Goal: Information Seeking & Learning: Learn about a topic

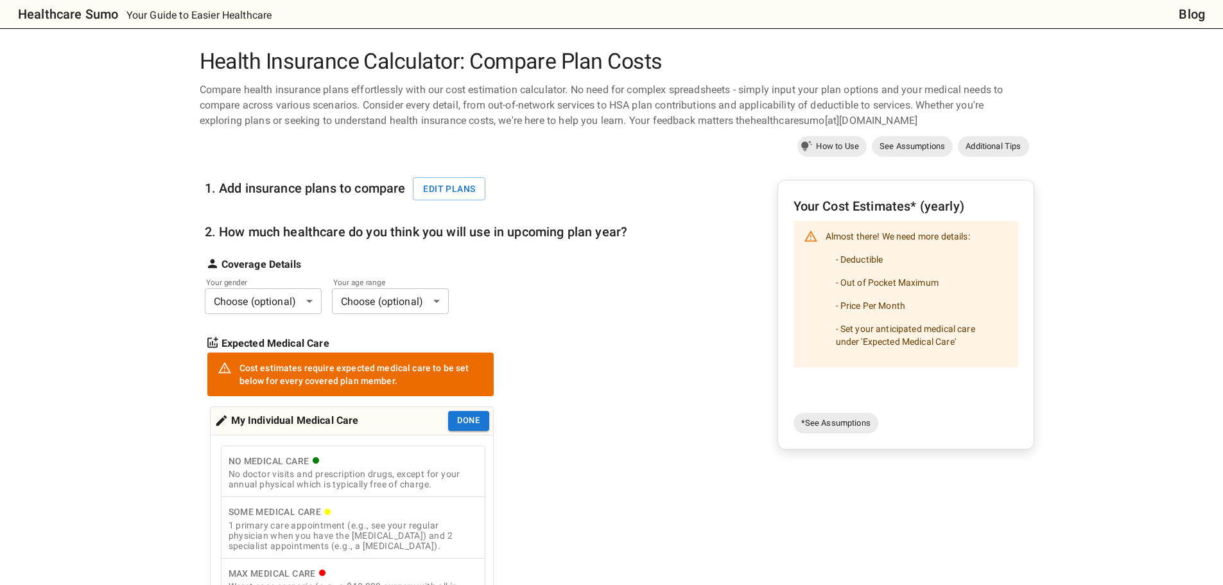
click at [311, 297] on body "Healthcare Sumo Your Guide to Easier Healthcare Blog Health Insurance Calculato…" at bounding box center [611, 596] width 1223 height 1193
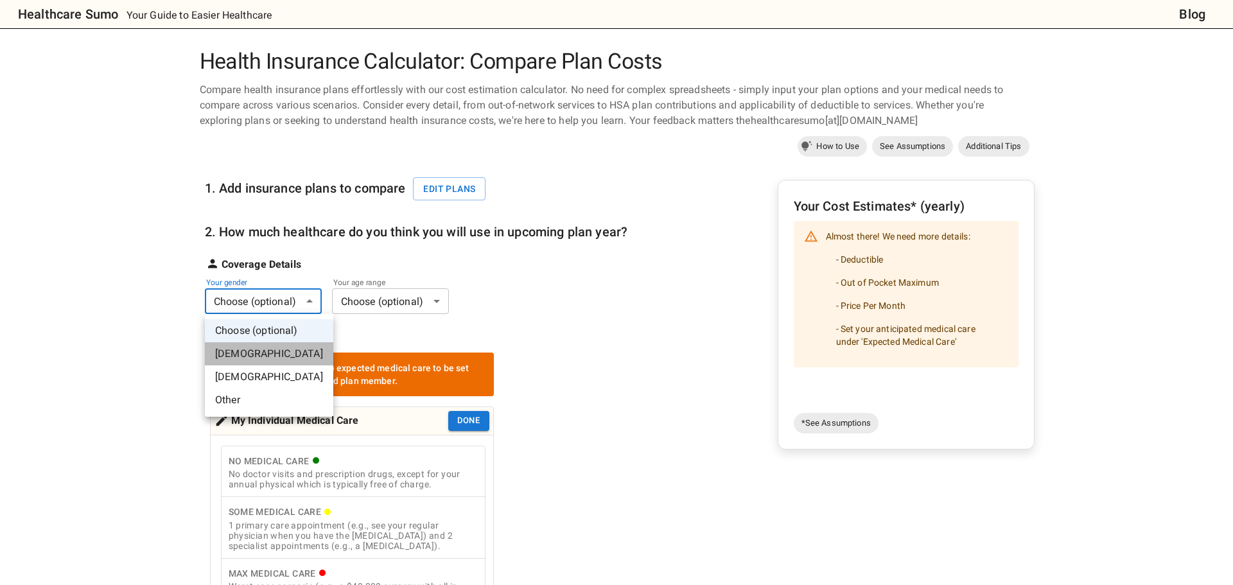
click at [282, 345] on li "Male" at bounding box center [269, 353] width 128 height 23
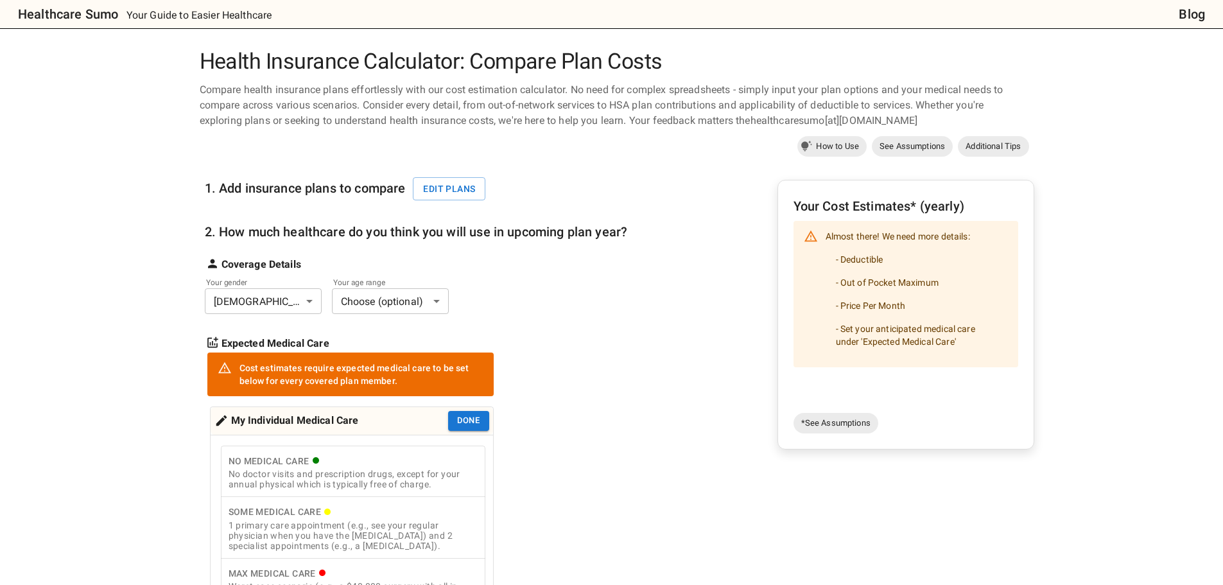
click at [401, 280] on label "Your age range" at bounding box center [382, 282] width 98 height 11
click at [403, 299] on body "Healthcare Sumo Your Guide to Easier Healthcare Blog Health Insurance Calculato…" at bounding box center [611, 596] width 1223 height 1193
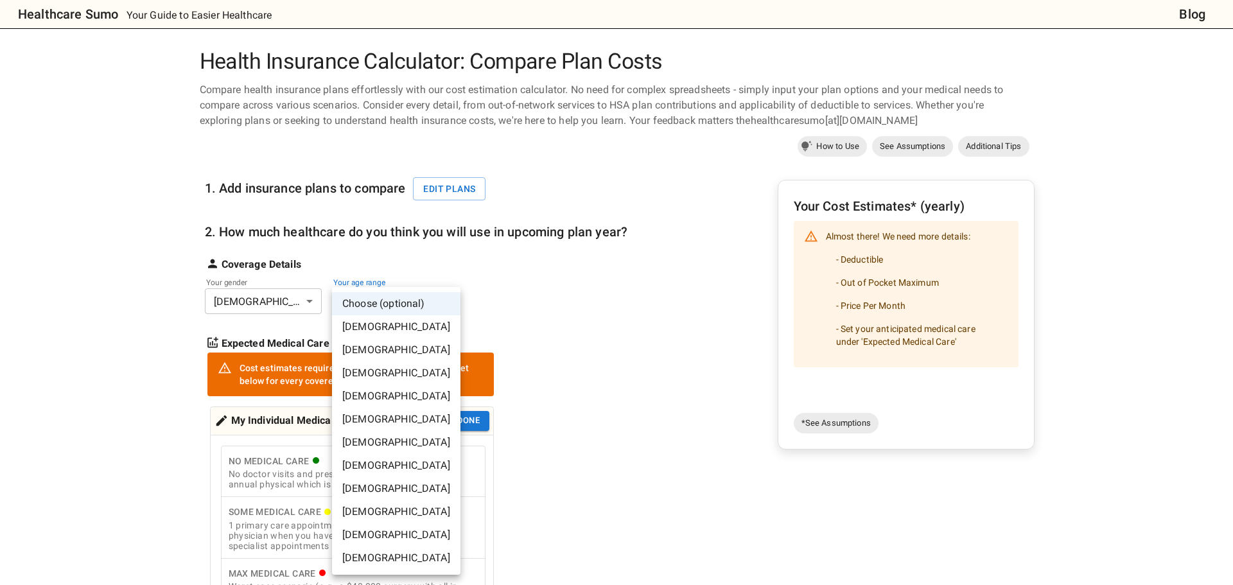
click at [386, 399] on li "30-35 years old" at bounding box center [396, 396] width 128 height 23
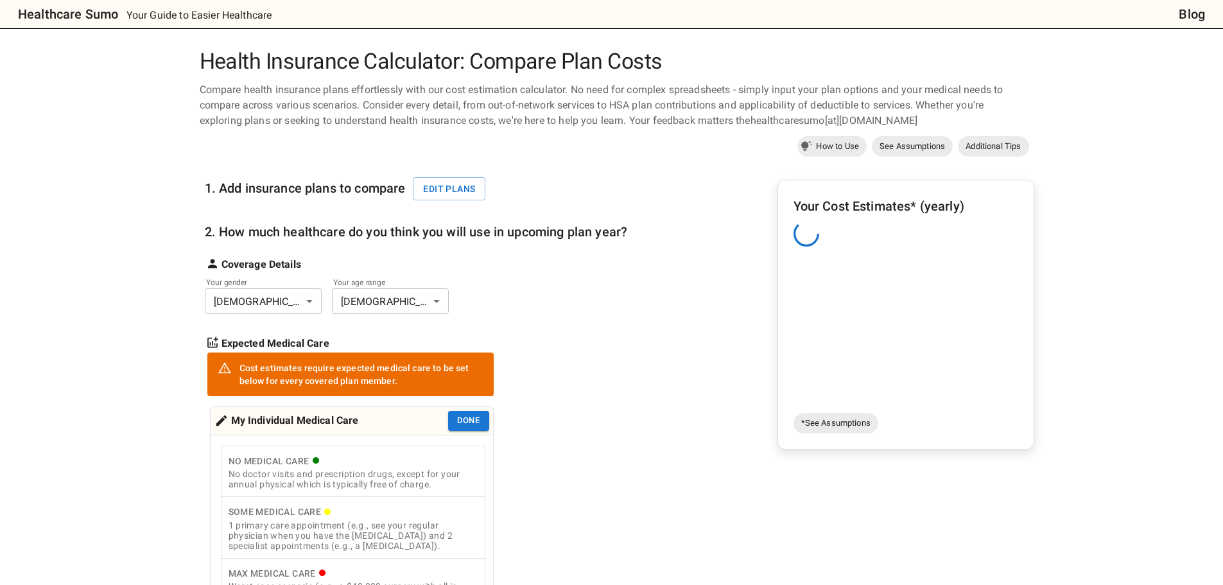
click at [40, 299] on body "Healthcare Sumo Your Guide to Easier Healthcare Blog Health Insurance Calculato…" at bounding box center [611, 596] width 1223 height 1193
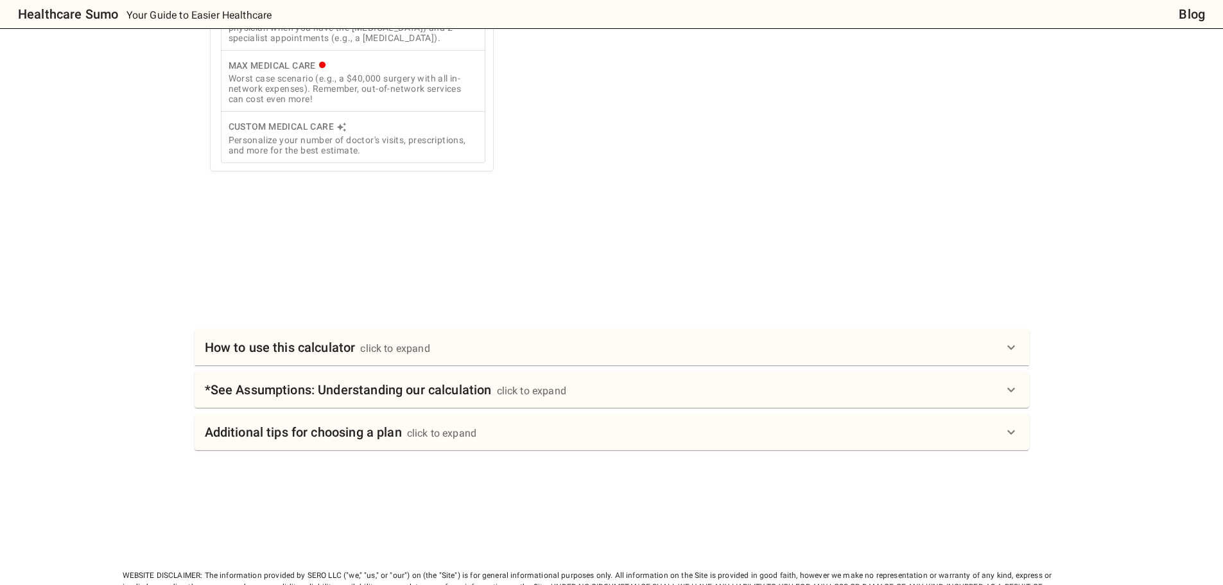
scroll to position [514, 0]
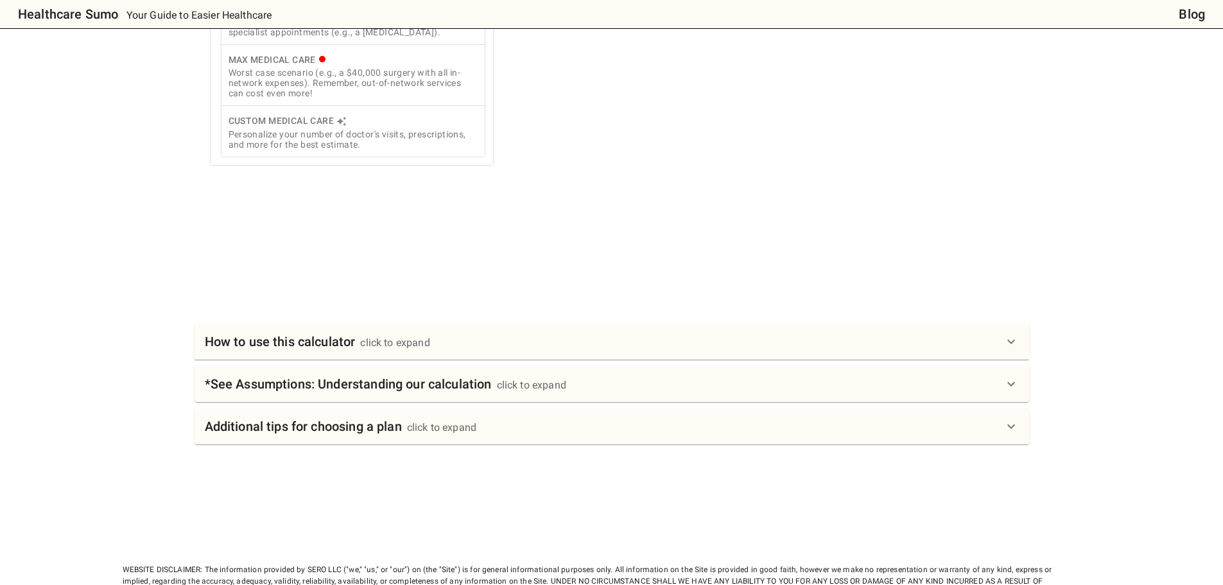
click at [535, 360] on div "How to use this calculator click to expand" at bounding box center [612, 342] width 835 height 36
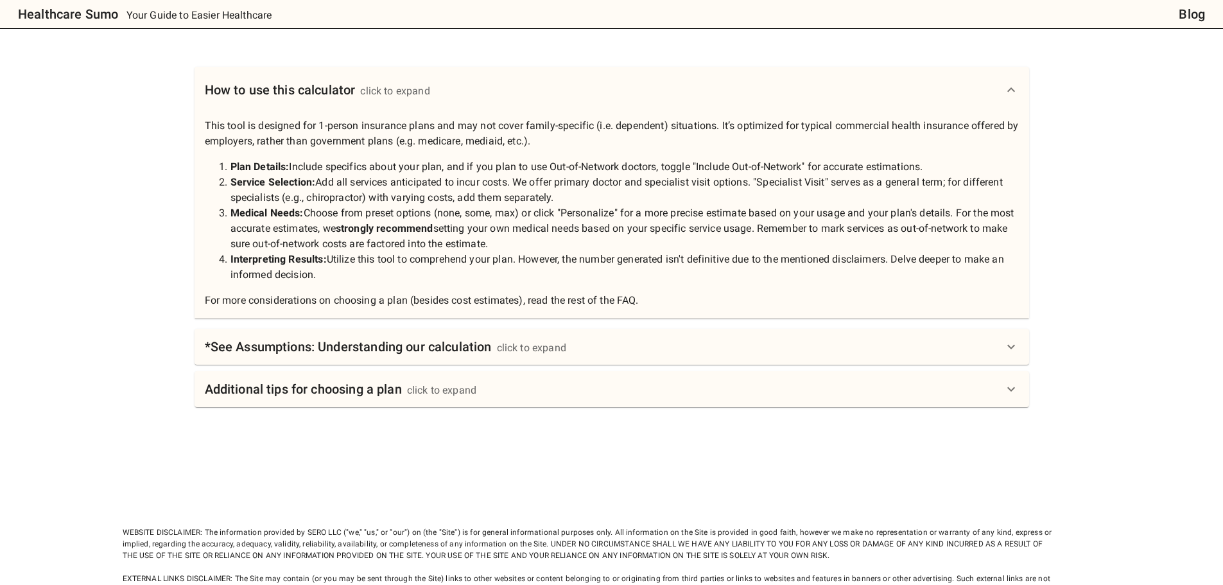
click at [525, 352] on div "click to expand" at bounding box center [531, 347] width 69 height 15
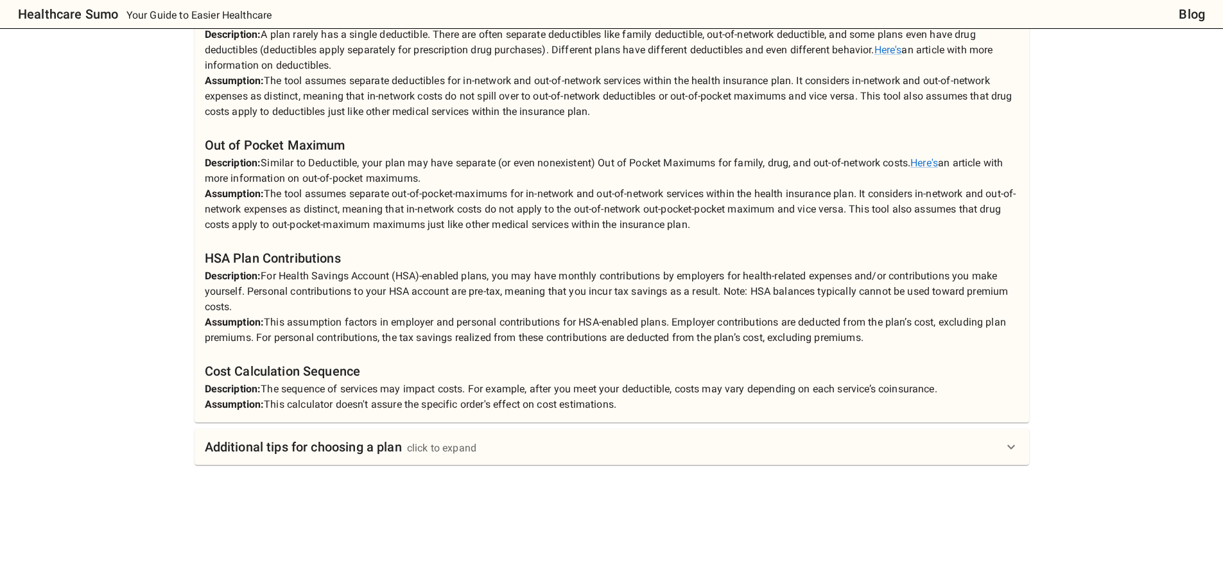
scroll to position [1348, 0]
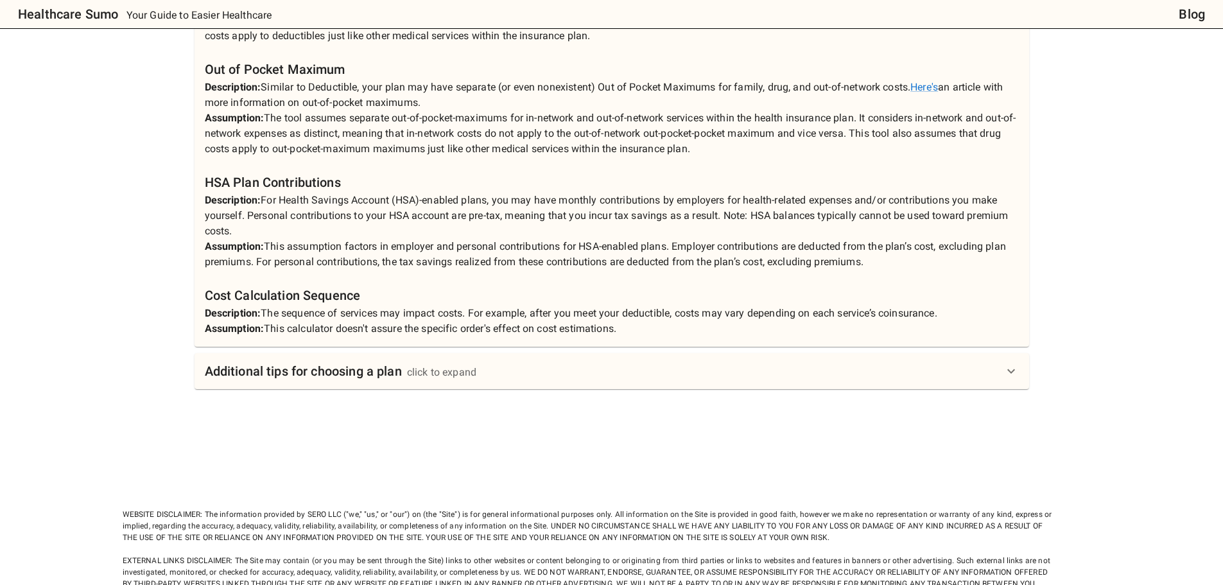
click at [505, 381] on div "Additional tips for choosing a plan click to expand" at bounding box center [604, 371] width 799 height 21
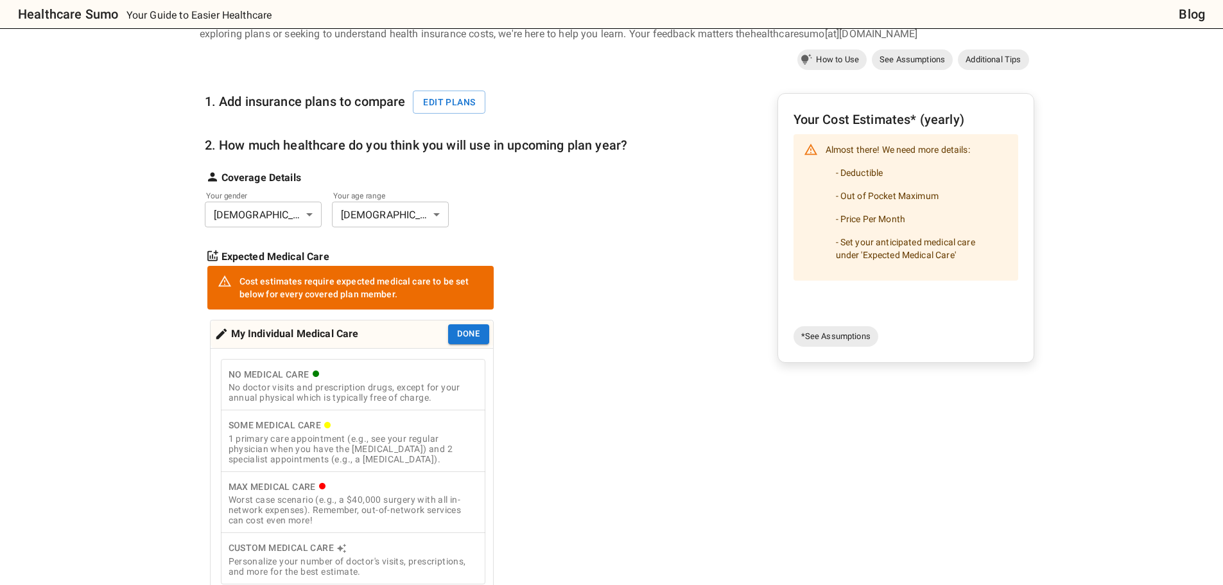
scroll to position [0, 0]
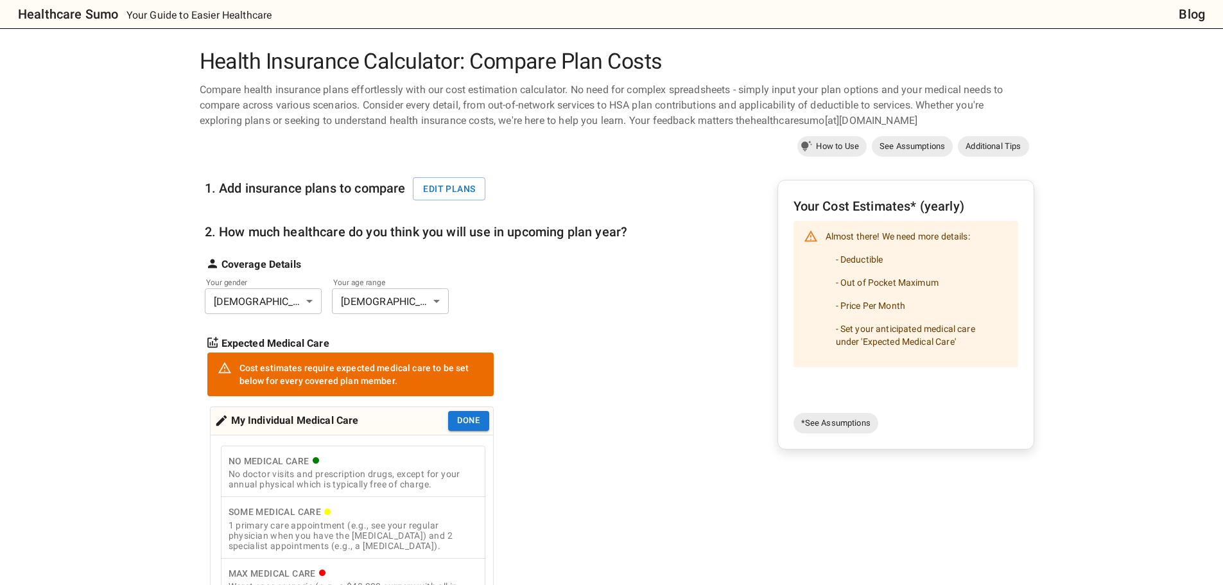
click at [825, 421] on span "*See Assumptions" at bounding box center [835, 423] width 85 height 13
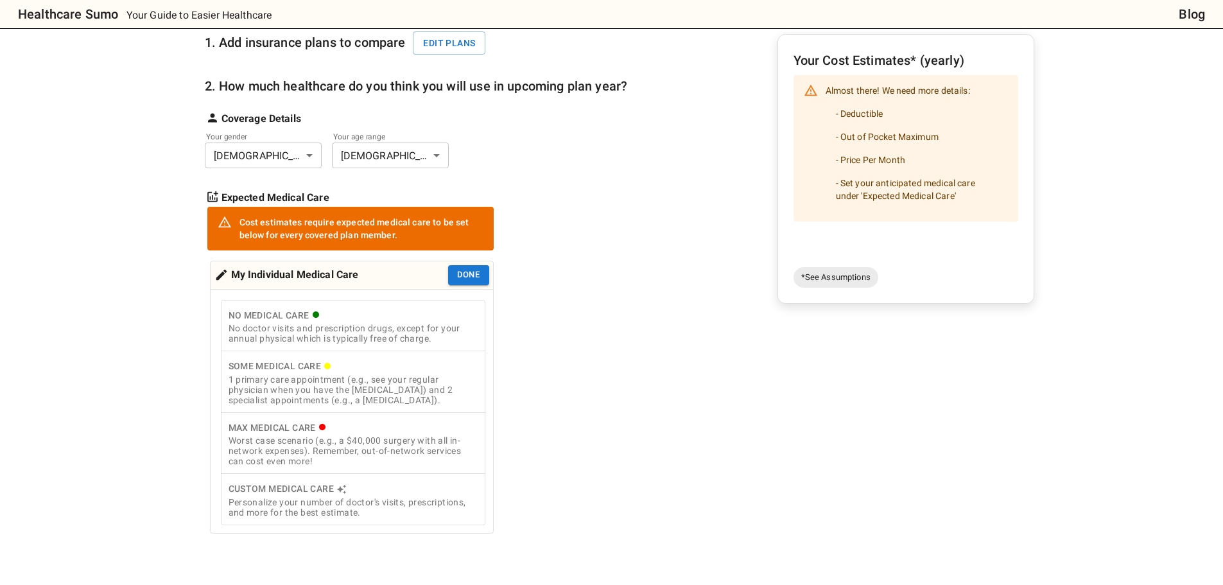
scroll to position [143, 0]
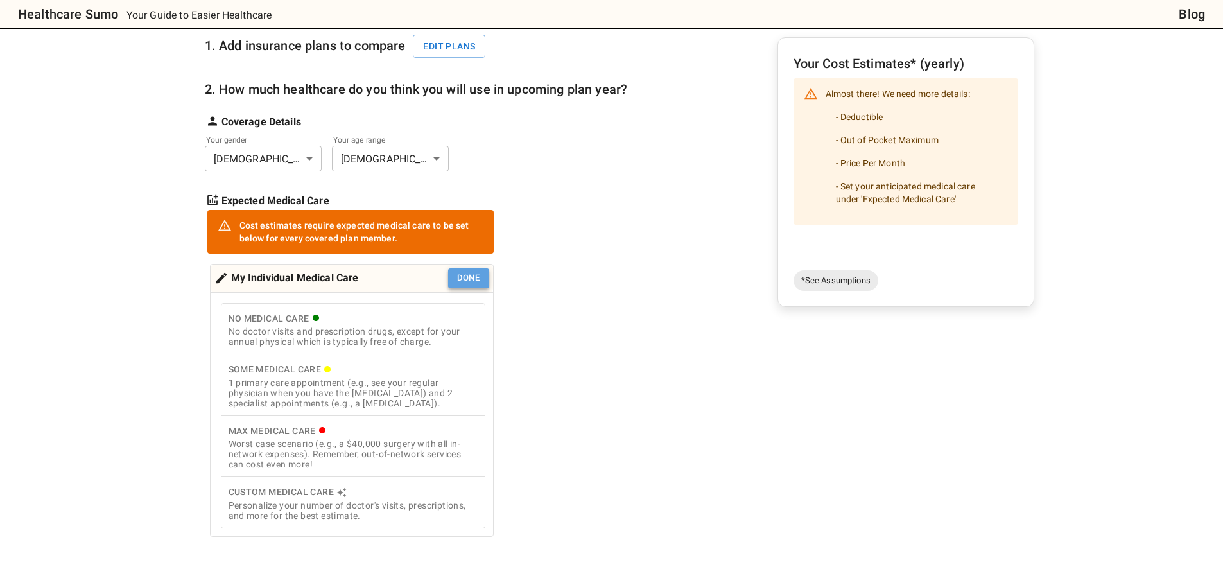
click at [467, 284] on button "Done" at bounding box center [468, 278] width 41 height 20
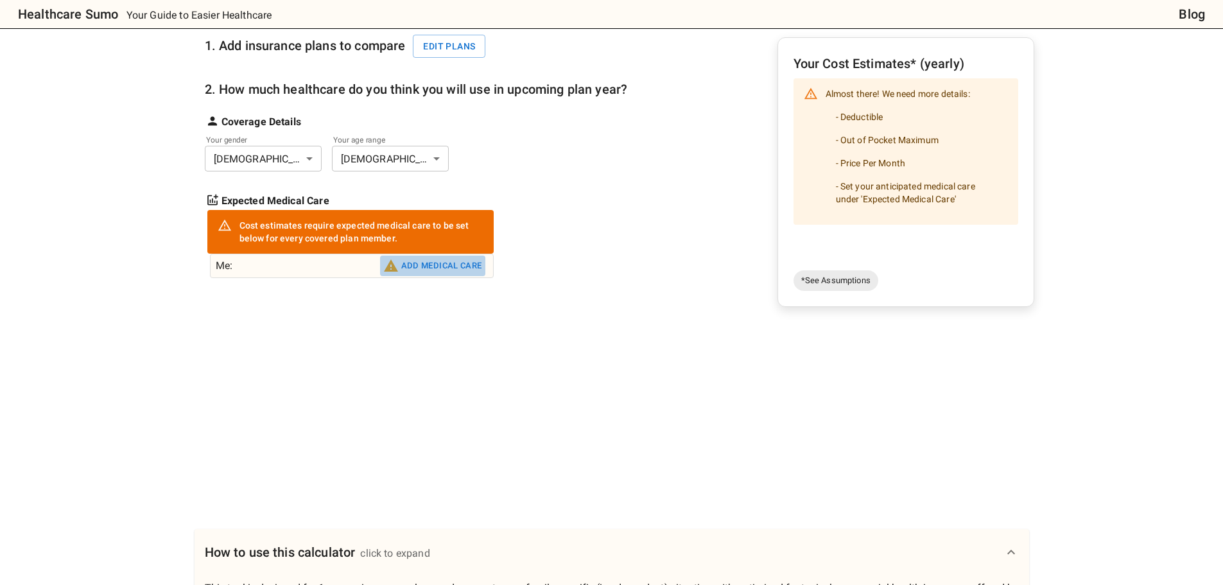
click at [456, 263] on button "Add medical care" at bounding box center [432, 266] width 105 height 21
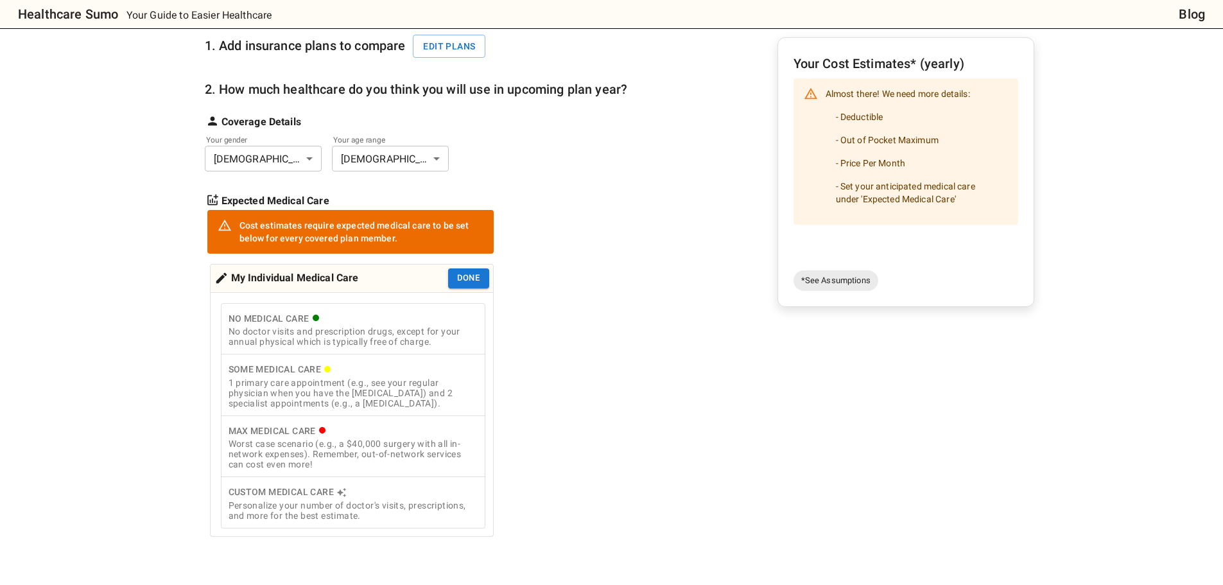
click at [391, 322] on div "No Medical Care" at bounding box center [353, 319] width 249 height 16
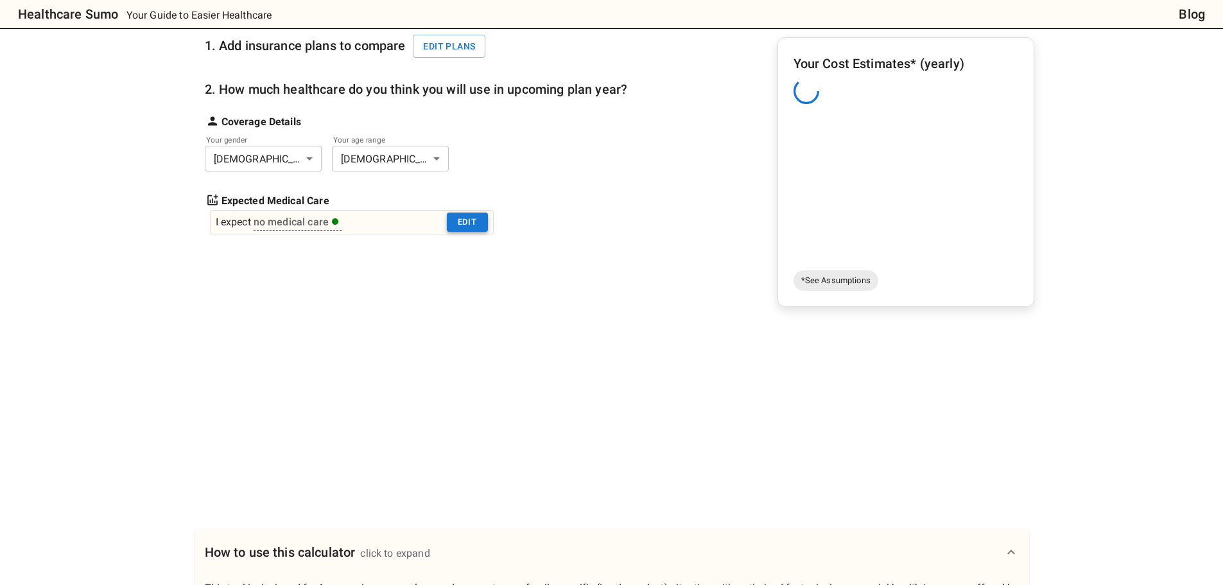
click at [458, 223] on button "Edit" at bounding box center [467, 222] width 41 height 20
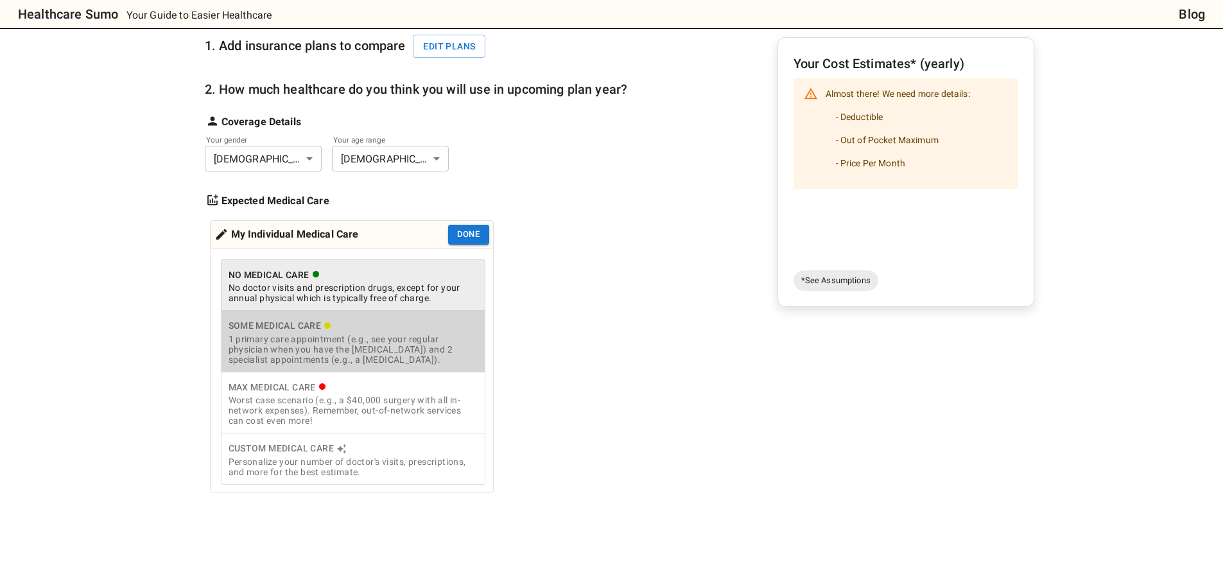
click at [421, 342] on div "1 primary care appointment (e.g., see your regular physician when you have the …" at bounding box center [353, 349] width 249 height 31
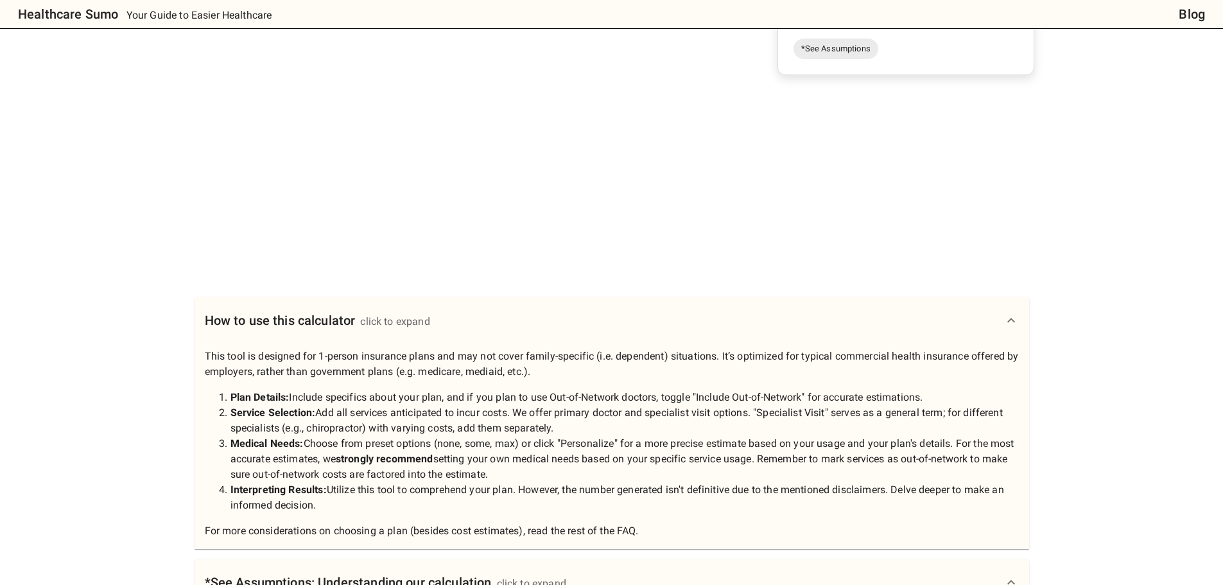
scroll to position [528, 0]
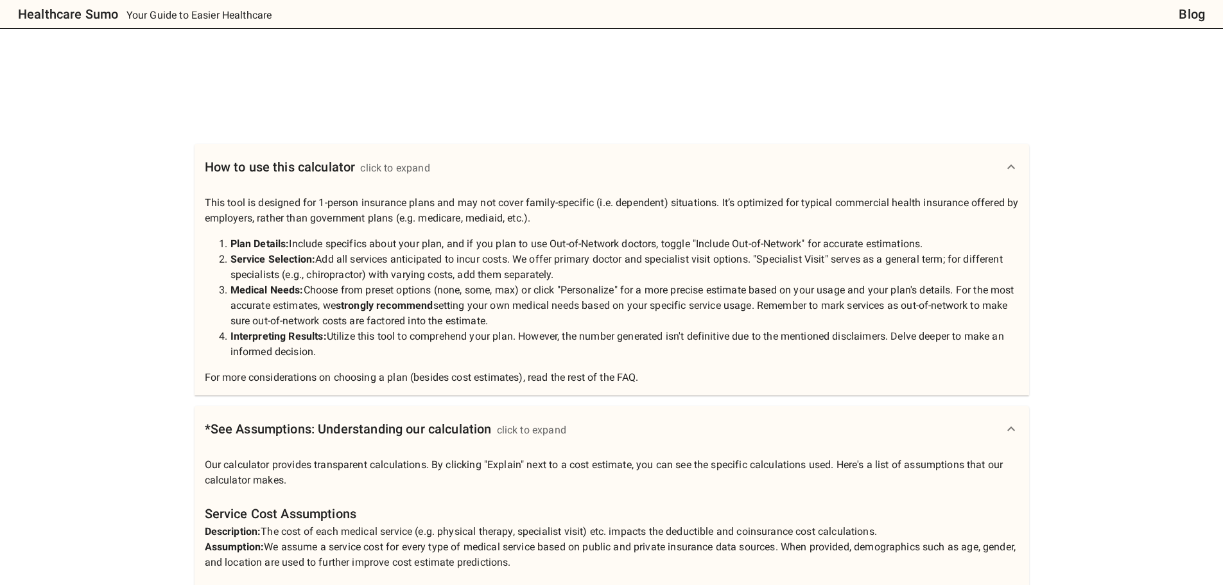
click at [727, 164] on div "How to use this calculator click to expand" at bounding box center [604, 167] width 799 height 21
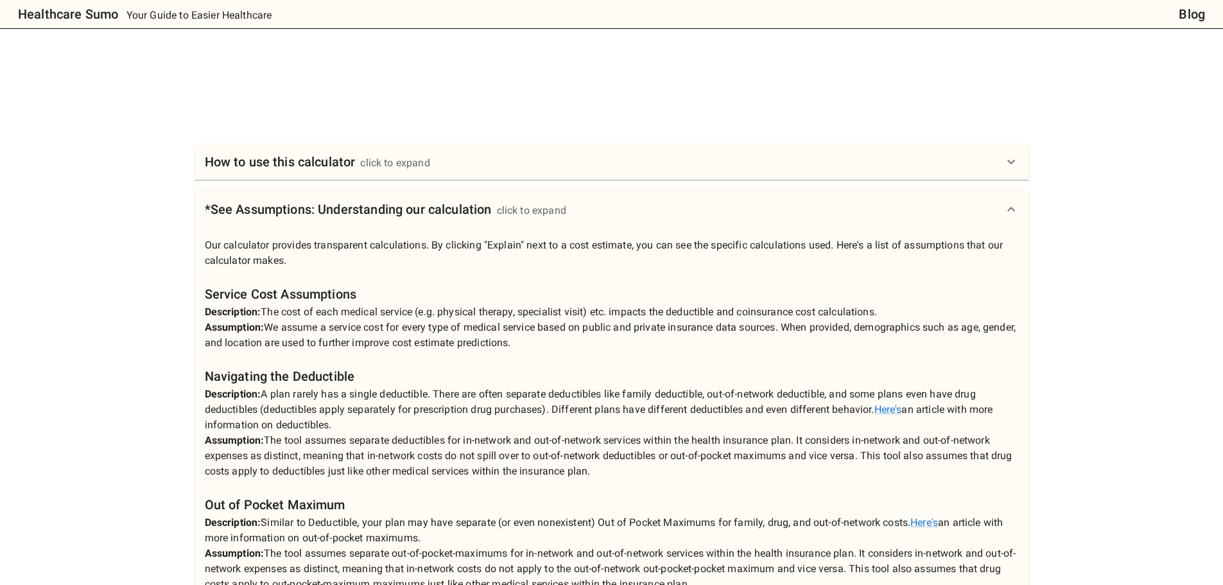
click at [709, 213] on div "*See Assumptions: Understanding our calculation click to expand" at bounding box center [604, 209] width 799 height 21
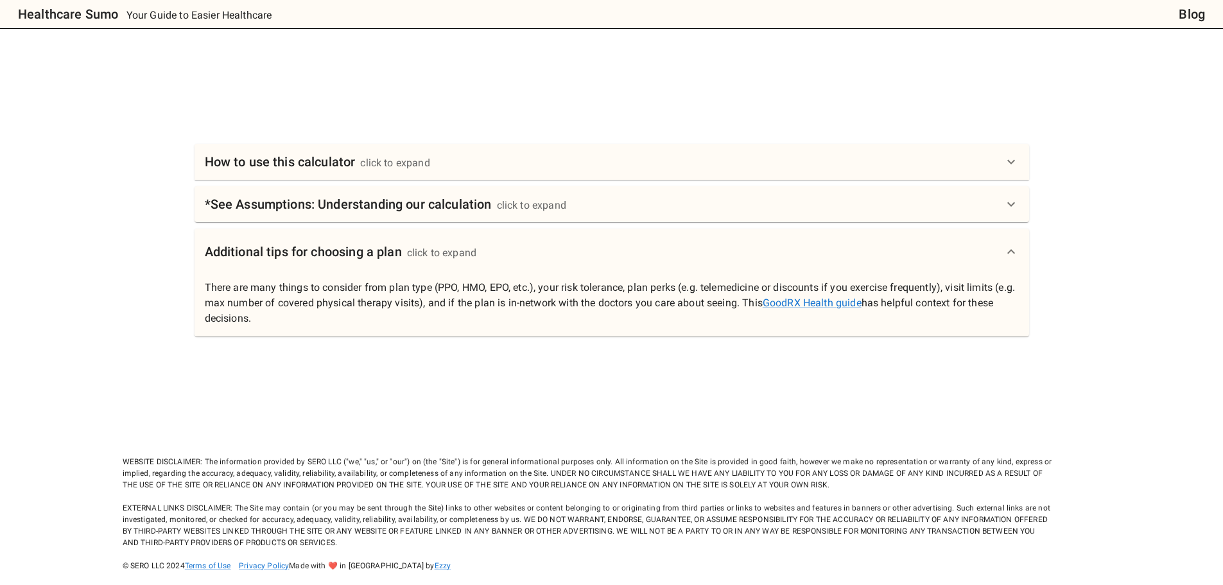
click at [693, 259] on div "Additional tips for choosing a plan click to expand" at bounding box center [604, 251] width 799 height 21
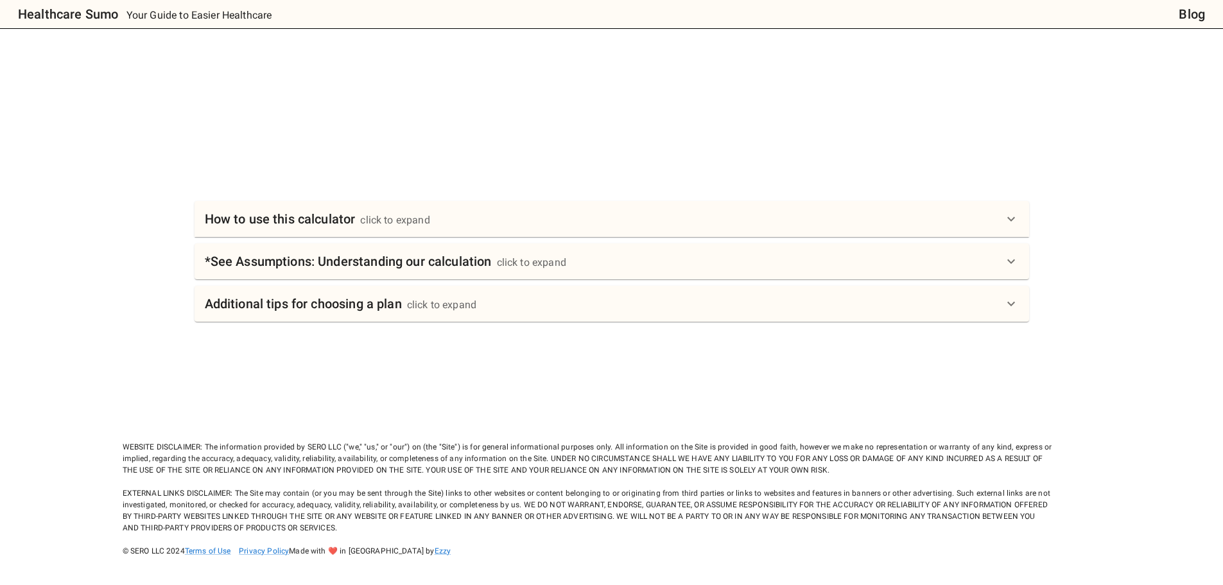
scroll to position [0, 0]
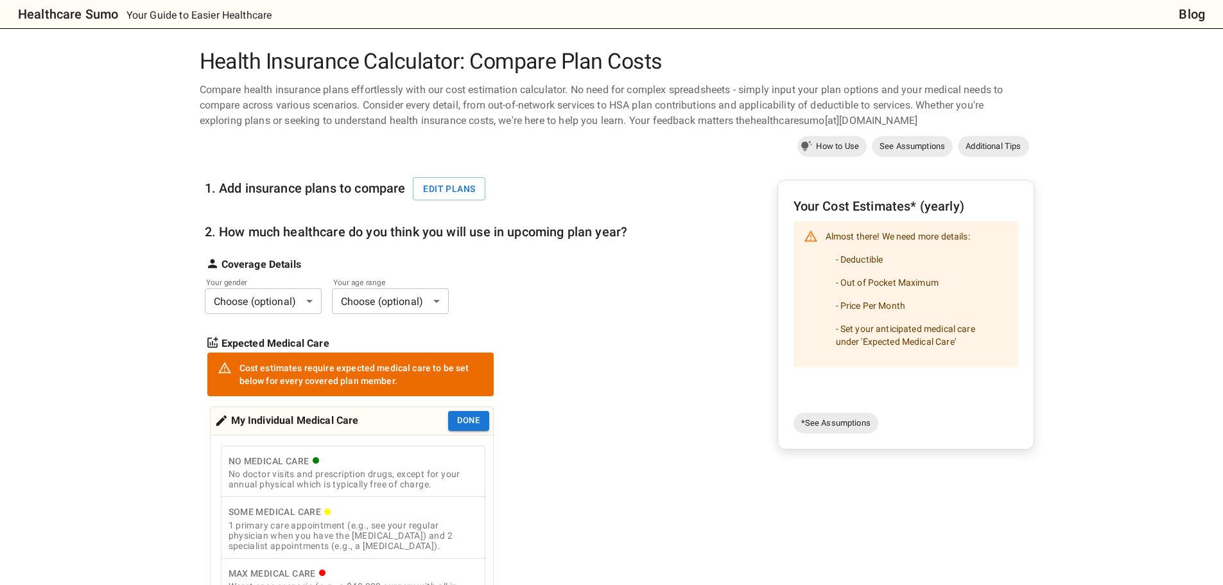
click at [145, 6] on div "Healthcare Sumo Your Guide to Easier Healthcare" at bounding box center [593, 14] width 1171 height 21
click at [898, 147] on span "See Assumptions" at bounding box center [912, 146] width 81 height 13
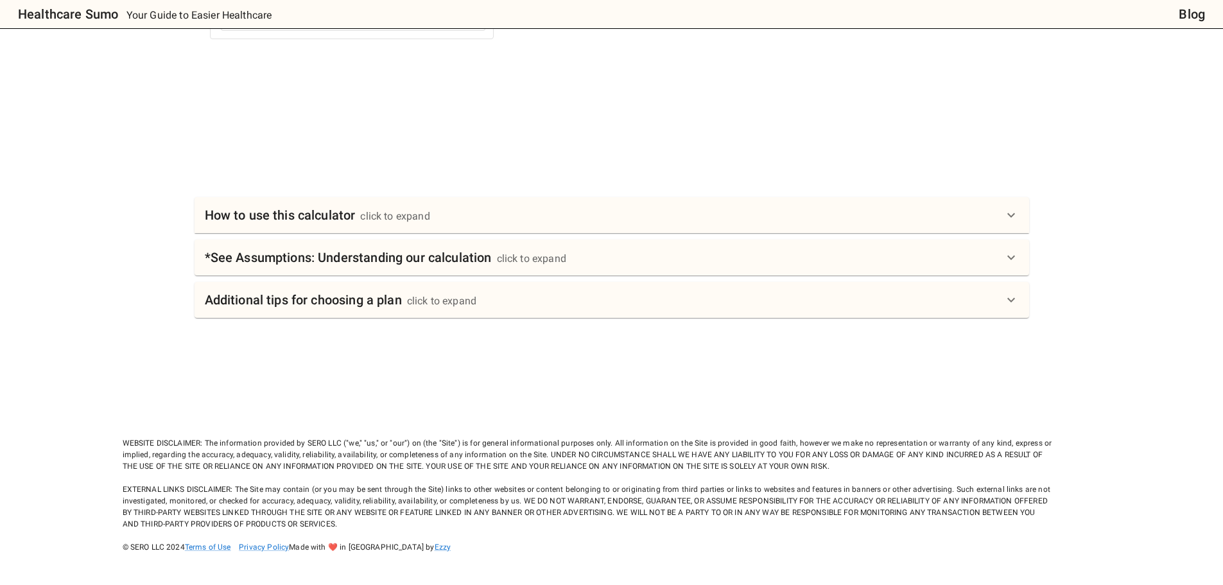
click at [558, 258] on div "click to expand" at bounding box center [531, 258] width 69 height 15
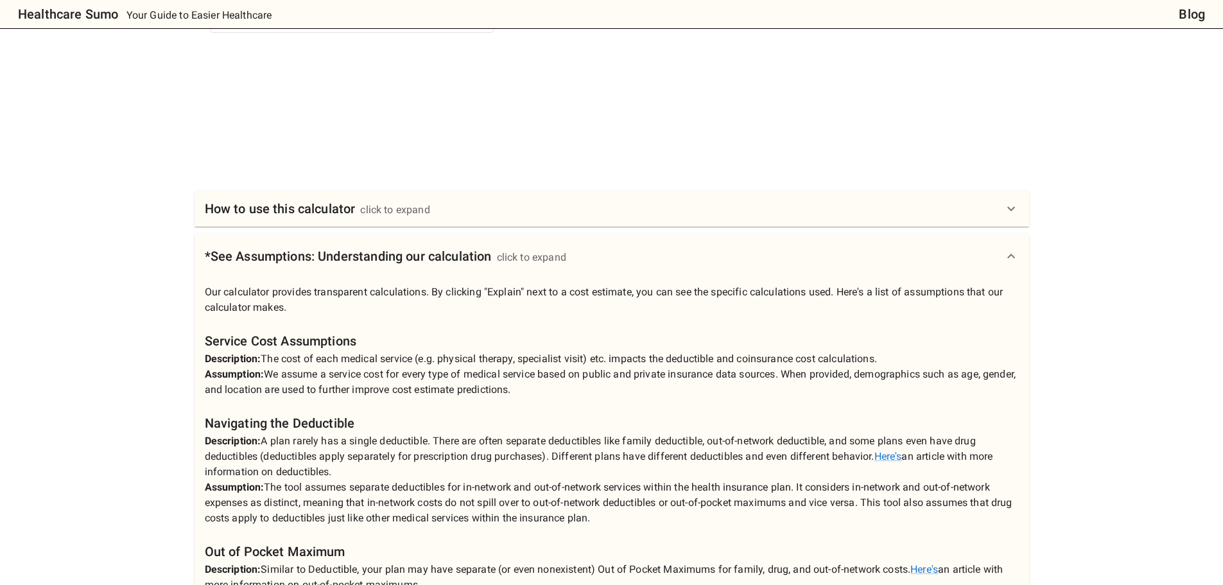
click at [555, 273] on div "*See Assumptions: Understanding our calculation click to expand" at bounding box center [612, 256] width 835 height 46
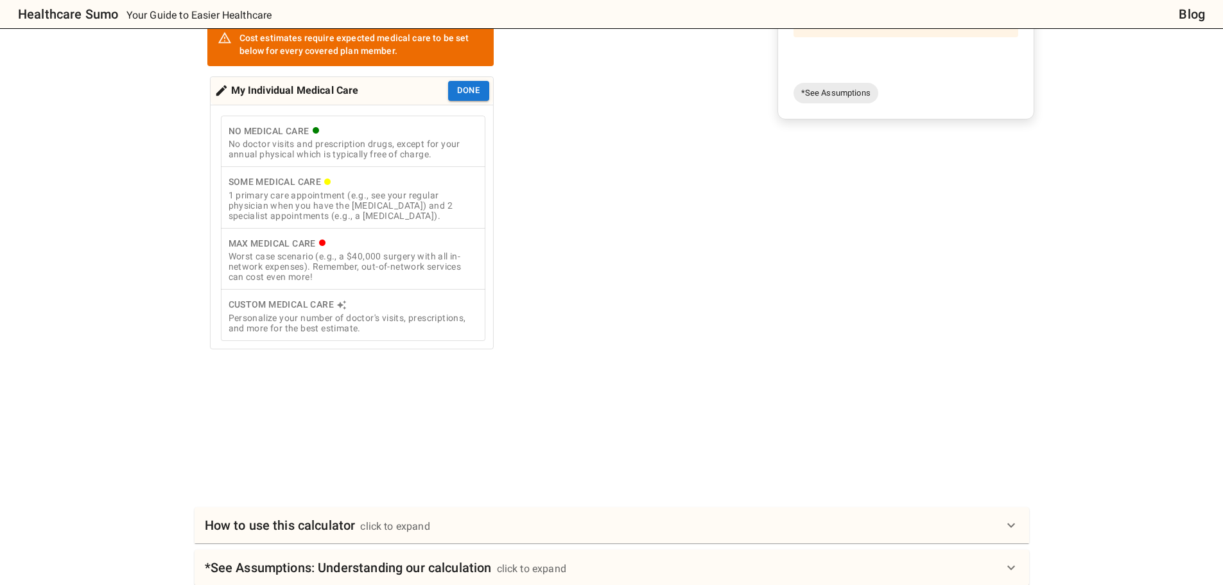
scroll to position [4, 0]
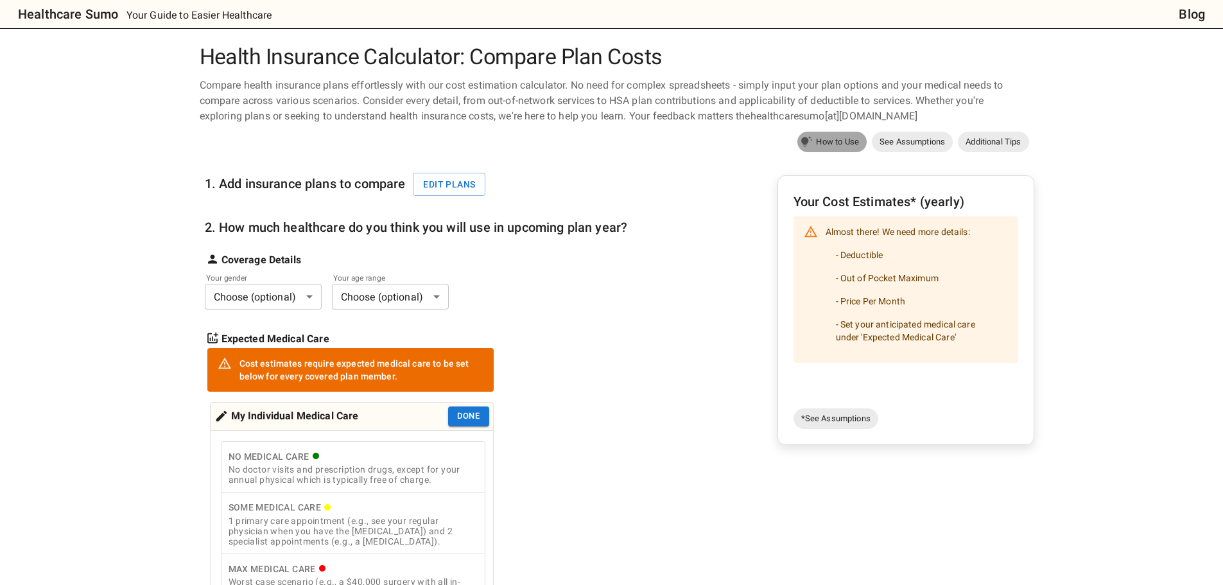
click at [808, 141] on span "How to Use" at bounding box center [837, 141] width 58 height 13
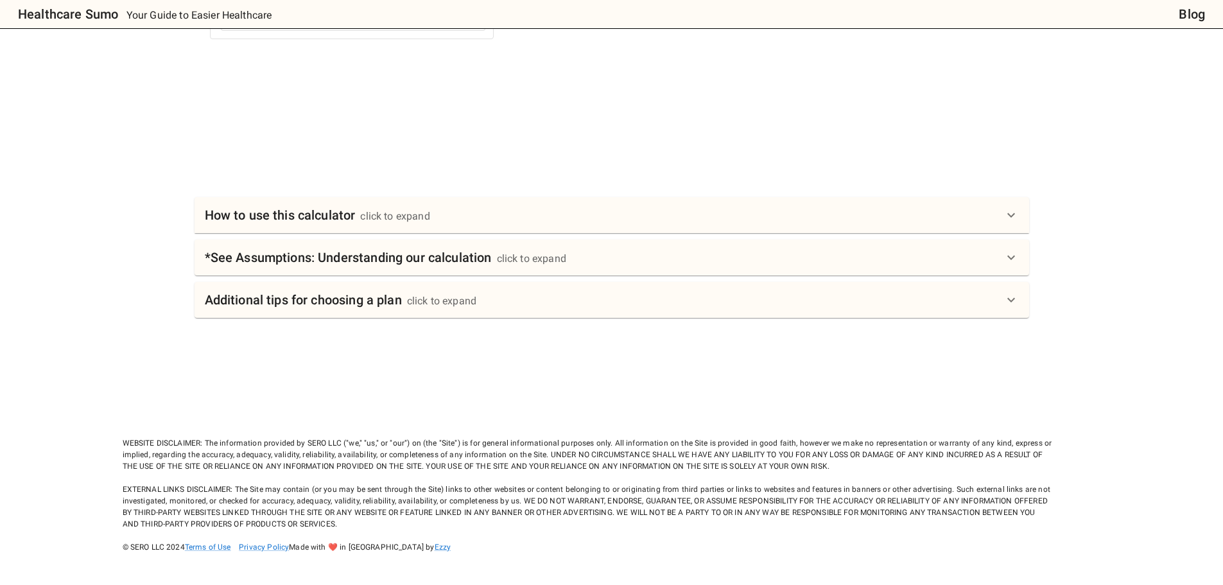
click at [530, 219] on div "How to use this calculator click to expand" at bounding box center [604, 215] width 799 height 21
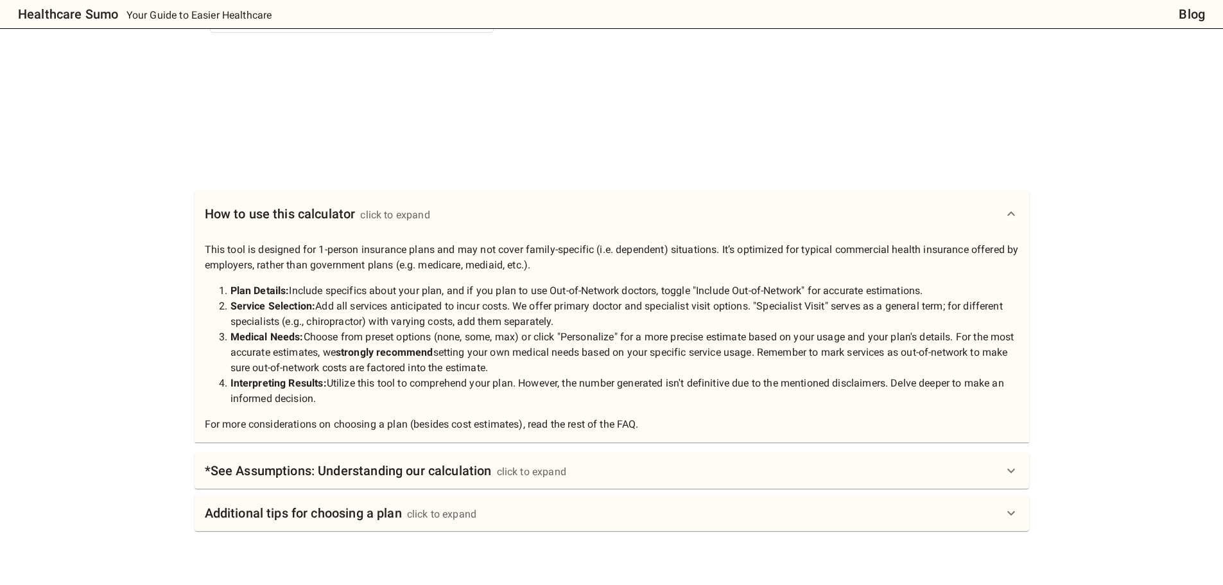
drag, startPoint x: 391, startPoint y: 295, endPoint x: 655, endPoint y: 325, distance: 266.2
click at [655, 325] on ol "Plan Details: Include specifics about your plan, and if you plan to use Out-of-…" at bounding box center [612, 344] width 814 height 123
click at [655, 325] on li "Service Selection: Add all services anticipated to incur costs. We offer primar…" at bounding box center [624, 314] width 788 height 31
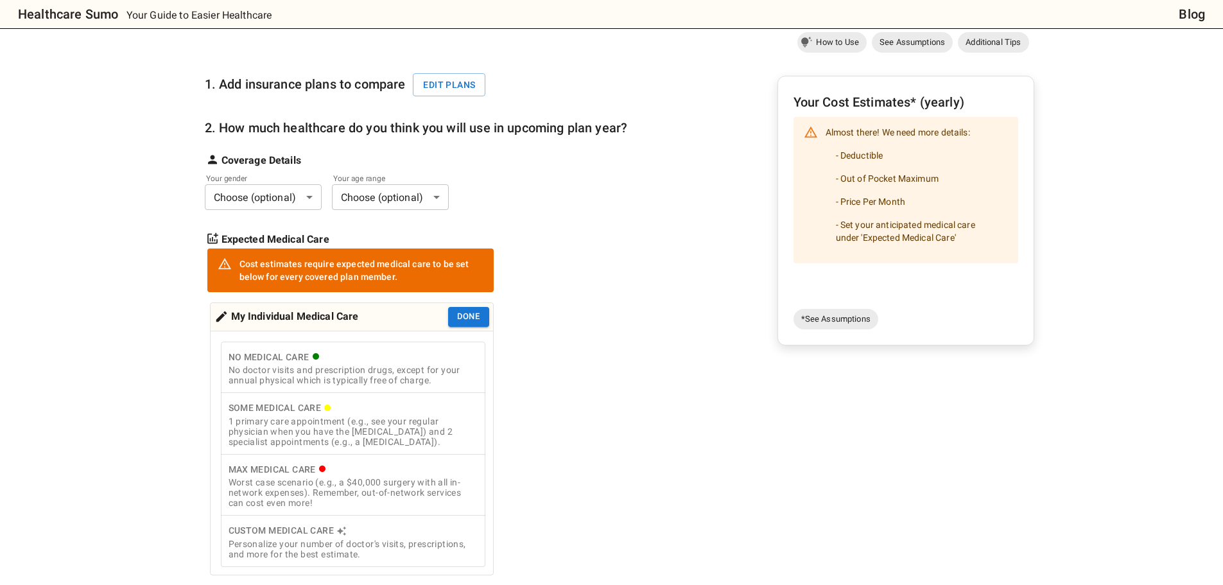
scroll to position [0, 0]
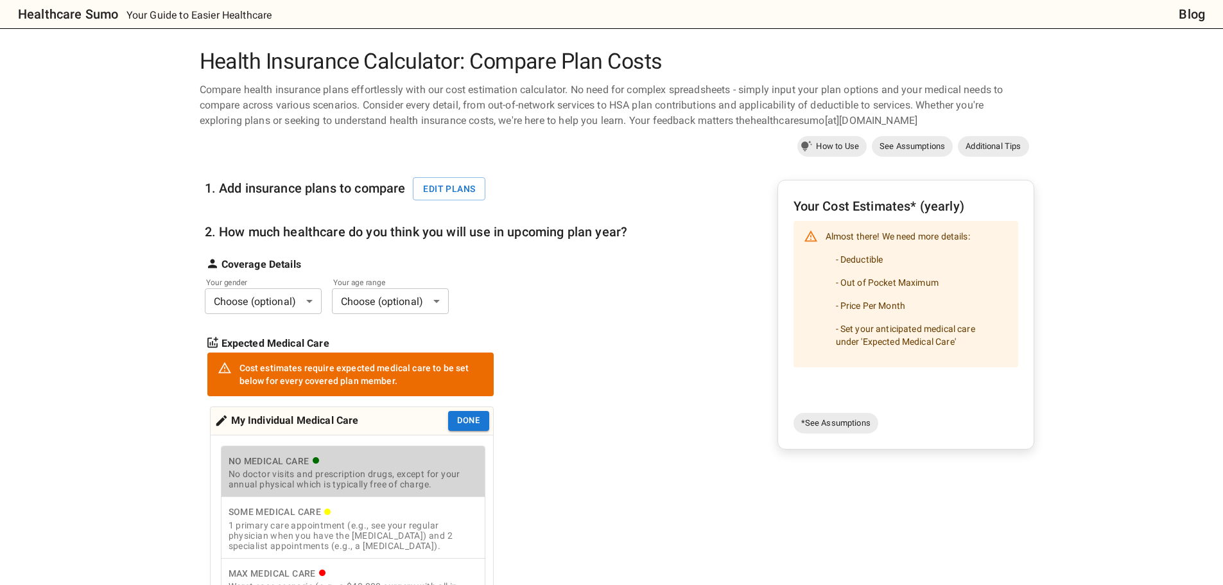
click at [392, 489] on div "No doctor visits and prescription drugs, except for your annual physical which …" at bounding box center [353, 479] width 249 height 21
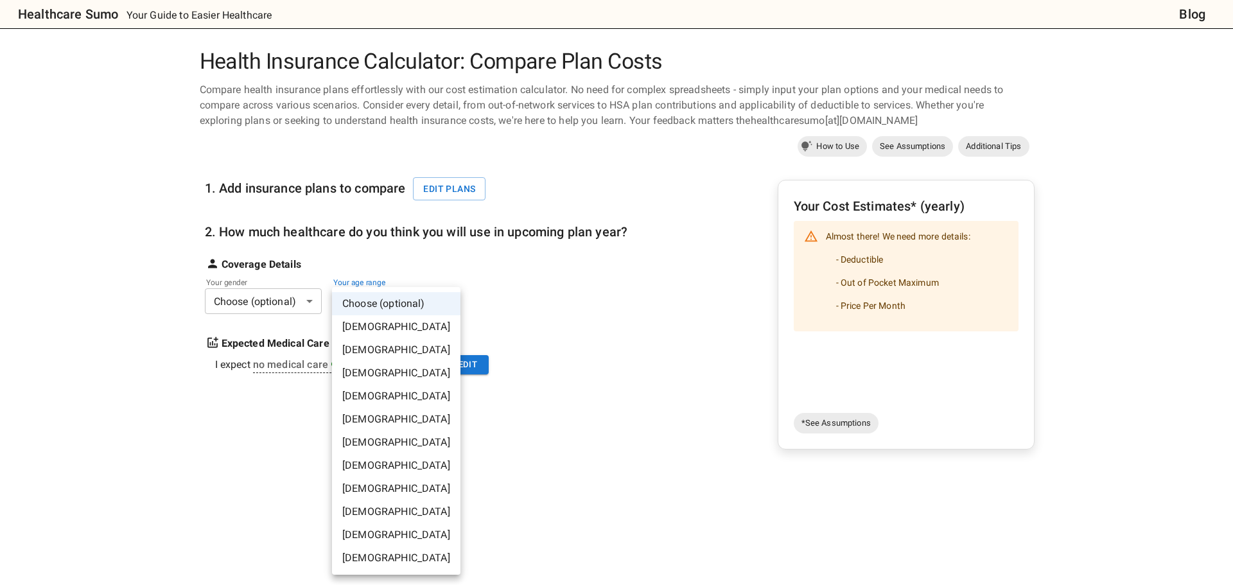
click at [380, 383] on li "25-30 years old" at bounding box center [396, 372] width 128 height 23
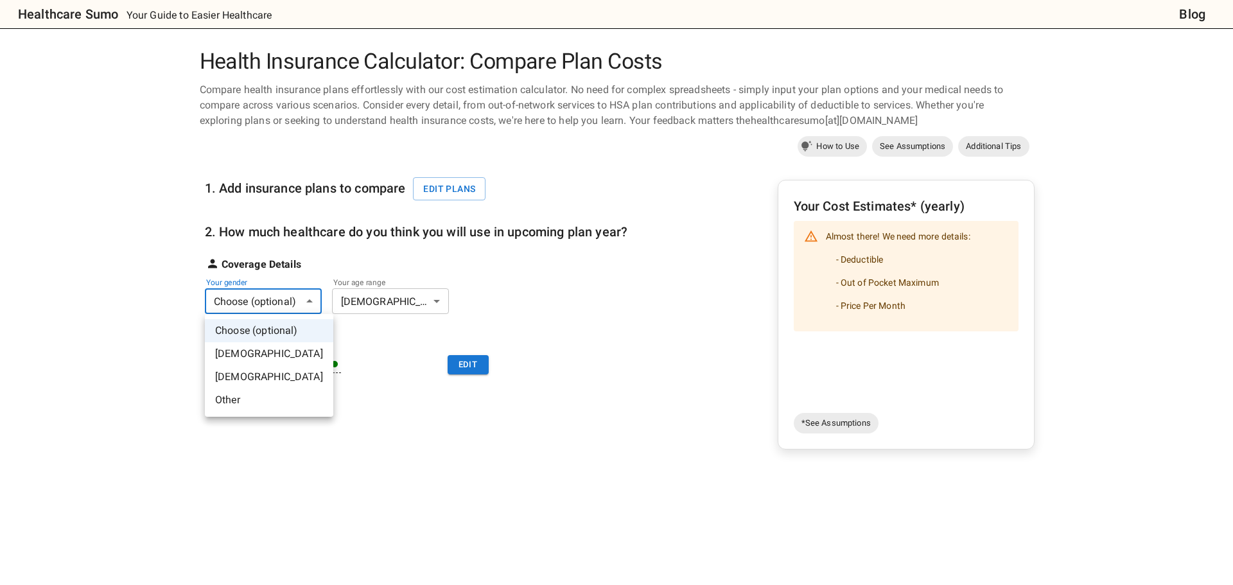
click at [280, 363] on li "Male" at bounding box center [269, 353] width 128 height 23
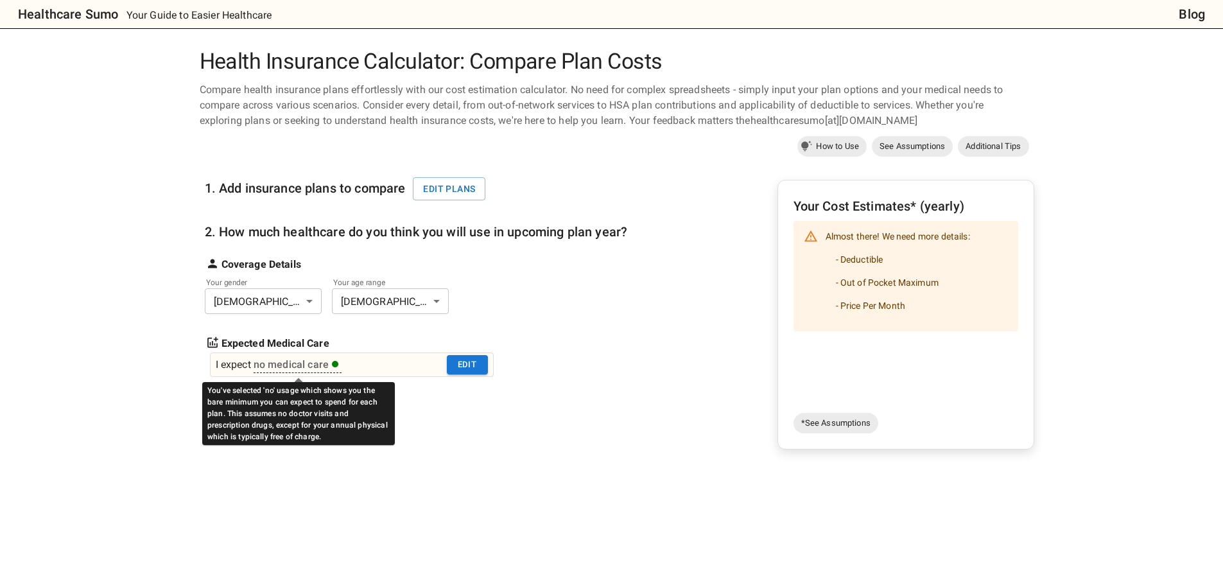
click at [297, 360] on div "no medical care" at bounding box center [296, 364] width 85 height 15
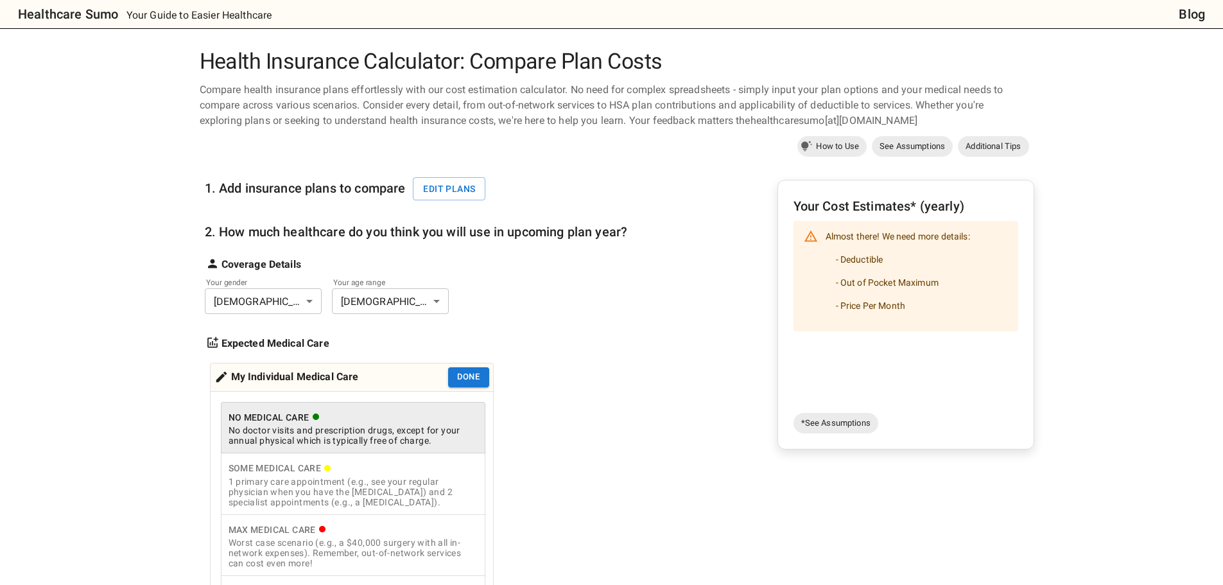
click at [310, 383] on div "My Individual Medical Care" at bounding box center [286, 377] width 144 height 20
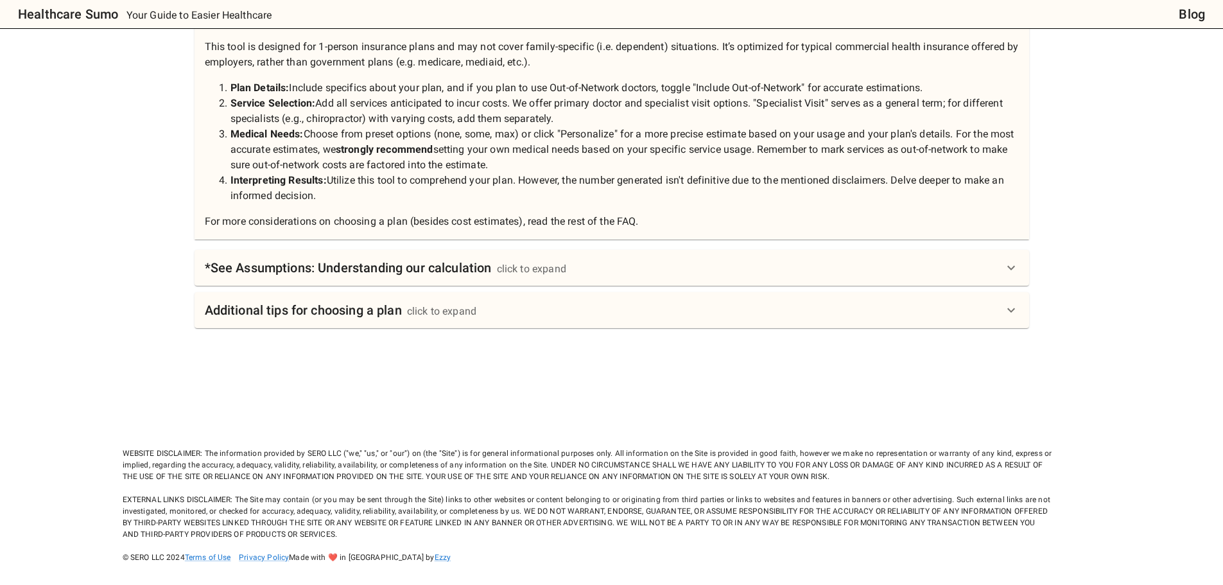
scroll to position [822, 0]
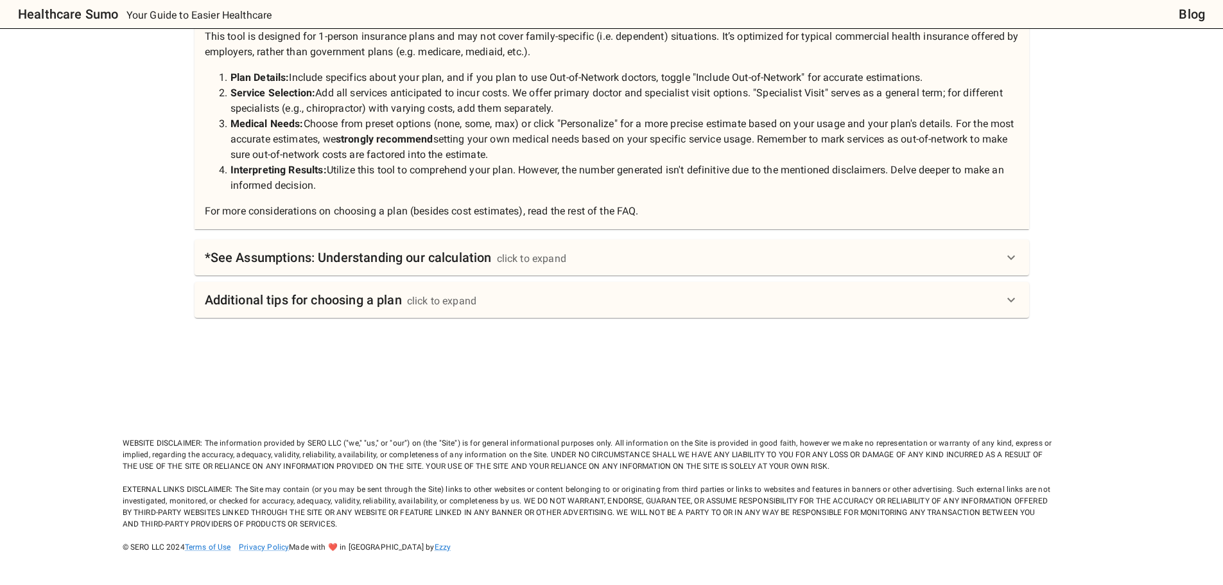
drag, startPoint x: 598, startPoint y: 428, endPoint x: 878, endPoint y: 467, distance: 283.3
click at [878, 468] on div "WEBSITE DISCLAIMER: The information provided by SERO LLC ("we," "us," or "our")…" at bounding box center [588, 483] width 930 height 139
click at [878, 467] on div "WEBSITE DISCLAIMER: The information provided by SERO LLC ("we," "us," or "our")…" at bounding box center [588, 483] width 930 height 139
click at [835, 479] on div "WEBSITE DISCLAIMER: The information provided by SERO LLC ("we," "us," or "our")…" at bounding box center [588, 483] width 930 height 139
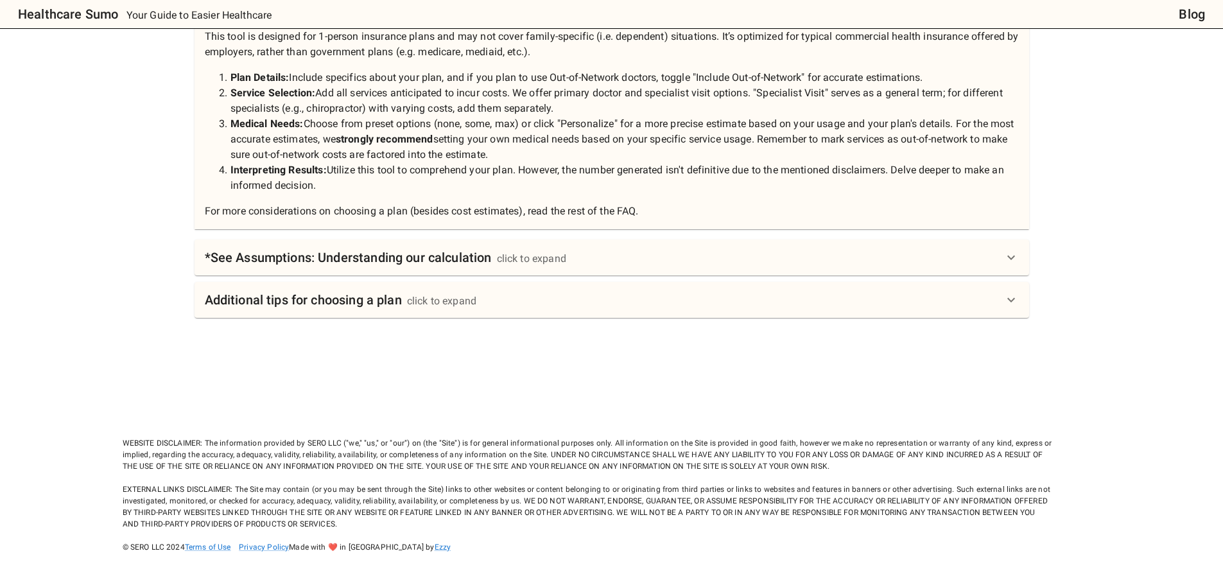
drag, startPoint x: 828, startPoint y: 469, endPoint x: 735, endPoint y: 412, distance: 109.0
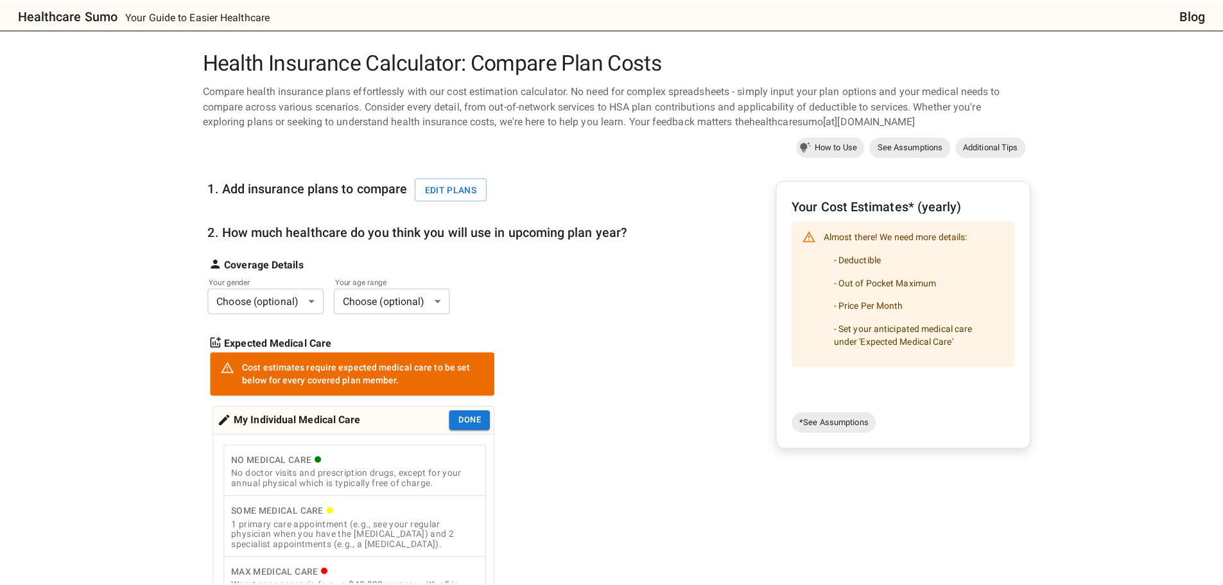
scroll to position [193, 0]
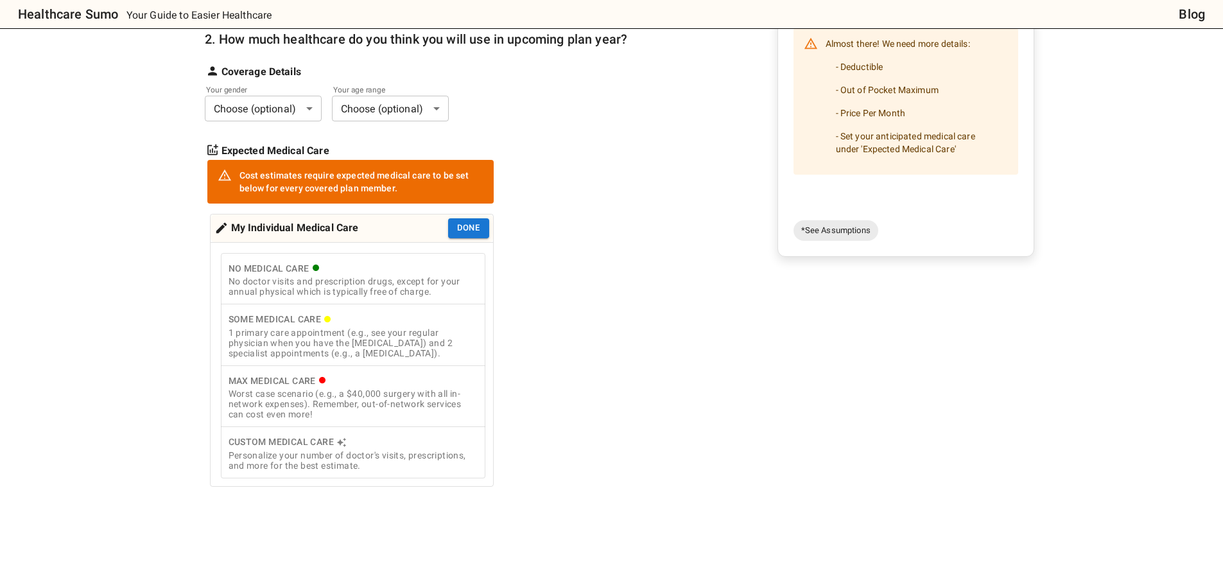
click at [652, 385] on div "1. Add insurance plans to compare Edit plans 2. How much healthcare do you thin…" at bounding box center [617, 275] width 835 height 615
click at [449, 419] on div "Worst case scenario (e.g., a $40,000 surgery with all in-network expenses). Rem…" at bounding box center [353, 403] width 249 height 31
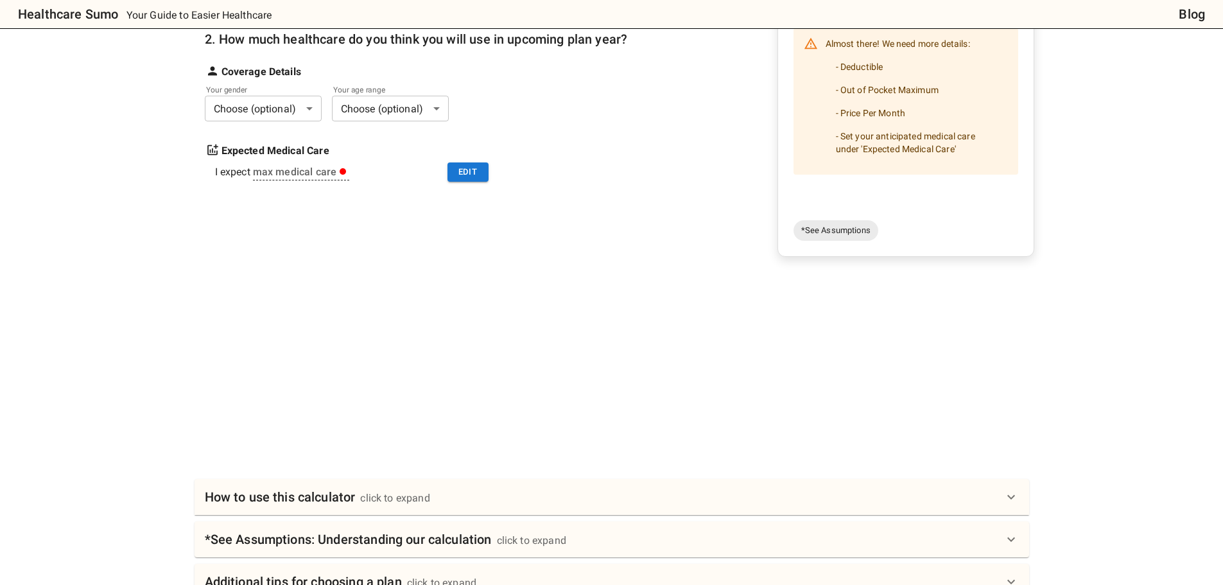
click at [631, 232] on div "1. Add insurance plans to compare Edit plans 2. How much healthcare do you thin…" at bounding box center [617, 192] width 835 height 449
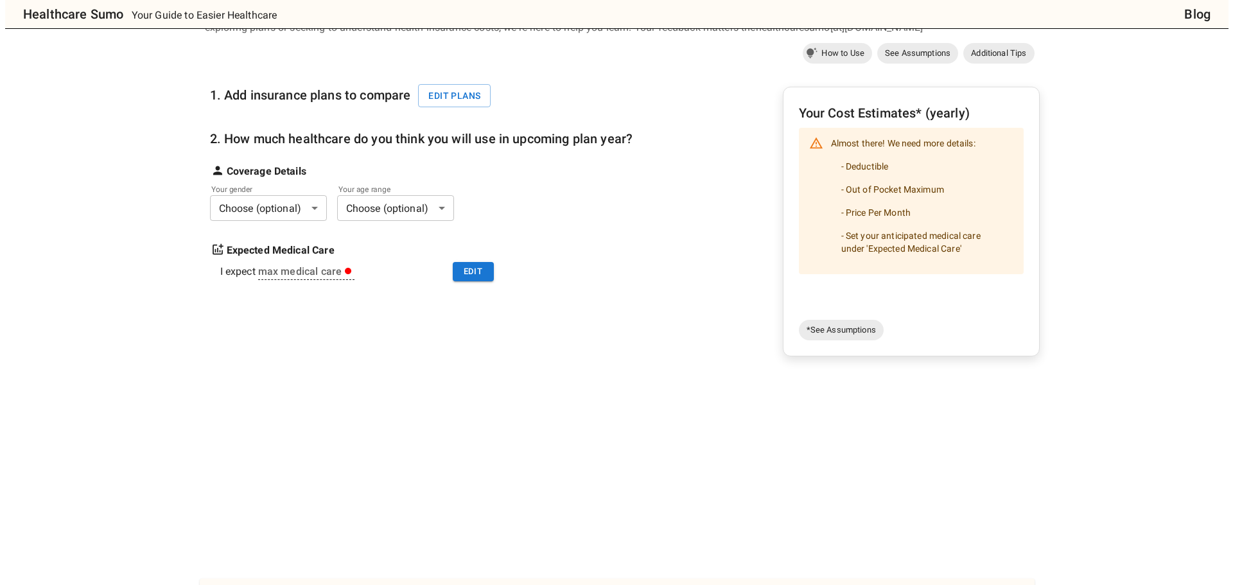
scroll to position [0, 0]
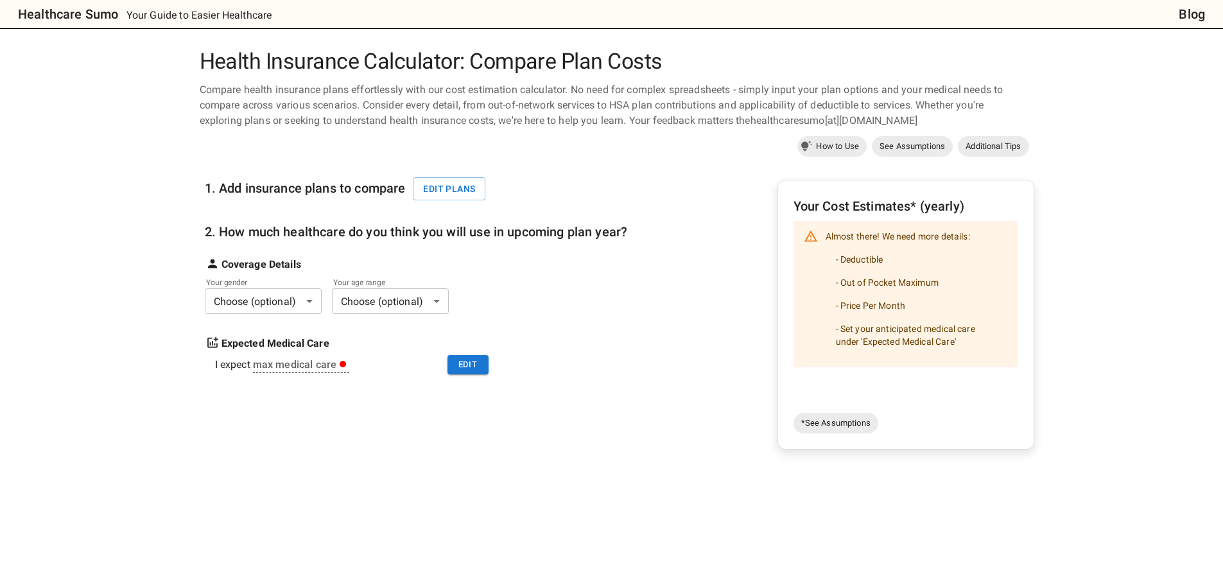
click at [308, 285] on div "Your gender Choose (optional) * ​" at bounding box center [266, 297] width 122 height 31
click at [314, 297] on body "Healthcare Sumo Your Guide to Easier Healthcare Blog Health Insurance Calculato…" at bounding box center [611, 513] width 1223 height 1027
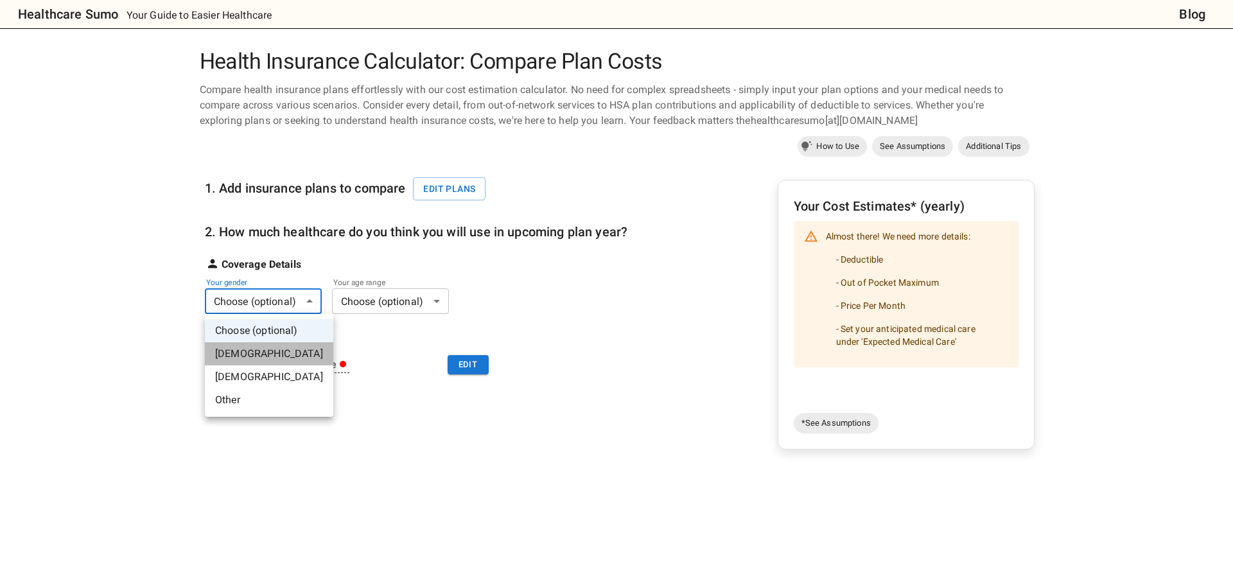
click at [290, 347] on li "Male" at bounding box center [269, 353] width 128 height 23
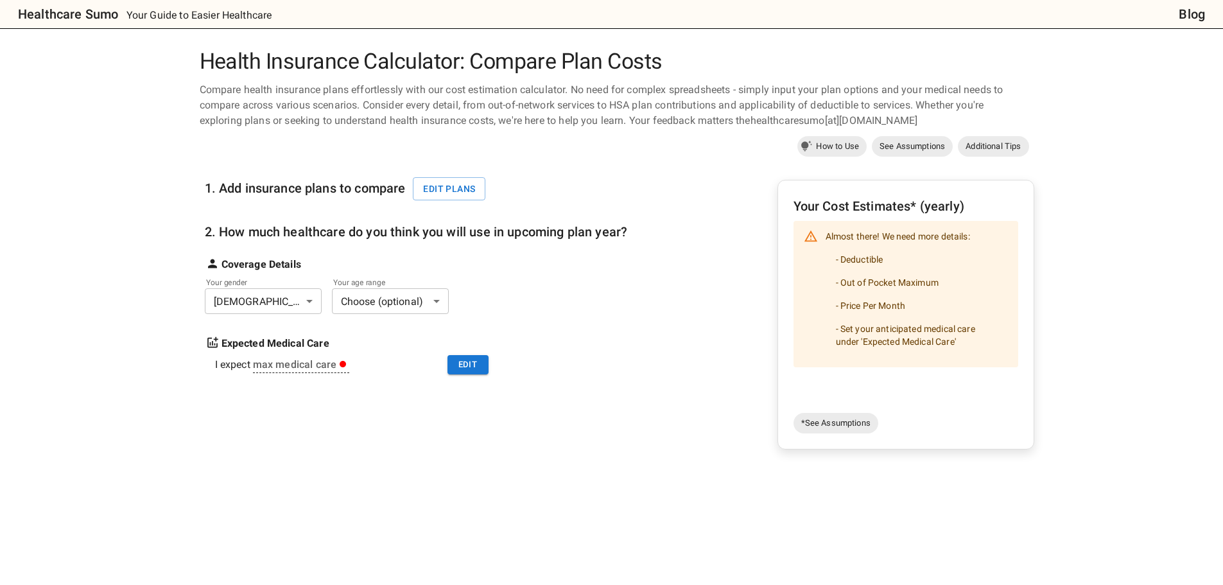
click at [397, 311] on body "Healthcare Sumo Your Guide to Easier Healthcare Blog Health Insurance Calculato…" at bounding box center [611, 513] width 1223 height 1027
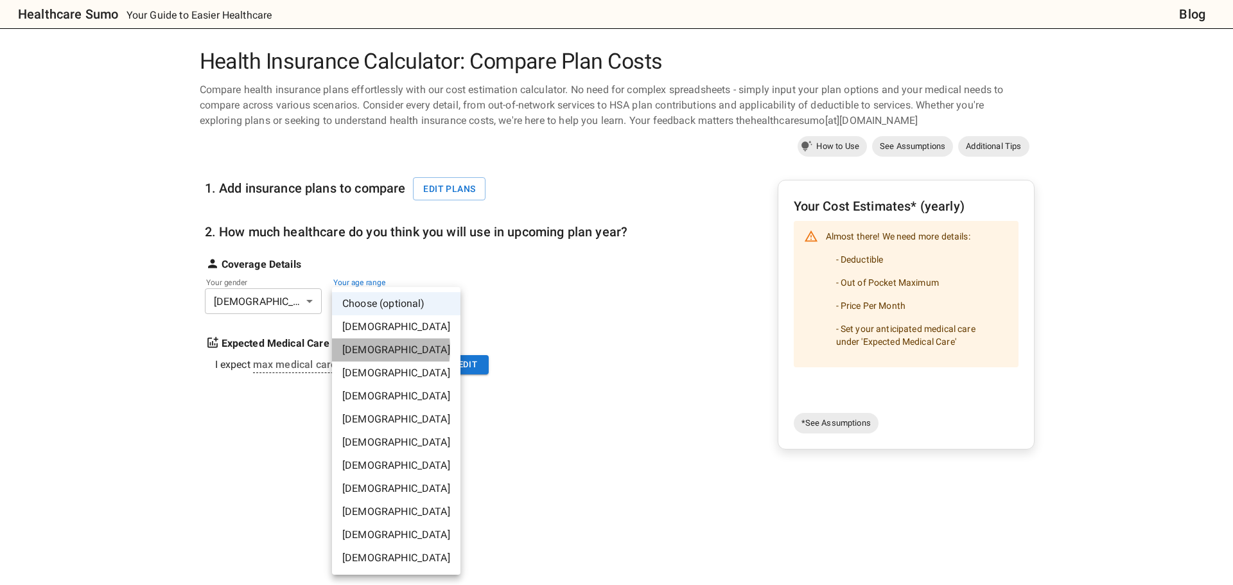
click at [349, 349] on li "20-25 years old" at bounding box center [396, 349] width 128 height 23
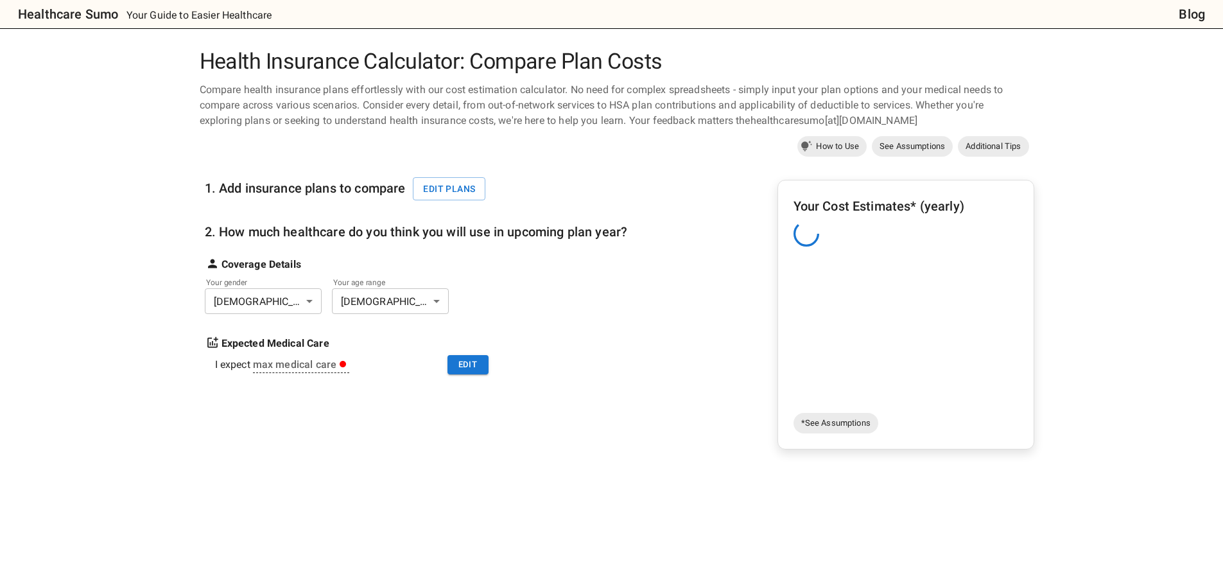
click at [739, 199] on div "1. Add insurance plans to compare Edit plans 2. How much healthcare do you thin…" at bounding box center [617, 384] width 835 height 449
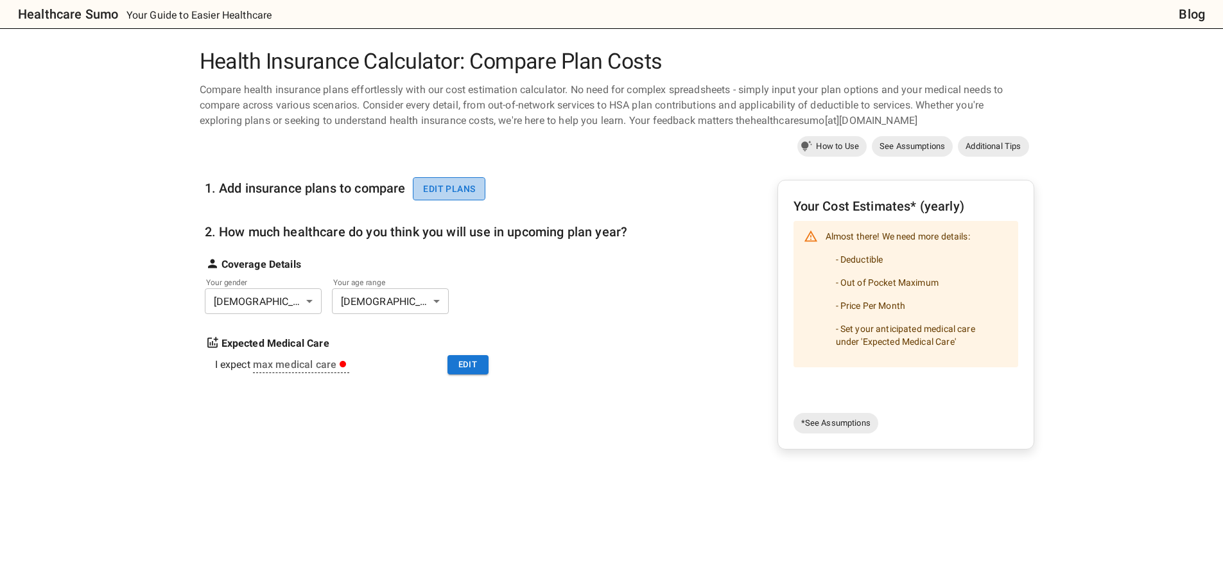
click at [461, 193] on button "Edit plans" at bounding box center [449, 189] width 73 height 24
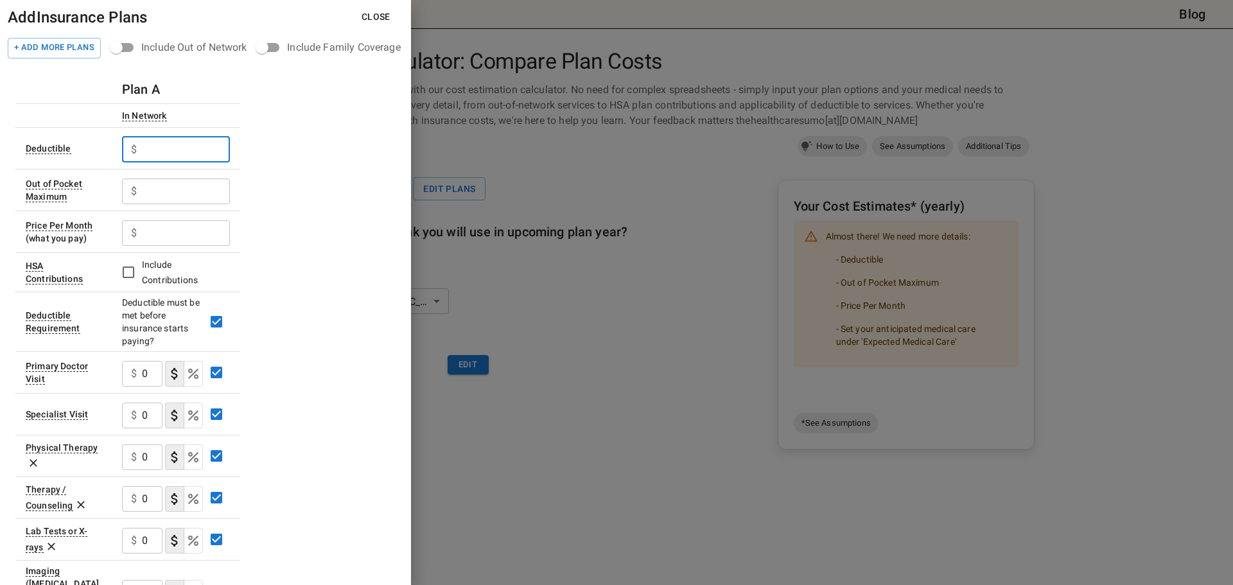
click at [180, 143] on input "text" at bounding box center [186, 150] width 88 height 26
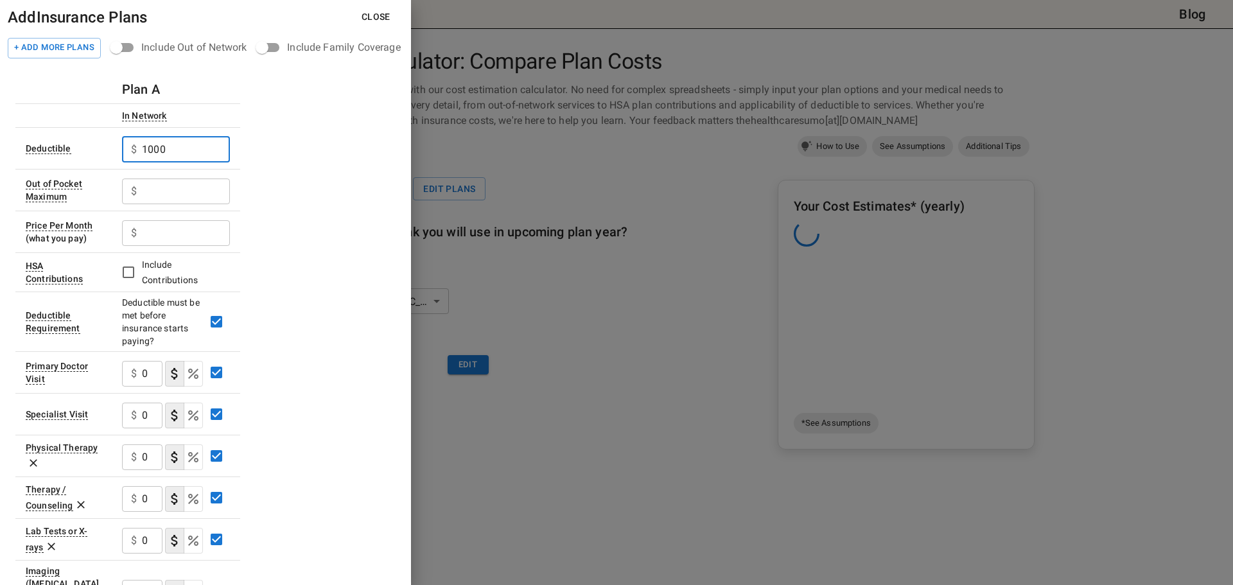
type input "1000"
type input "6600"
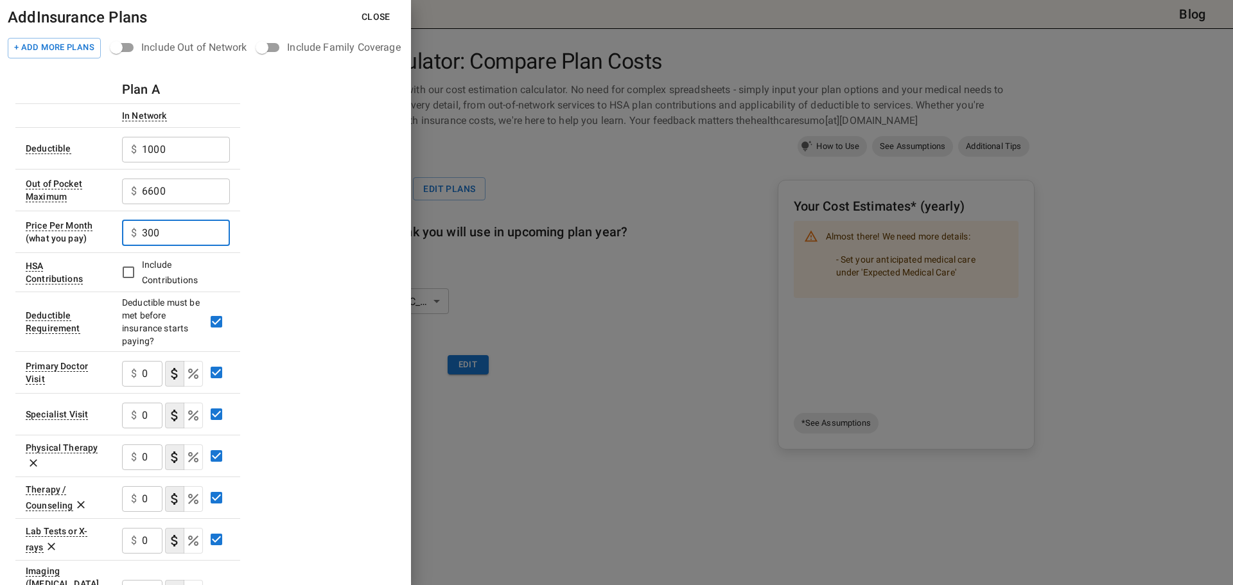
type input "300"
click at [309, 307] on div "Plan A In Network Deductible $ 1000 ​ Out of Pocket Maximum $ 6600 ​ Price Per …" at bounding box center [205, 558] width 380 height 966
click at [346, 169] on div "Plan A In Network Deductible $ 1000 ​ Out of Pocket Maximum $ 6600 ​ Price Per …" at bounding box center [205, 558] width 380 height 966
click at [569, 151] on div at bounding box center [616, 292] width 1233 height 585
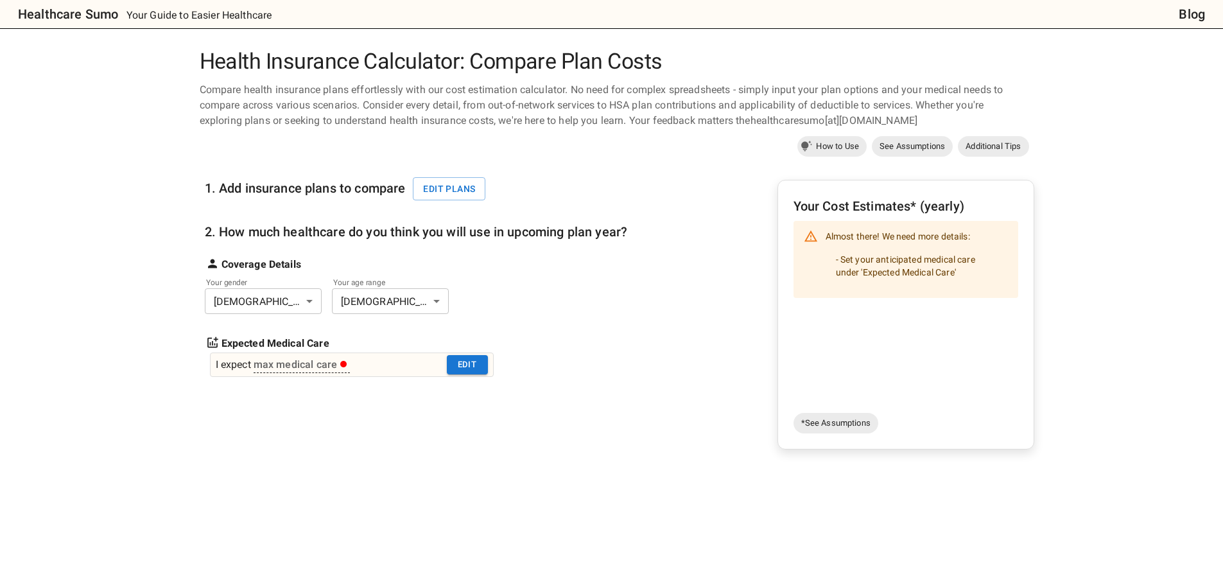
click at [336, 373] on div "I expect max medical care Edit" at bounding box center [352, 364] width 284 height 24
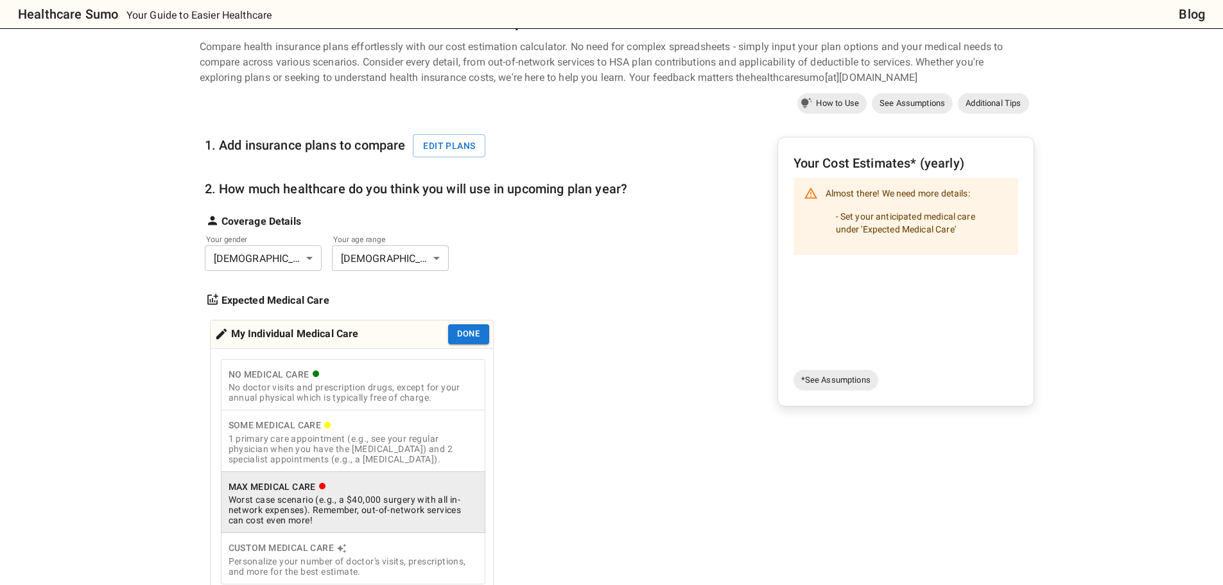
scroll to position [64, 0]
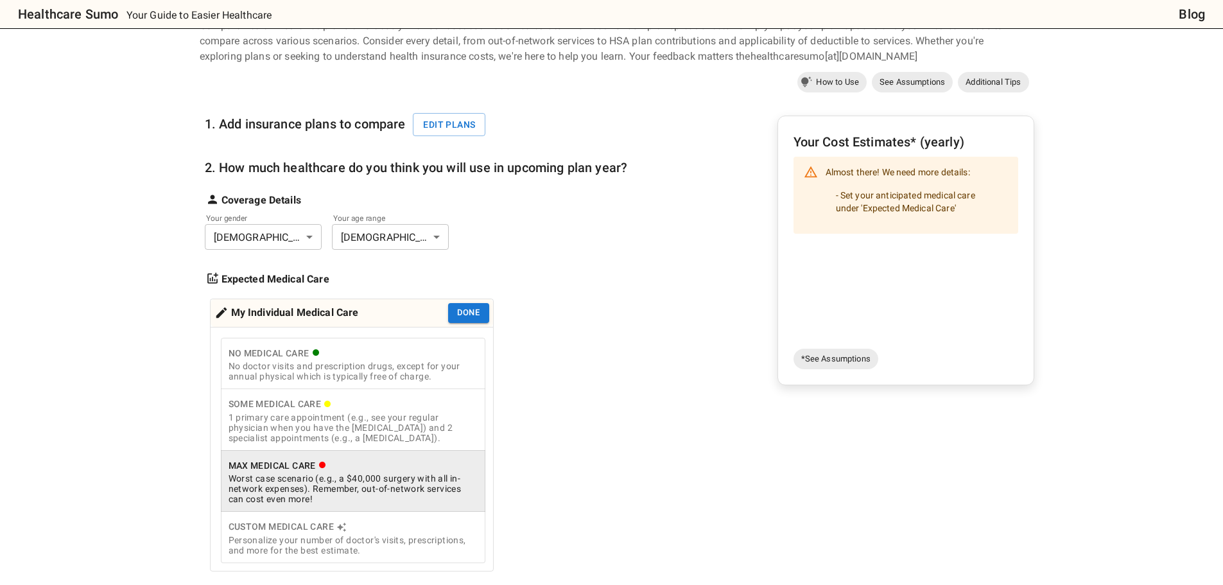
click at [347, 471] on div "Max Medical Care" at bounding box center [353, 466] width 249 height 16
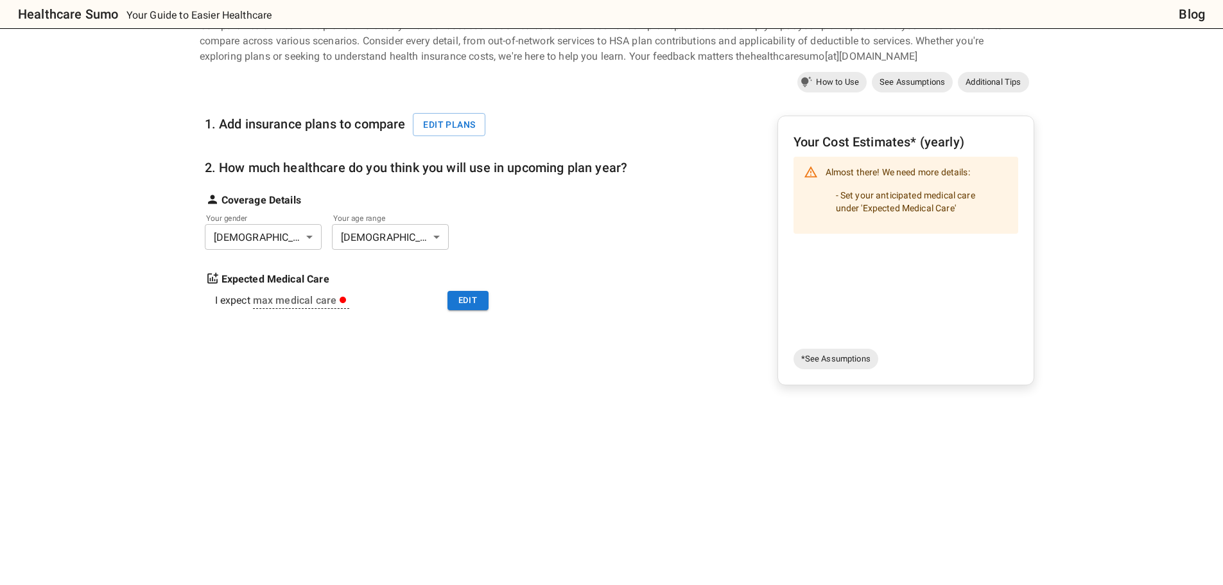
drag, startPoint x: 664, startPoint y: 220, endPoint x: 467, endPoint y: 285, distance: 208.1
click at [639, 227] on div "1. Add insurance plans to compare Edit plans 2. How much healthcare do you thin…" at bounding box center [617, 320] width 835 height 449
click at [454, 307] on button "Edit" at bounding box center [467, 301] width 41 height 20
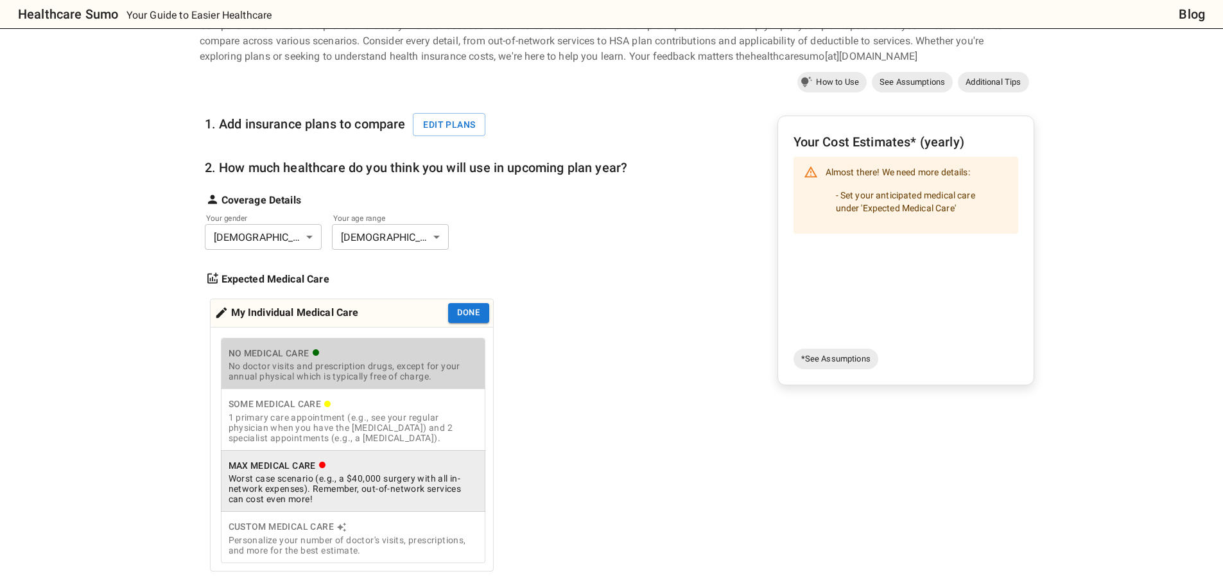
click at [351, 356] on div "No Medical Care" at bounding box center [353, 353] width 249 height 16
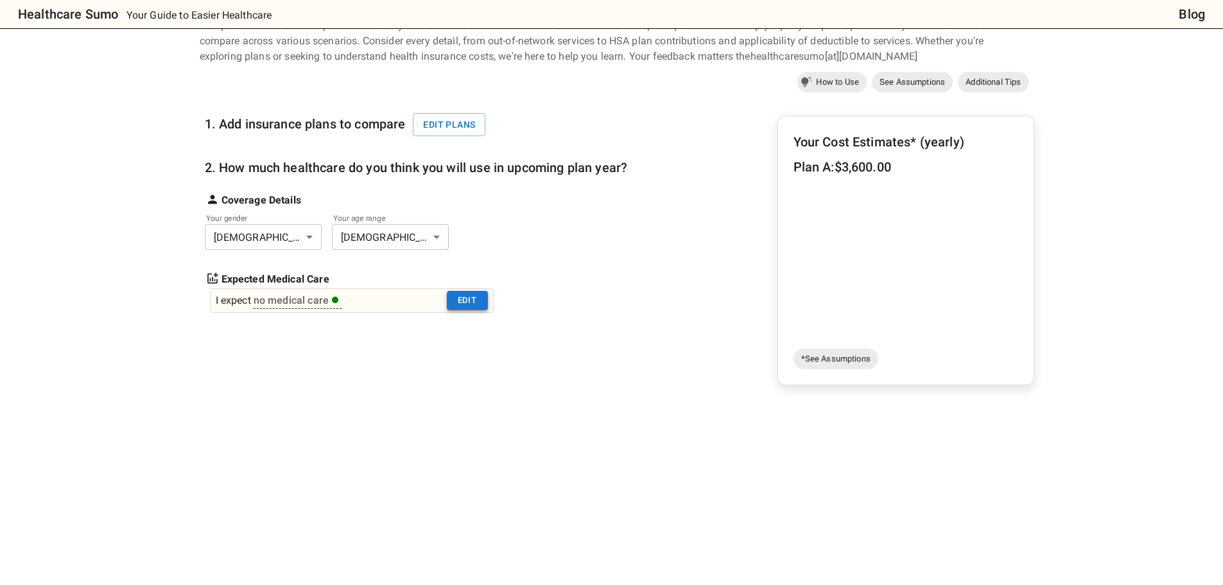
click at [467, 300] on button "Edit" at bounding box center [467, 301] width 41 height 20
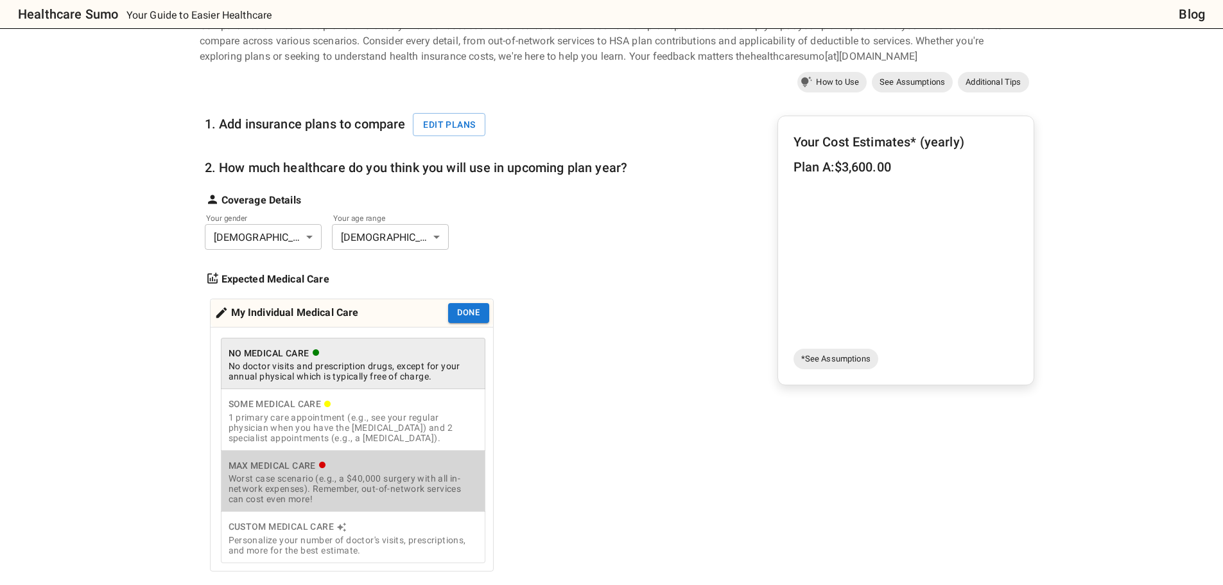
click at [357, 479] on div "Worst case scenario (e.g., a $40,000 surgery with all in-network expenses). Rem…" at bounding box center [353, 488] width 249 height 31
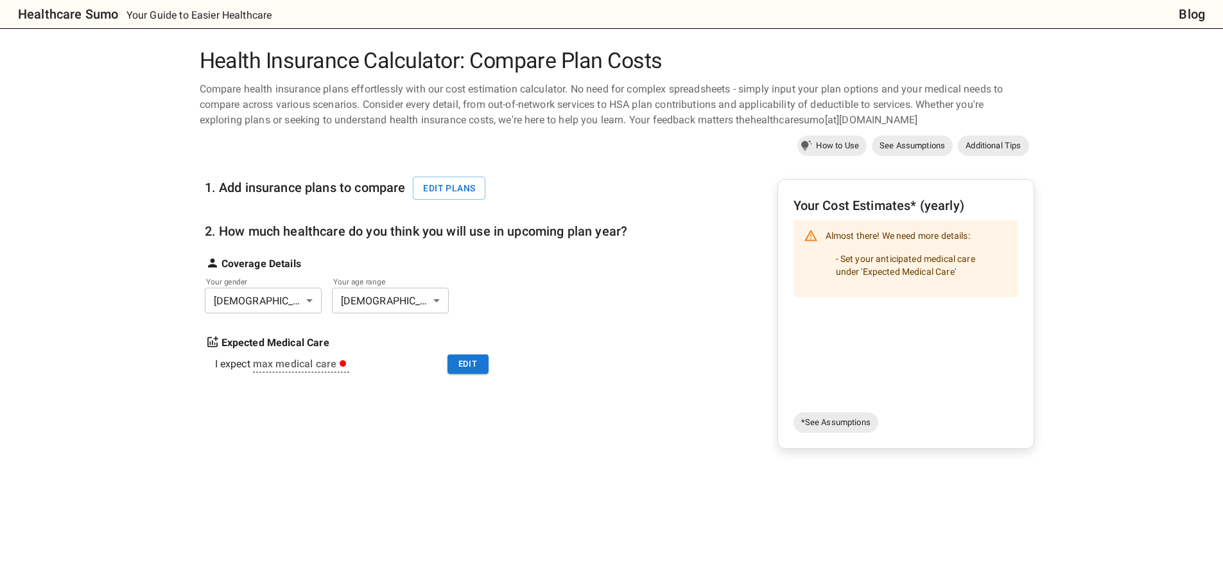
scroll to position [0, 0]
click at [431, 182] on button "Edit plans" at bounding box center [449, 189] width 73 height 24
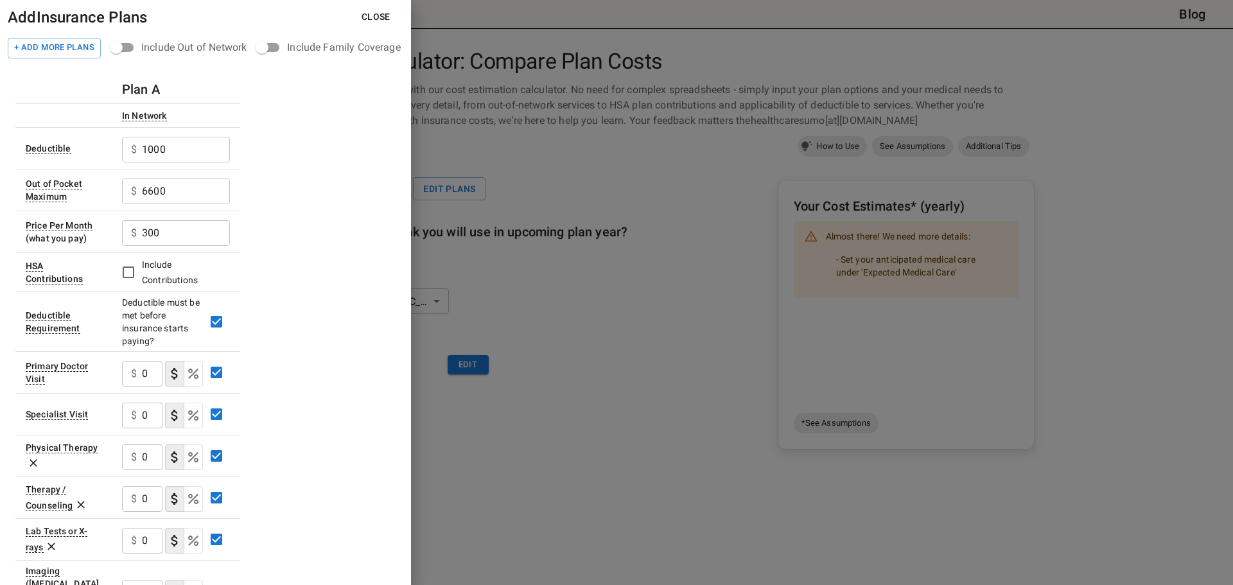
click at [160, 41] on div "Include Out of Network" at bounding box center [193, 47] width 105 height 15
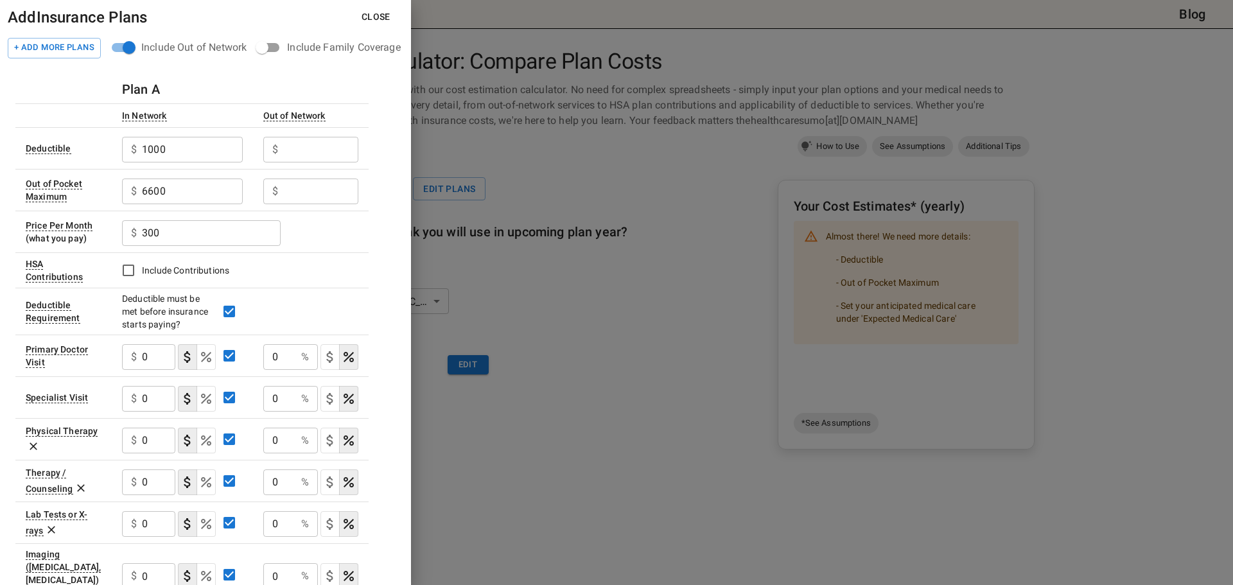
click at [105, 19] on h6 "Add Insurance Plans" at bounding box center [77, 17] width 139 height 24
click at [320, 141] on input "text" at bounding box center [320, 150] width 75 height 26
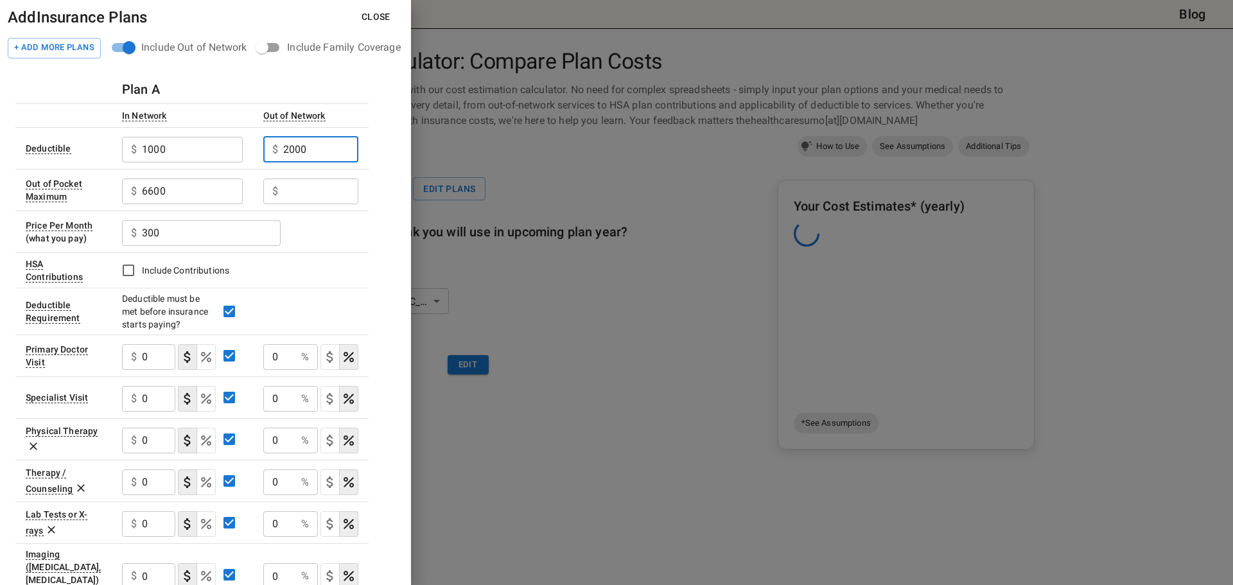
type input "2000"
click at [332, 187] on input "text" at bounding box center [320, 191] width 75 height 26
type input "12400"
click at [358, 246] on div "$ 300 ​" at bounding box center [240, 231] width 236 height 33
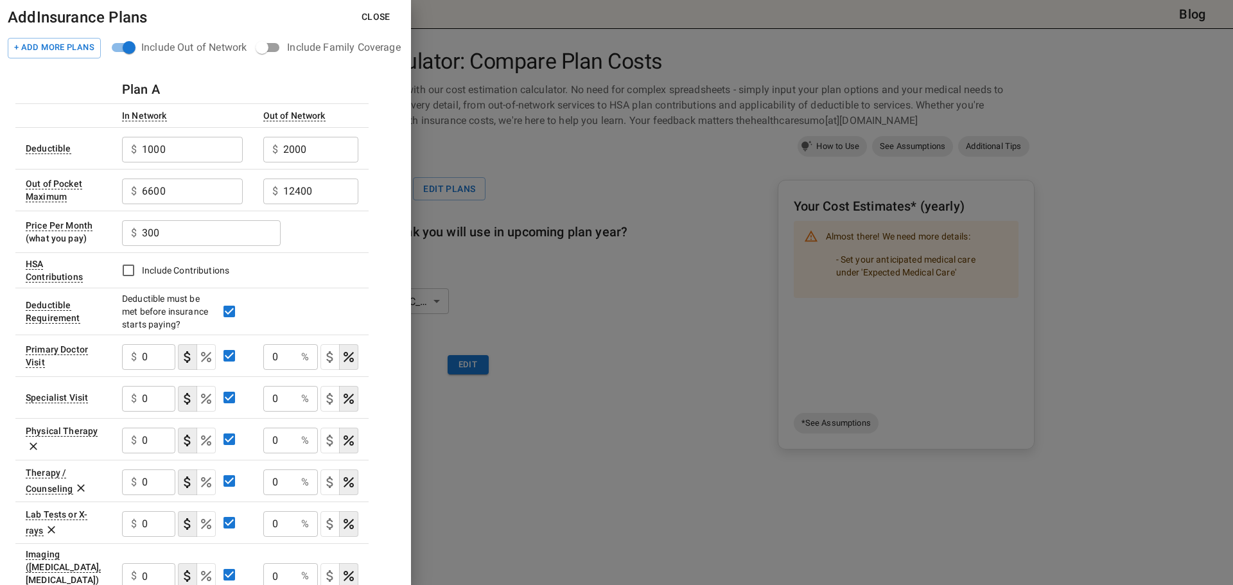
click at [729, 189] on div at bounding box center [616, 292] width 1233 height 585
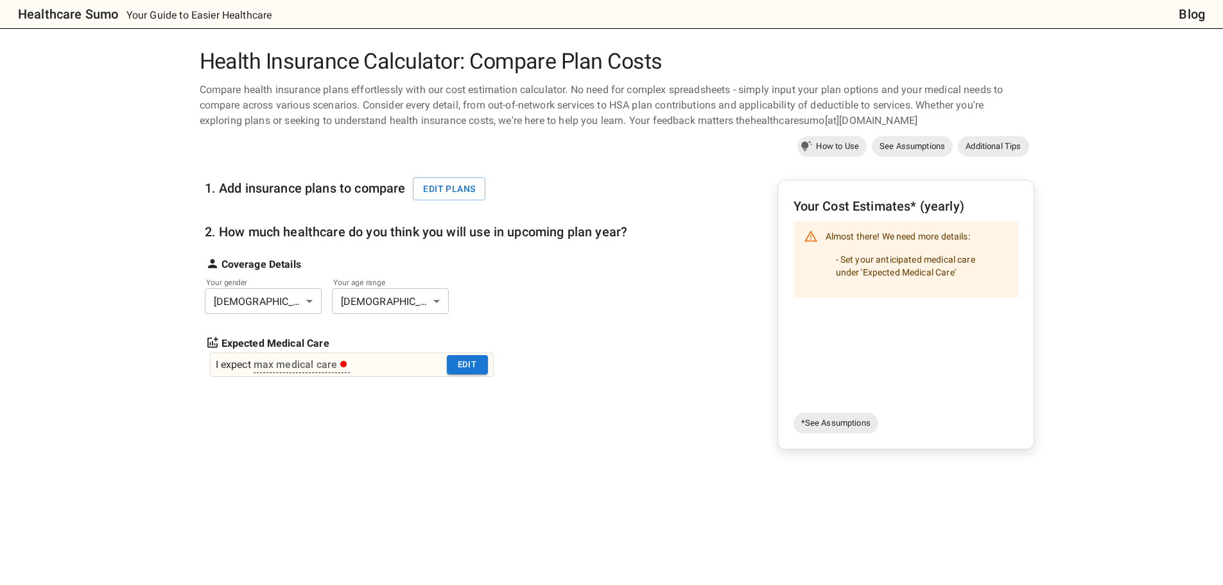
click at [348, 367] on div "max medical care" at bounding box center [302, 365] width 97 height 16
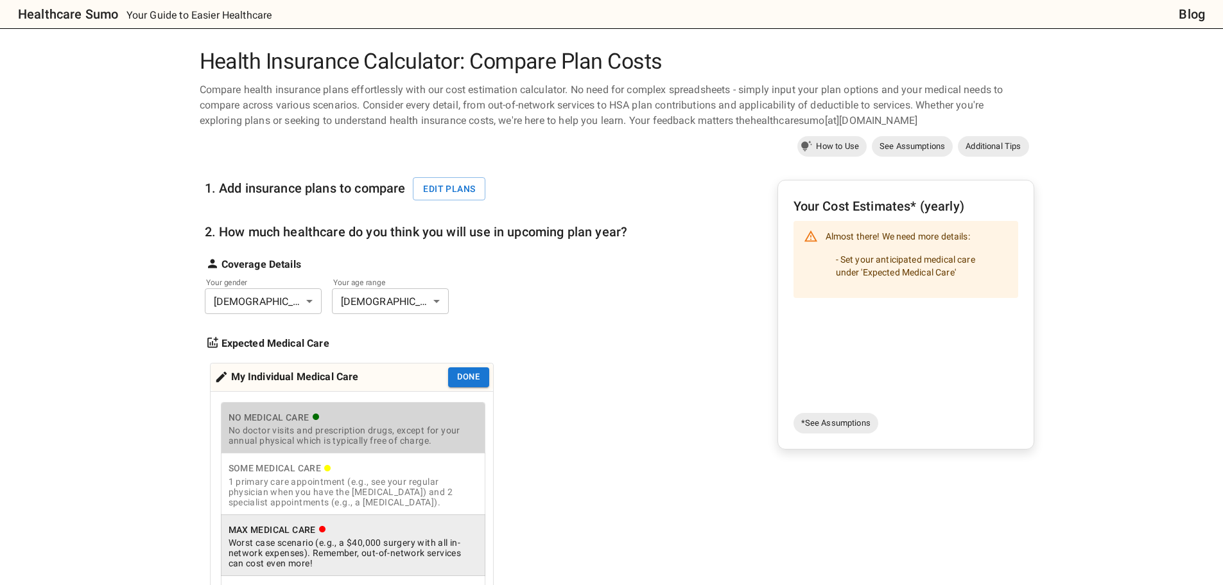
click at [311, 446] on div "No doctor visits and prescription drugs, except for your annual physical which …" at bounding box center [353, 435] width 249 height 21
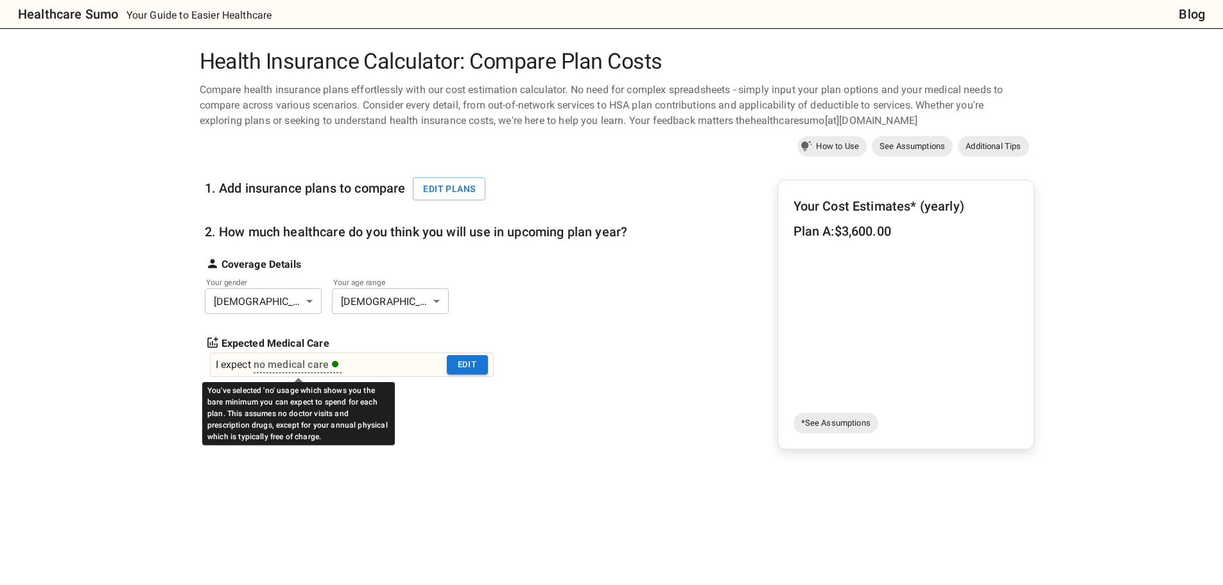
click at [321, 378] on div "You've selected 'no' usage which shows you the bare minimum you can expect to s…" at bounding box center [298, 409] width 193 height 72
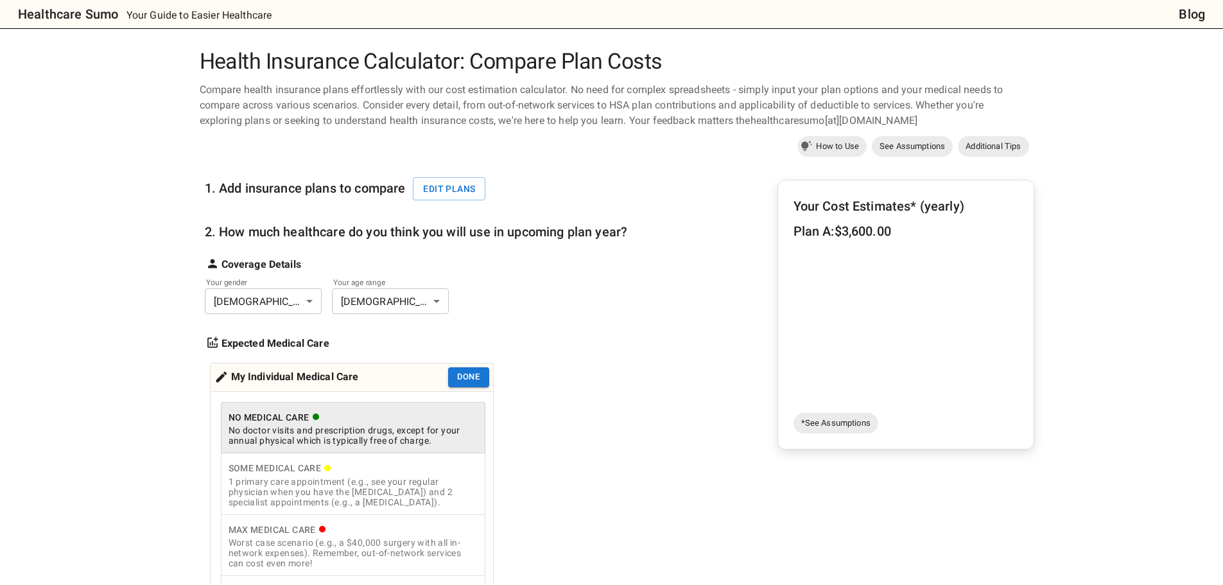
click at [322, 363] on div "My Individual Medical Care Done" at bounding box center [352, 377] width 282 height 28
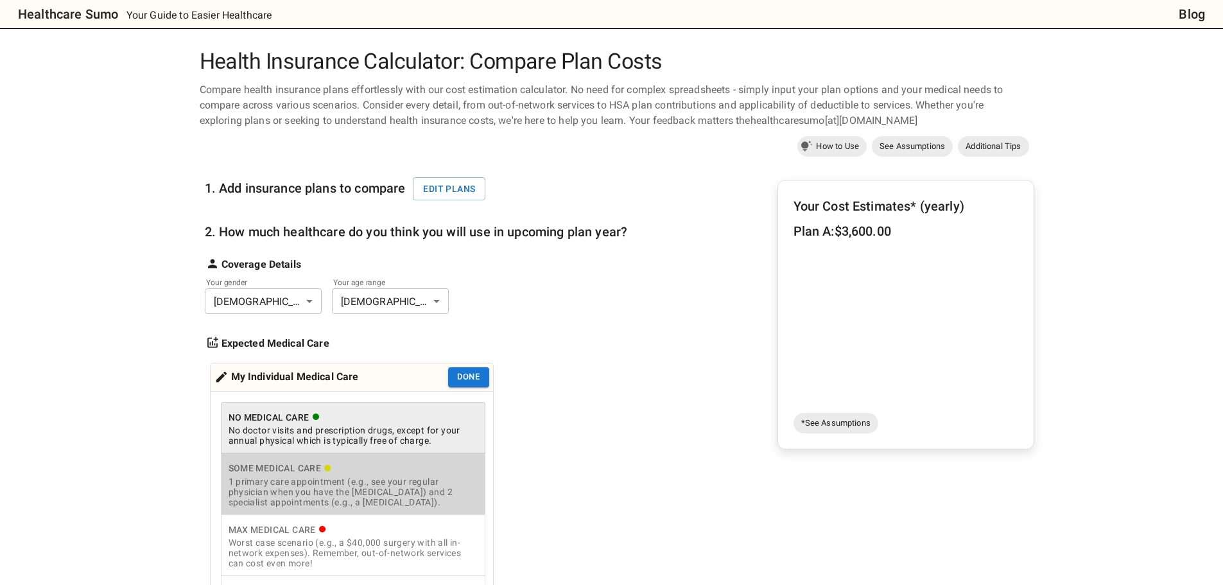
click at [306, 477] on div "Some Medical Care 1 primary care appointment (e.g., see your regular physician …" at bounding box center [353, 483] width 249 height 47
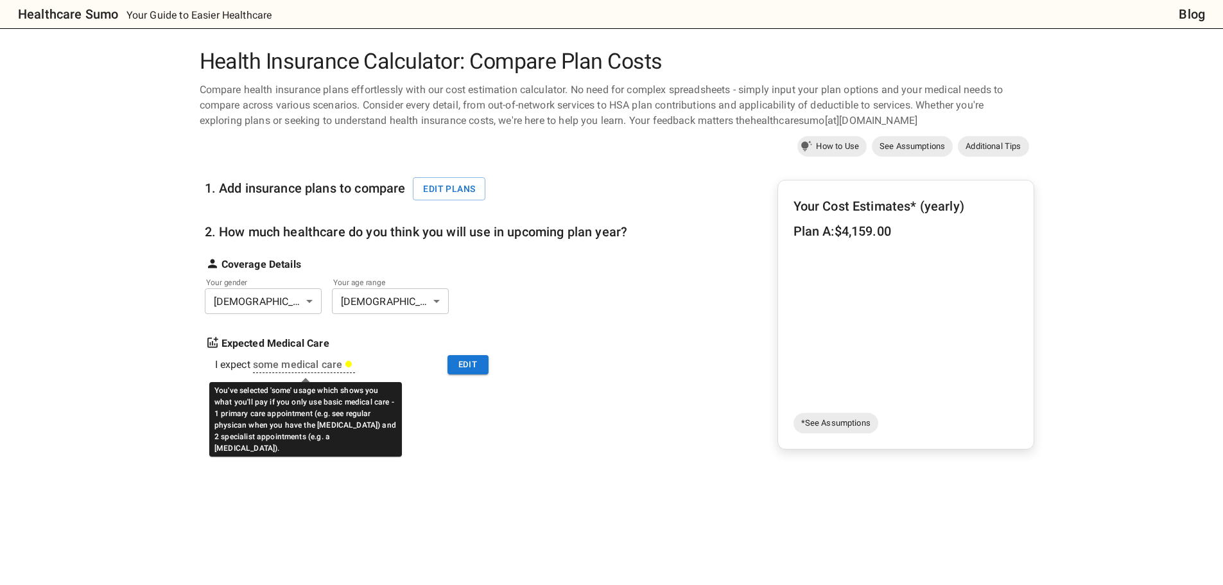
click at [336, 373] on body "Healthcare Sumo Your Guide to Easier Healthcare Blog Health Insurance Calculato…" at bounding box center [611, 513] width 1223 height 1027
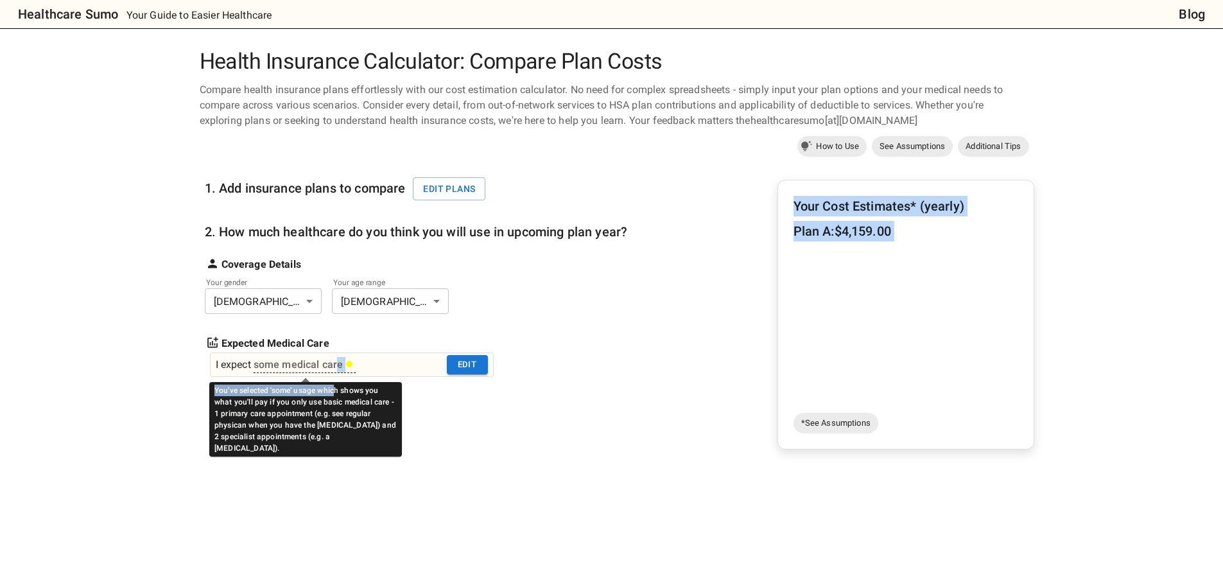
click at [354, 367] on div "some medical care" at bounding box center [305, 365] width 103 height 16
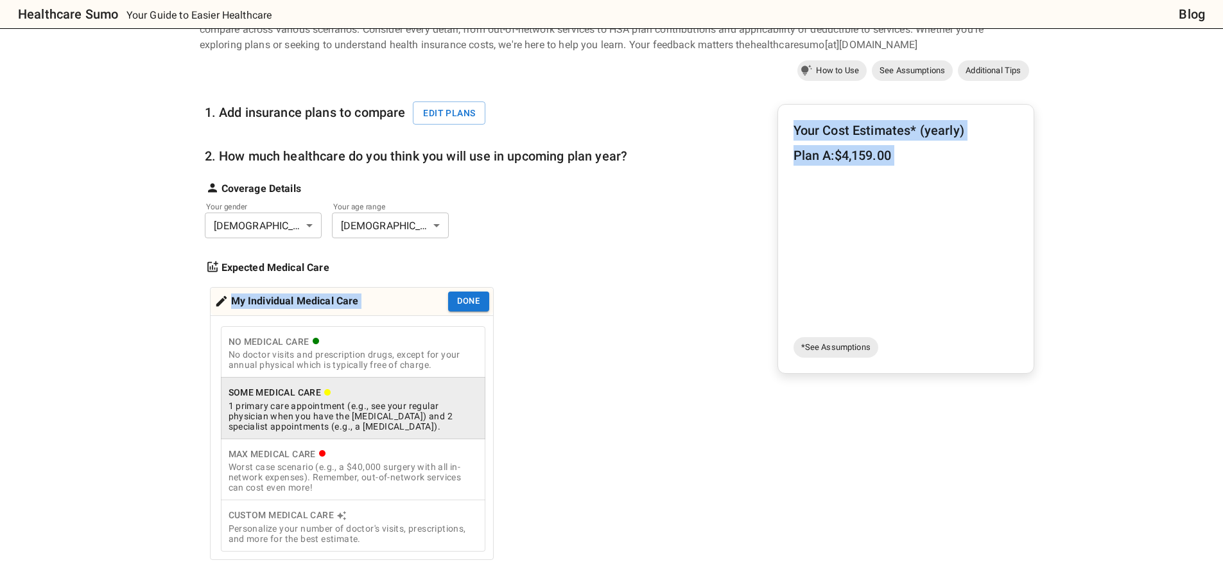
scroll to position [193, 0]
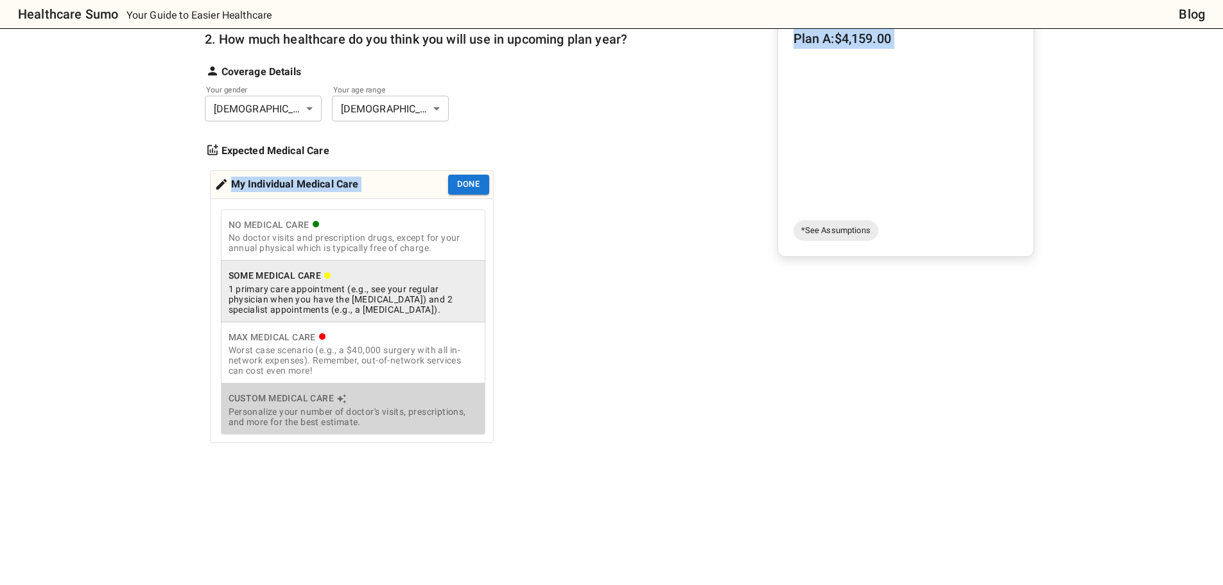
click at [372, 417] on div "Personalize your number of doctor's visits, prescriptions, and more for the bes…" at bounding box center [353, 416] width 249 height 21
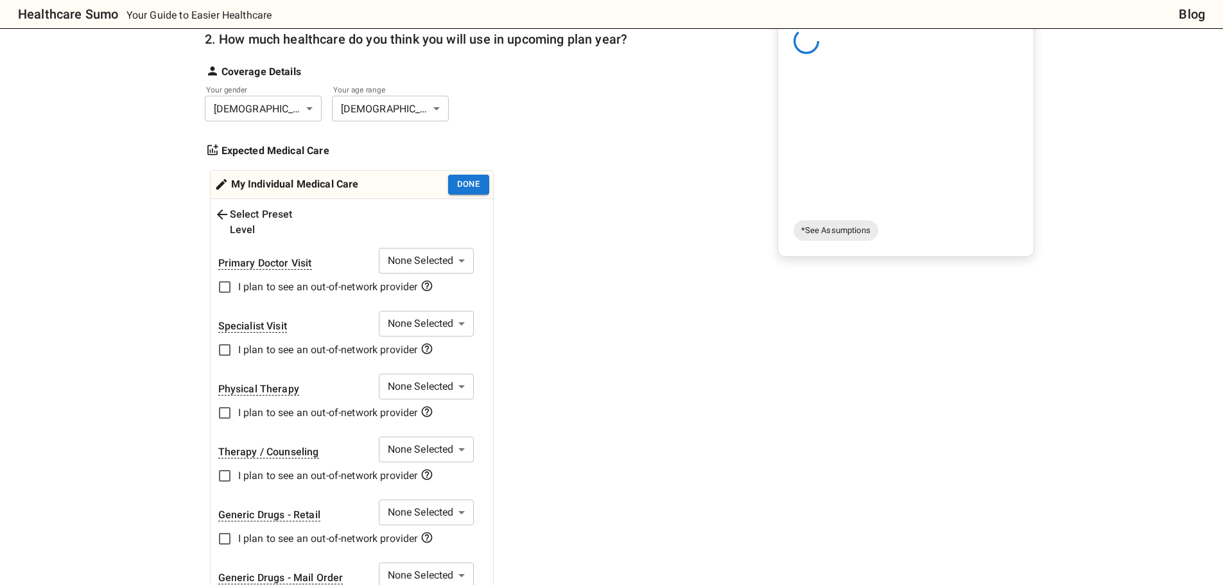
click at [577, 187] on div "1. Add insurance plans to compare Edit plans 2. How much healthcare do you thin…" at bounding box center [416, 579] width 423 height 1222
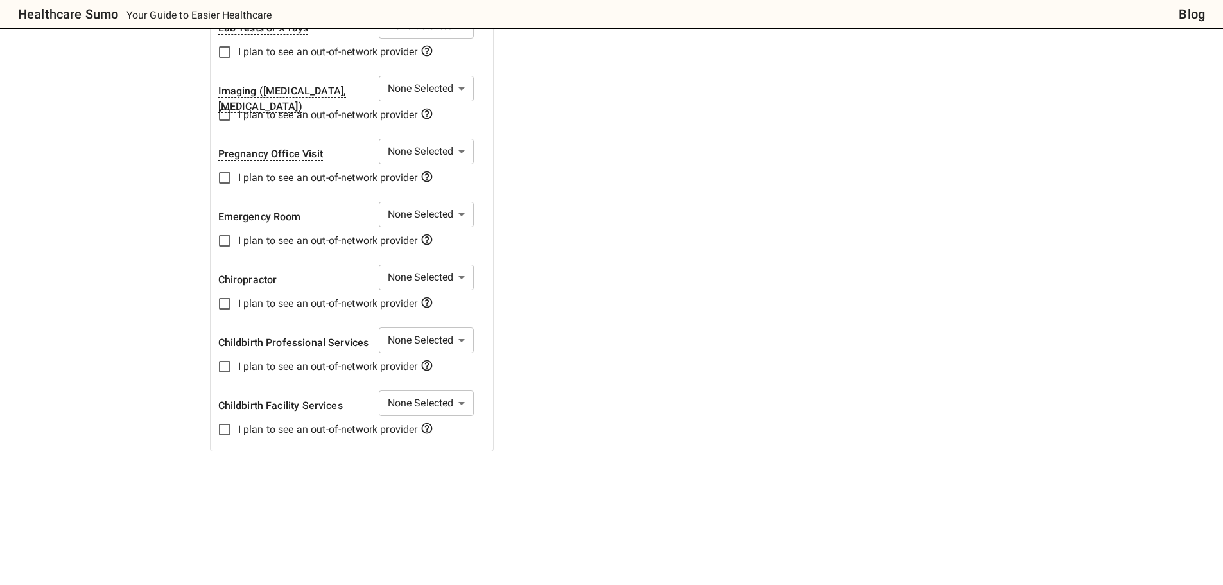
scroll to position [1027, 0]
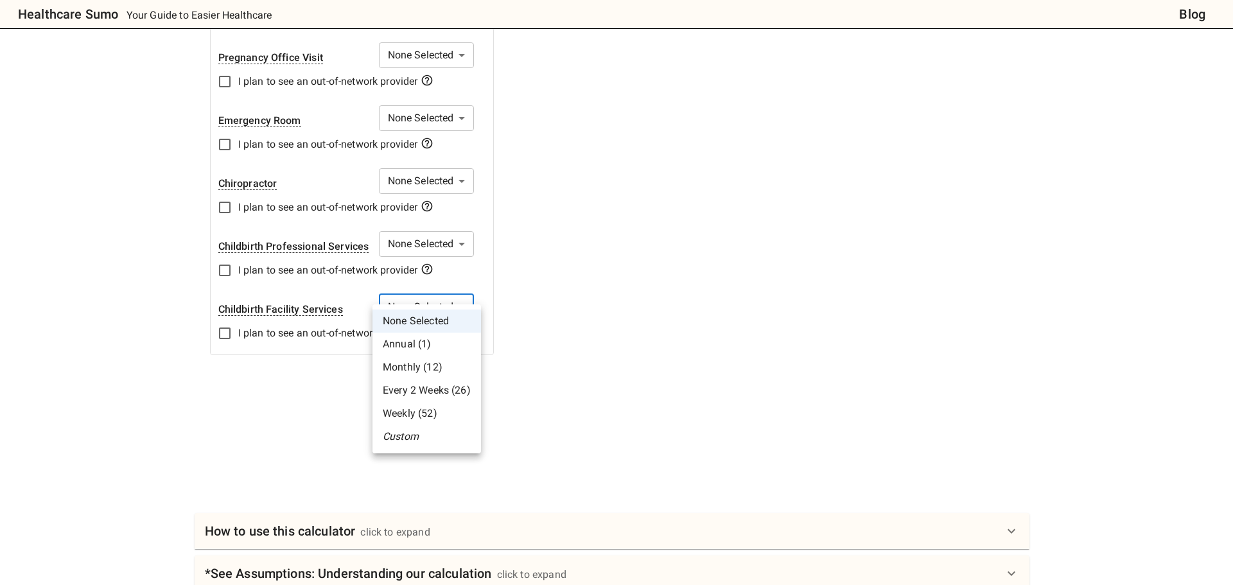
click at [588, 331] on div at bounding box center [616, 292] width 1233 height 585
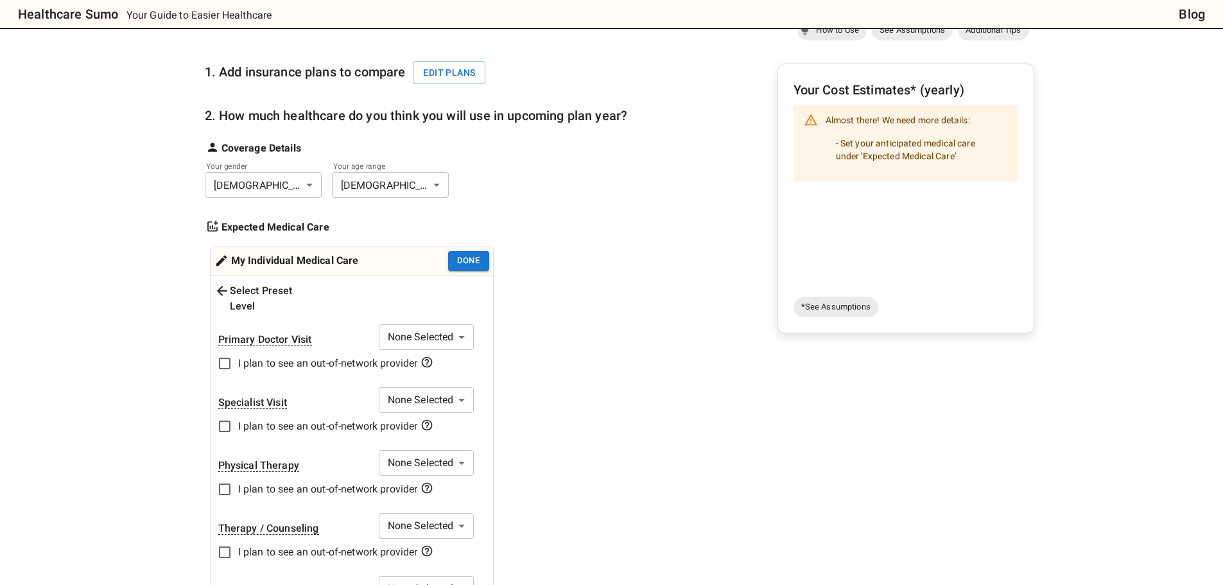
scroll to position [0, 0]
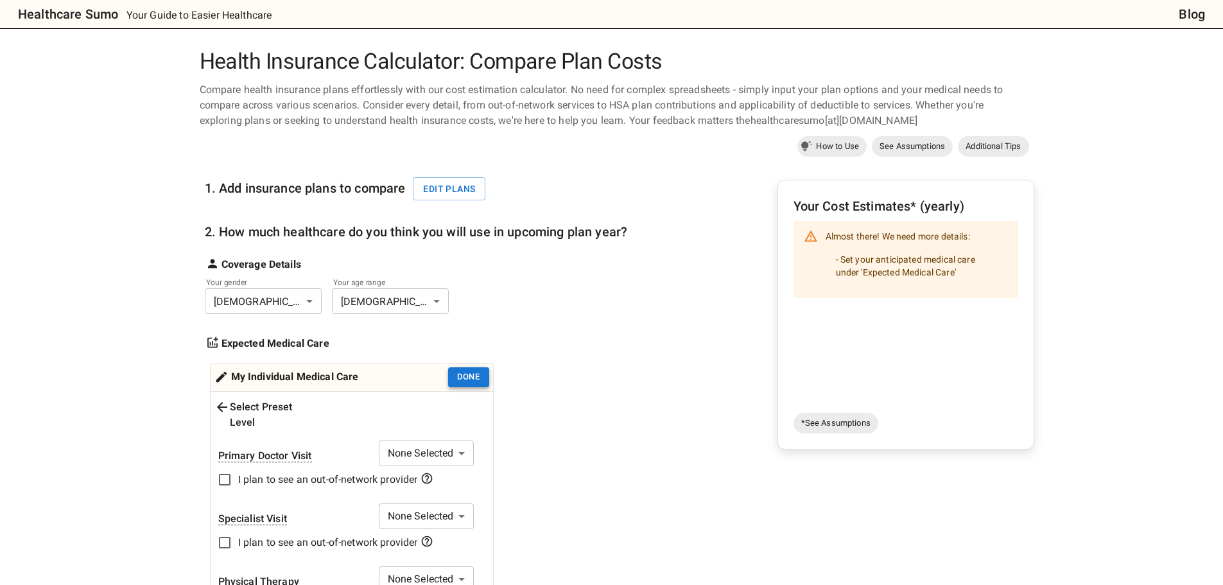
click at [465, 372] on button "Done" at bounding box center [468, 377] width 41 height 20
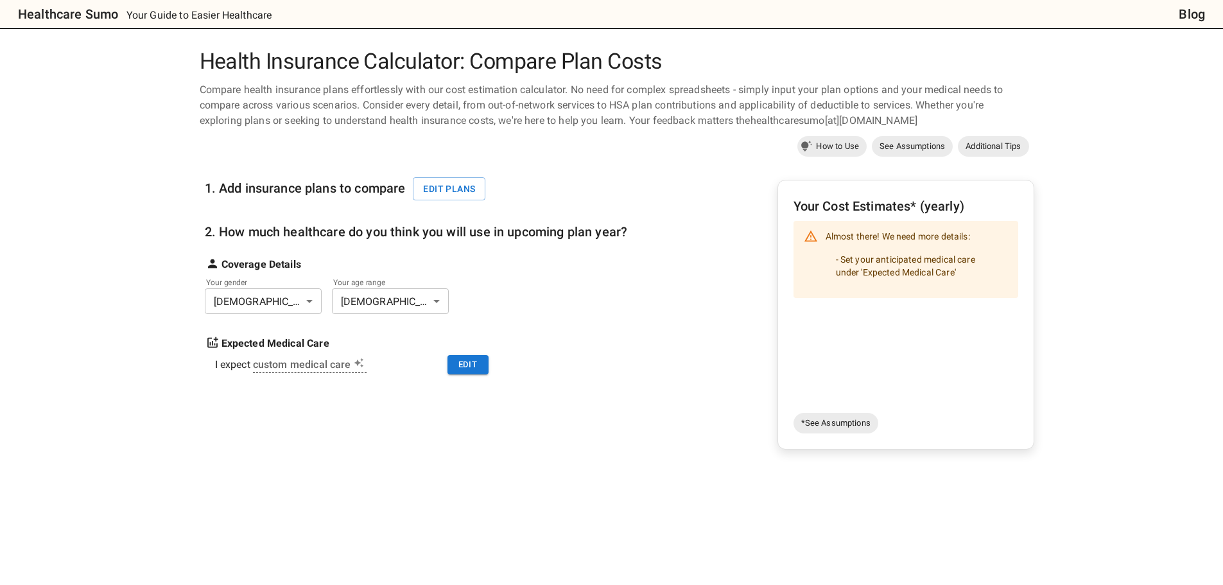
drag, startPoint x: 606, startPoint y: 332, endPoint x: 573, endPoint y: 347, distance: 35.9
click at [593, 340] on div "Expected Medical Care" at bounding box center [416, 335] width 423 height 31
click at [444, 176] on div "1. Add insurance plans to compare Edit plans" at bounding box center [349, 182] width 289 height 45
click at [921, 152] on span "See Assumptions" at bounding box center [912, 146] width 81 height 13
click at [446, 100] on div "Compare health insurance plans effortlessly with our cost estimation calculator…" at bounding box center [612, 105] width 835 height 46
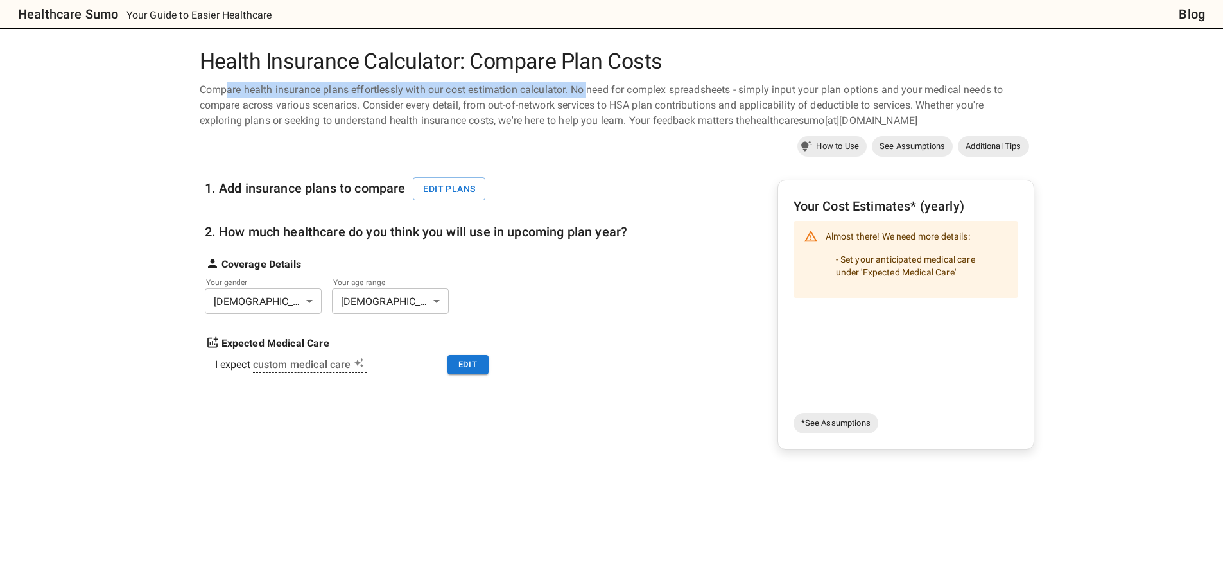
drag, startPoint x: 236, startPoint y: 80, endPoint x: 598, endPoint y: 96, distance: 361.8
click at [593, 94] on div "Health Insurance Calculator: Compare Plan Costs Compare health insurance plans …" at bounding box center [612, 103] width 835 height 108
click at [598, 96] on div "Compare health insurance plans effortlessly with our cost estimation calculator…" at bounding box center [612, 105] width 835 height 46
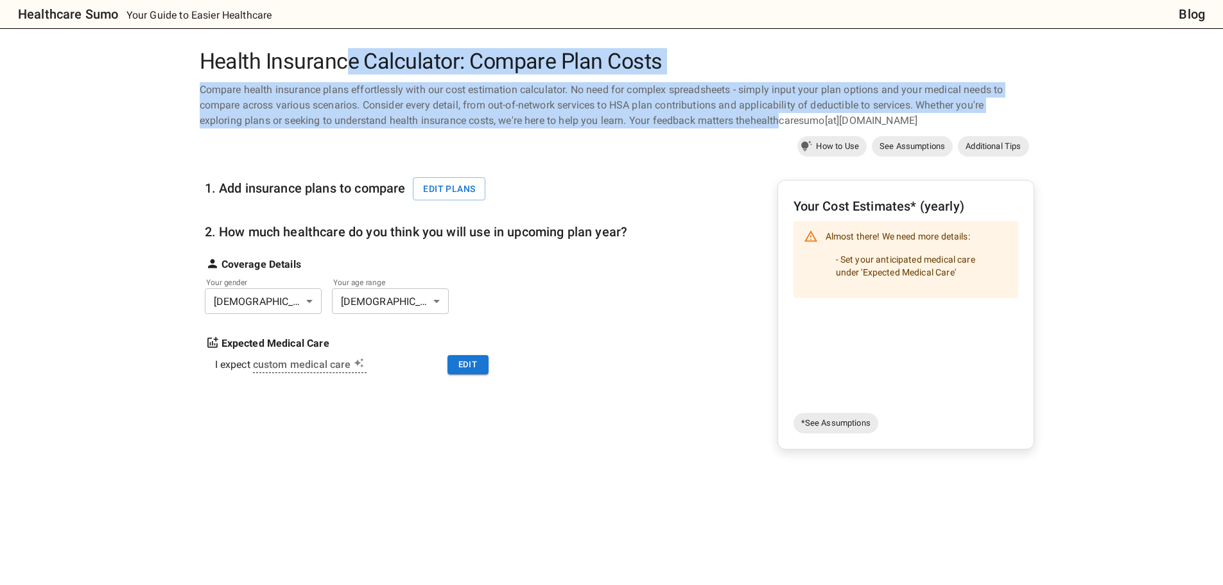
drag, startPoint x: 349, startPoint y: 67, endPoint x: 784, endPoint y: 119, distance: 437.8
click at [784, 119] on div "Health Insurance Calculator: Compare Plan Costs Compare health insurance plans …" at bounding box center [612, 103] width 835 height 108
click at [783, 119] on div "Compare health insurance plans effortlessly with our cost estimation calculator…" at bounding box center [612, 105] width 835 height 46
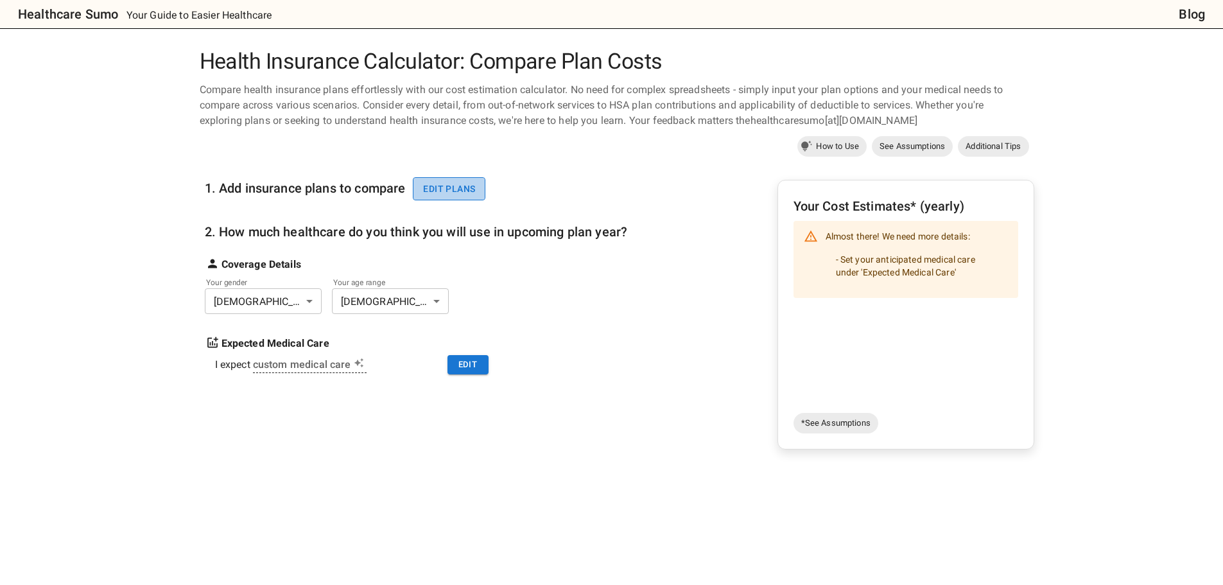
click at [440, 187] on button "Edit plans" at bounding box center [449, 189] width 73 height 24
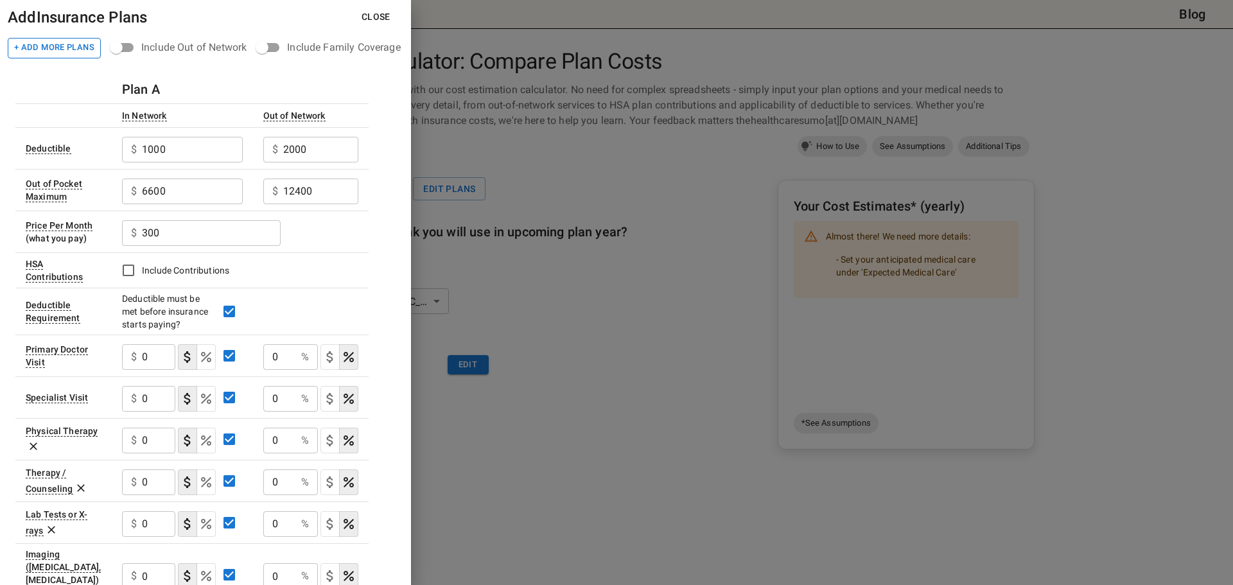
click at [66, 48] on button "+ Add More Plans" at bounding box center [54, 48] width 93 height 21
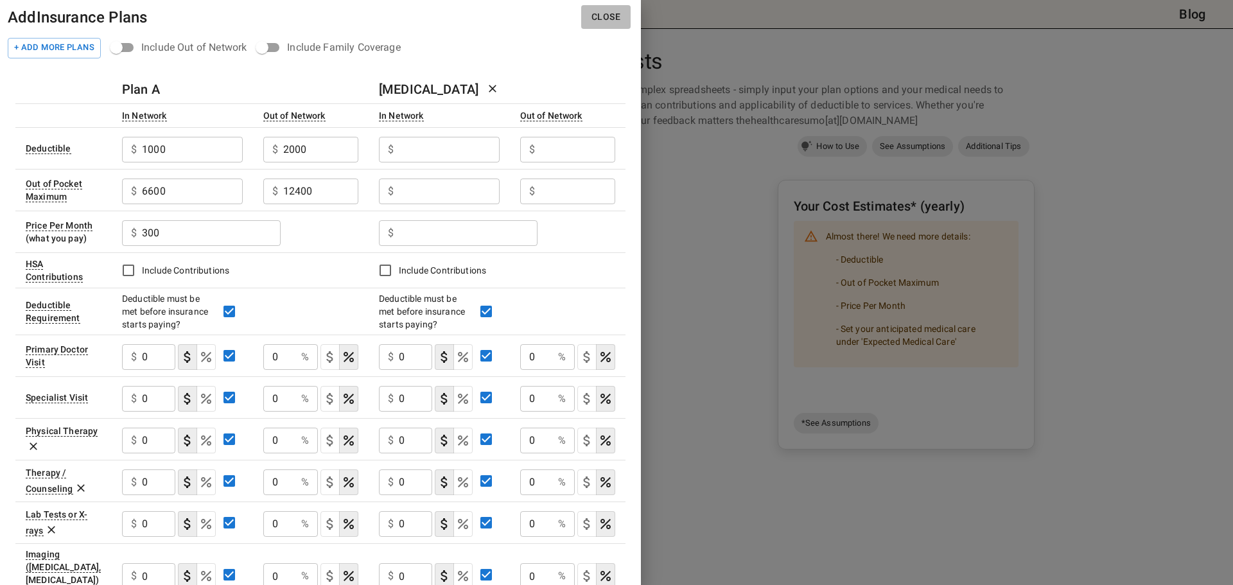
click at [614, 17] on button "Close" at bounding box center [605, 17] width 49 height 24
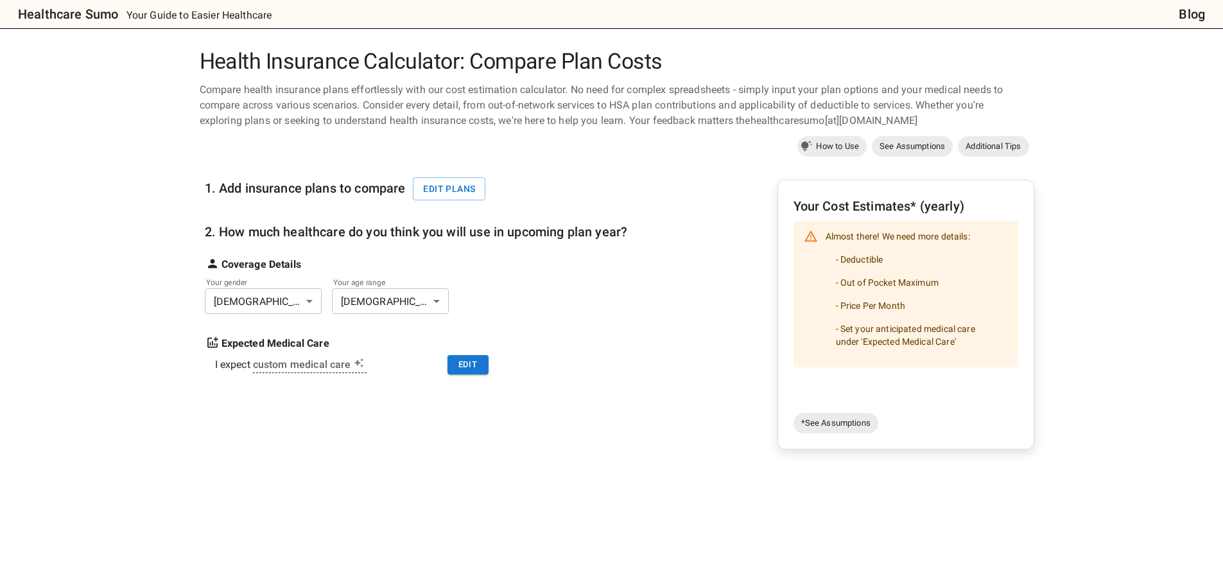
click at [634, 84] on div "Compare health insurance plans effortlessly with our cost estimation calculator…" at bounding box center [612, 105] width 835 height 46
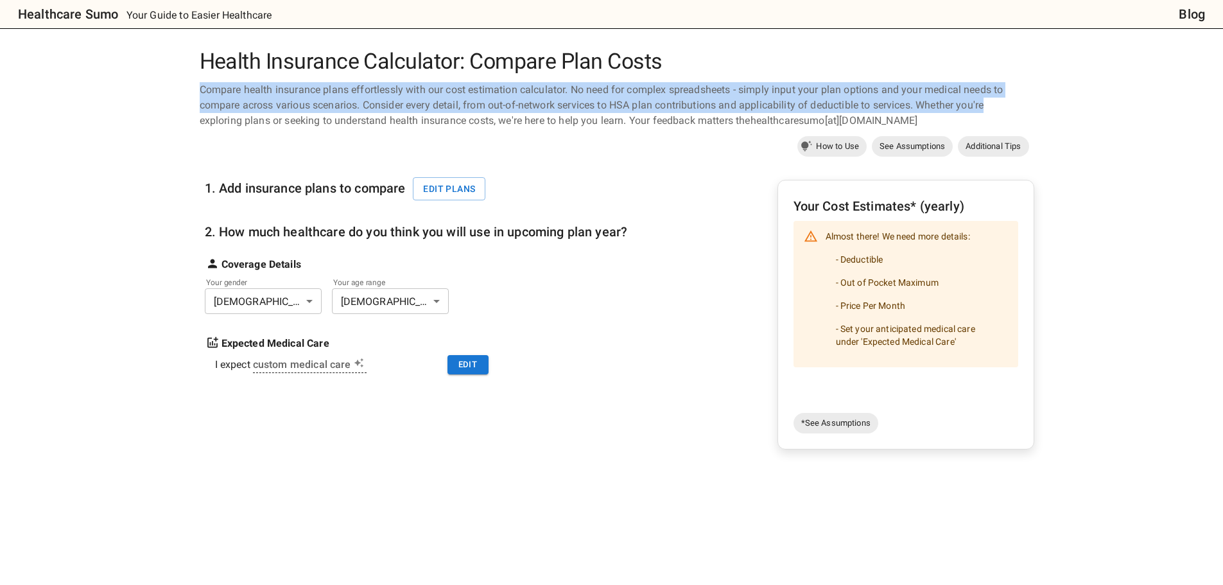
drag, startPoint x: 942, startPoint y: 68, endPoint x: 1104, endPoint y: 100, distance: 164.8
click at [1103, 100] on body "Healthcare Sumo Your Guide to Easier Healthcare Blog Health Insurance Calculato…" at bounding box center [611, 513] width 1223 height 1027
click at [1180, 4] on h6 "Blog" at bounding box center [1192, 14] width 26 height 21
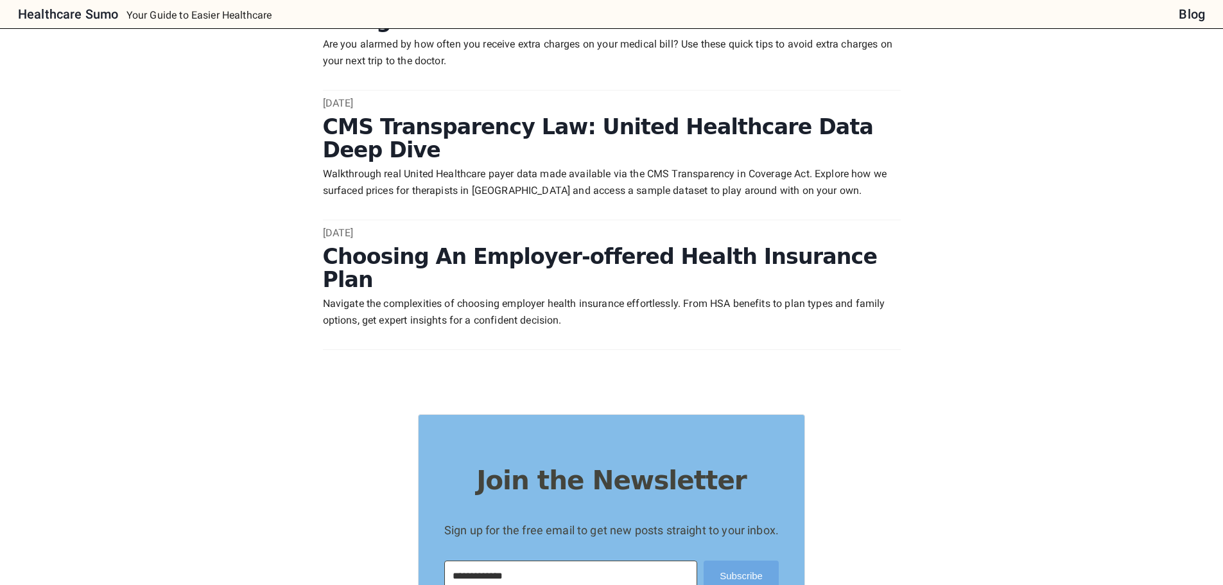
scroll to position [128, 0]
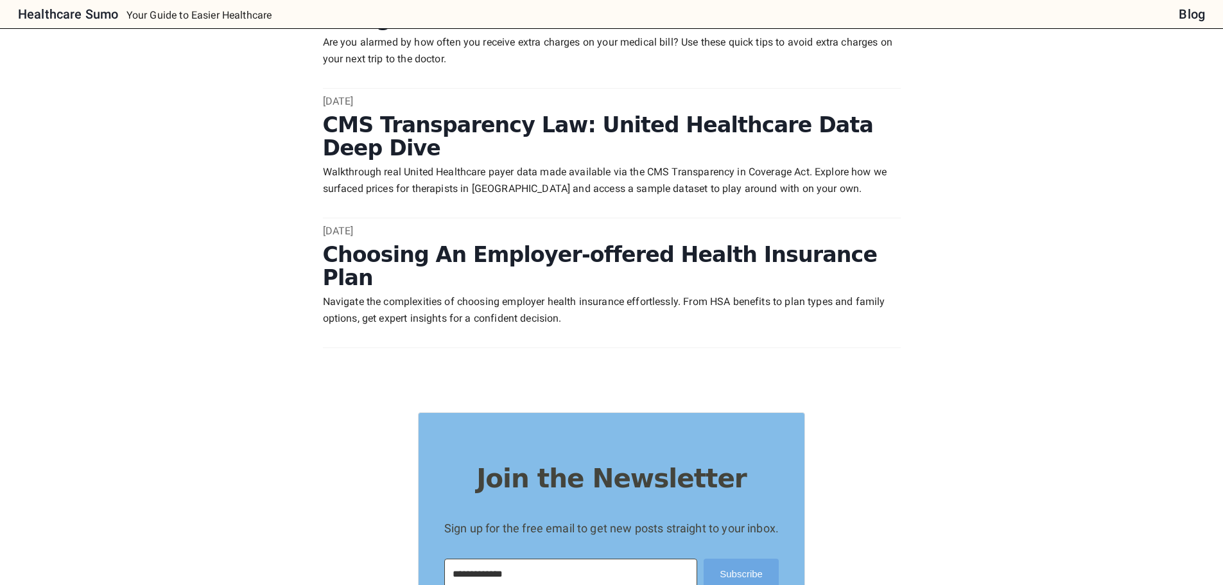
click at [655, 225] on link "[DATE] Choosing An Employer-offered Health Insurance Plan Navigate the complexi…" at bounding box center [612, 276] width 578 height 102
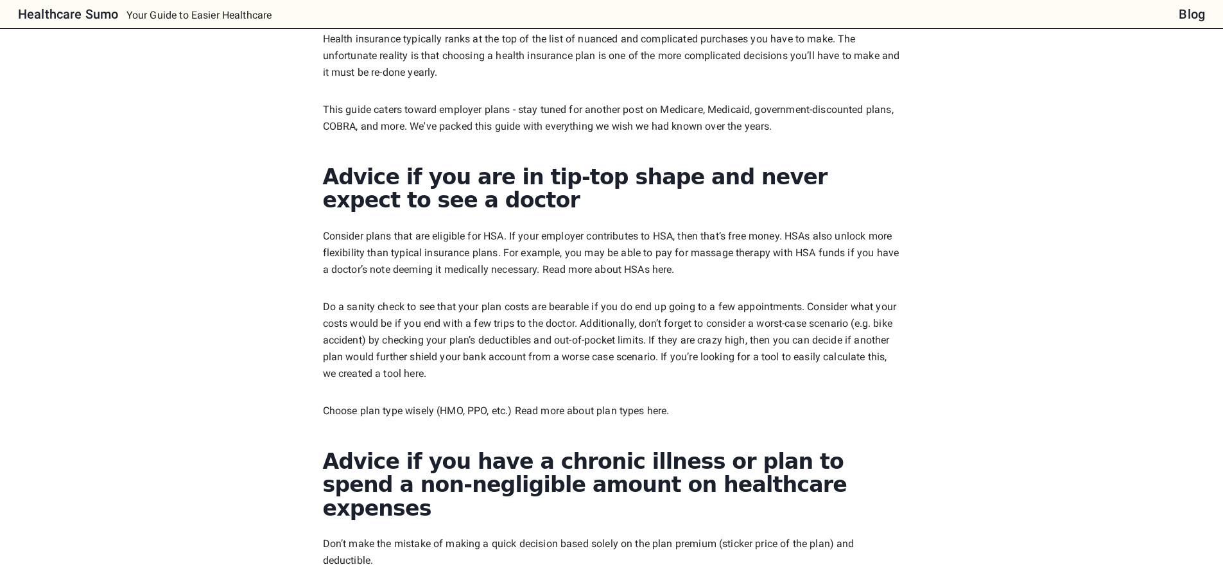
scroll to position [128, 0]
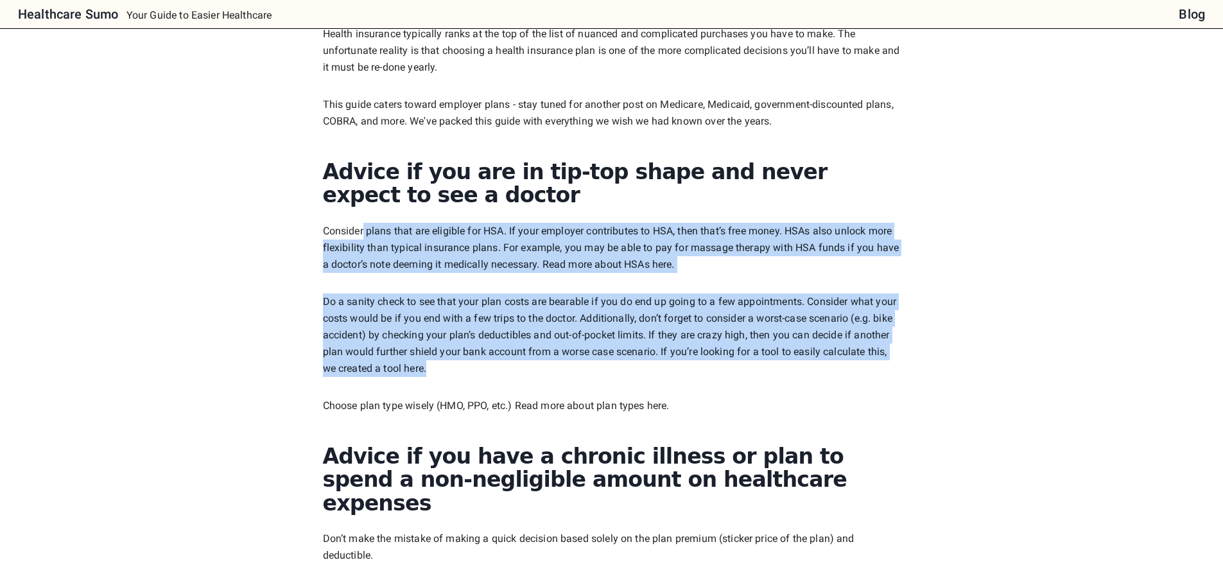
drag, startPoint x: 365, startPoint y: 229, endPoint x: 835, endPoint y: 365, distance: 488.8
click at [835, 365] on p "Do a sanity check to see that your plan costs are bearable if you do end up goi…" at bounding box center [612, 334] width 578 height 83
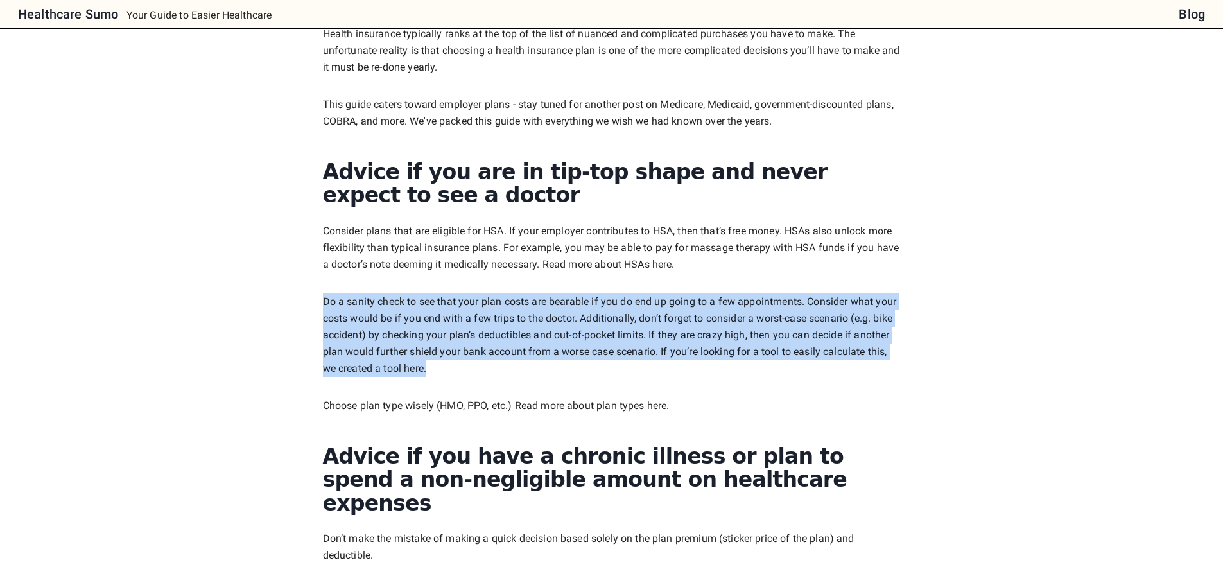
drag, startPoint x: 833, startPoint y: 364, endPoint x: 789, endPoint y: 264, distance: 108.7
click at [789, 264] on p "Consider plans that are eligible for HSA. If your employer contributes to HSA, …" at bounding box center [612, 248] width 578 height 50
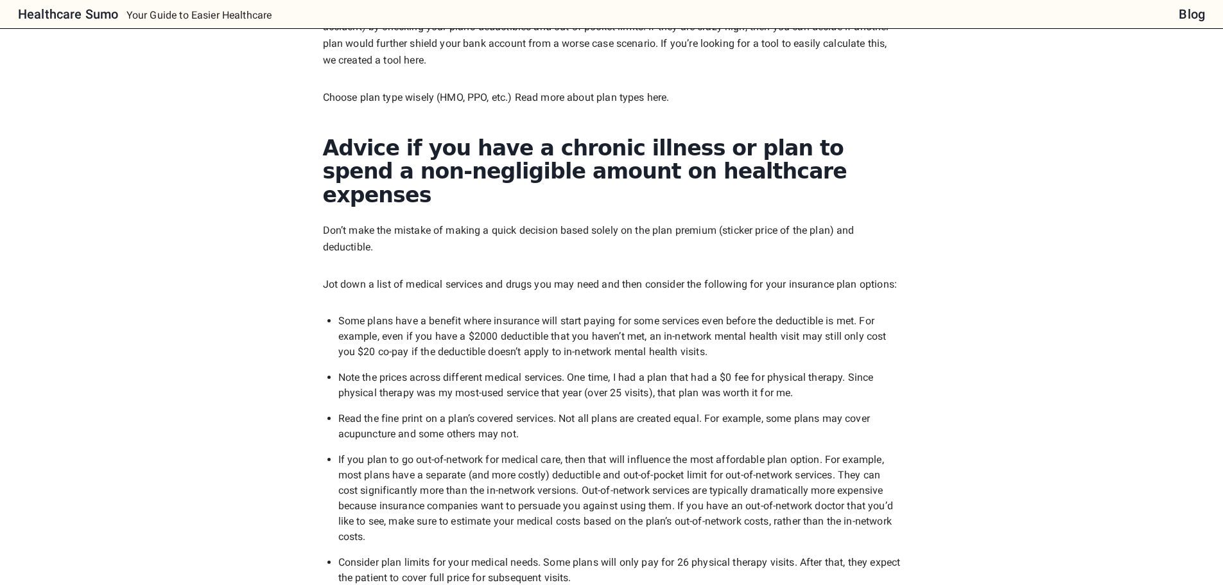
scroll to position [449, 0]
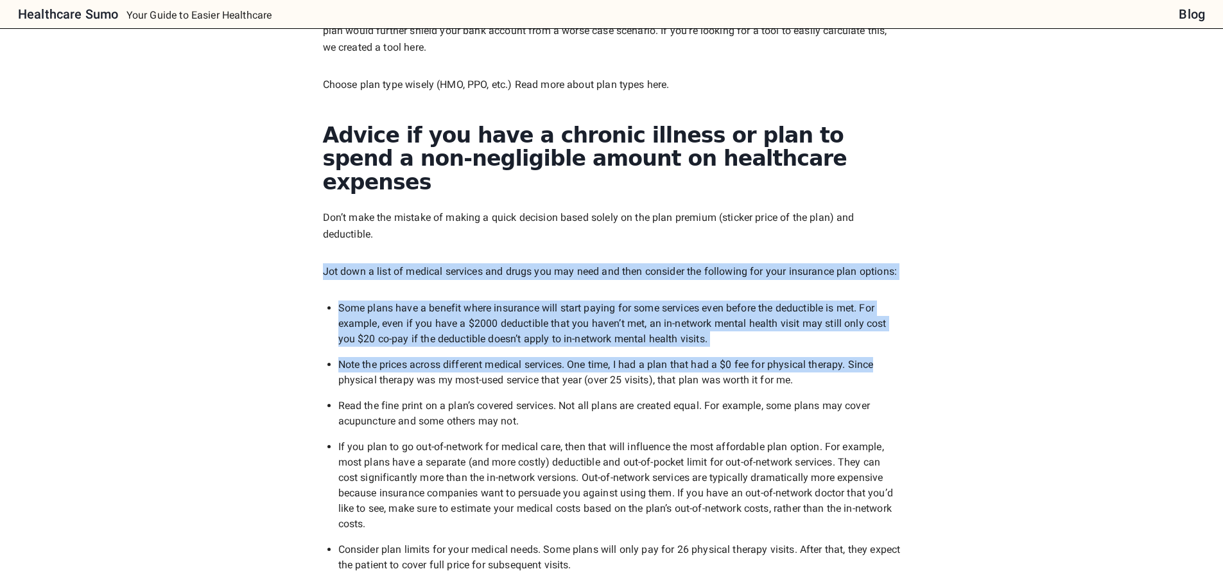
drag, startPoint x: 325, startPoint y: 247, endPoint x: 930, endPoint y: 325, distance: 610.4
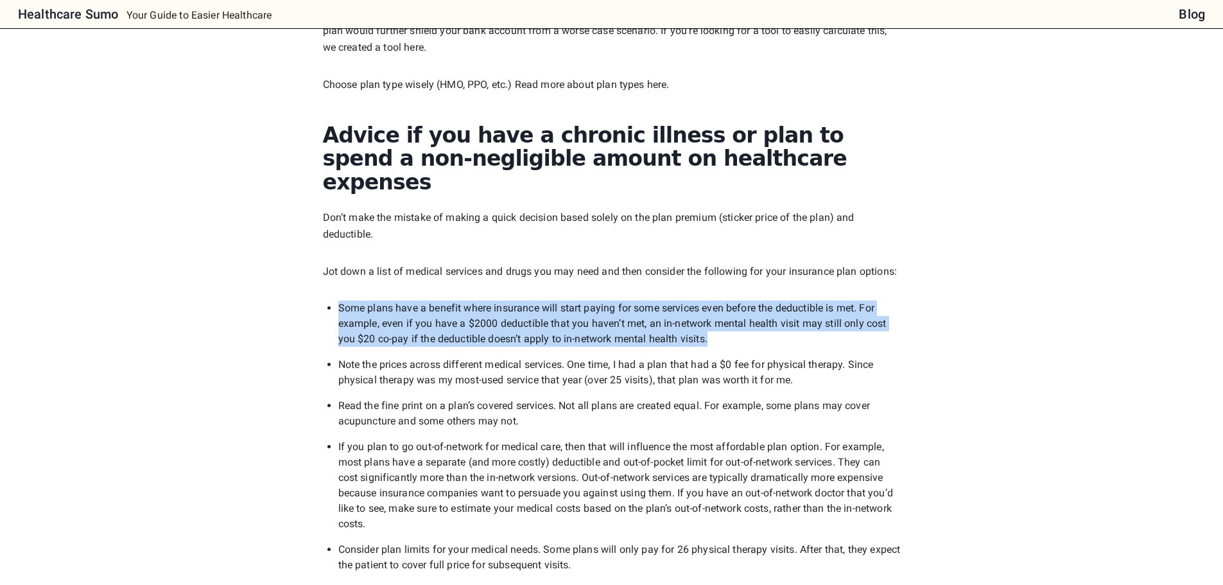
drag, startPoint x: 876, startPoint y: 310, endPoint x: 335, endPoint y: 273, distance: 541.8
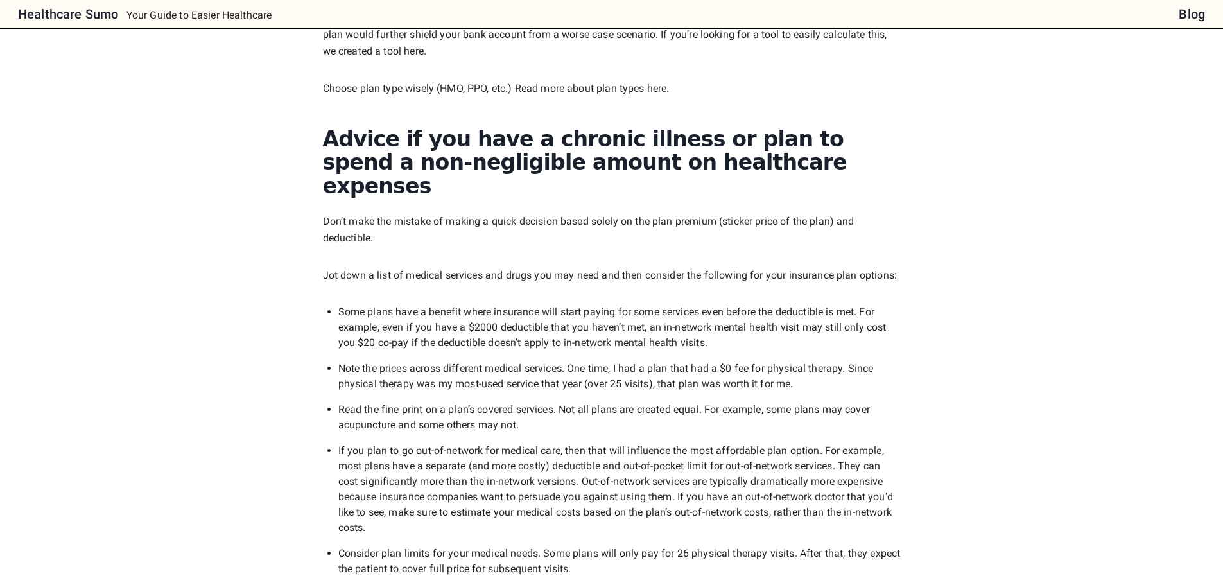
scroll to position [514, 0]
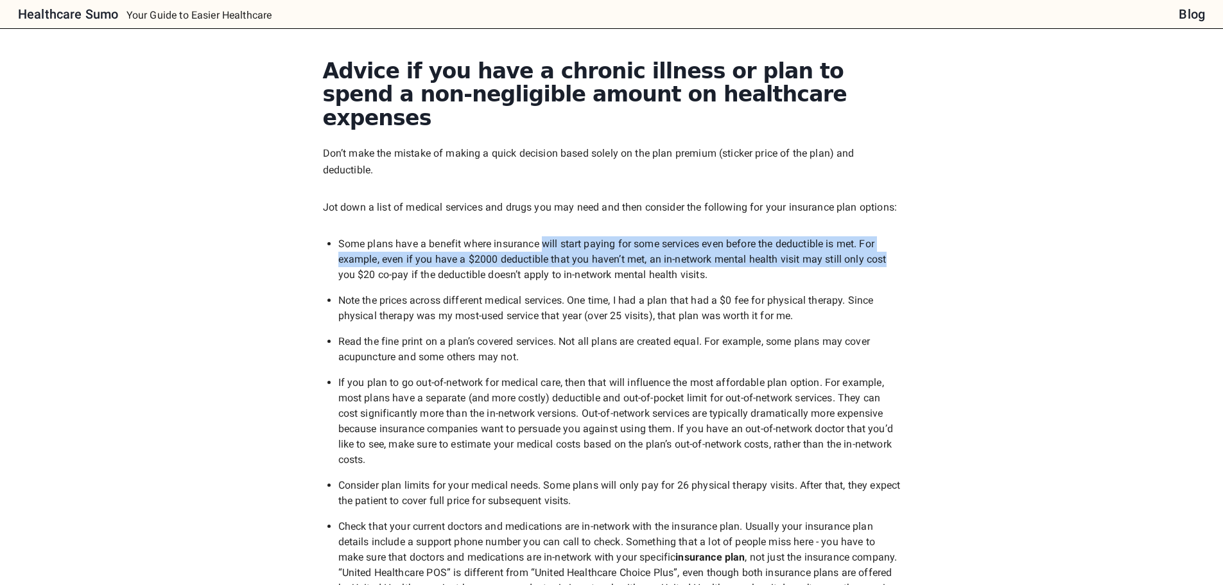
drag, startPoint x: 606, startPoint y: 224, endPoint x: 973, endPoint y: 236, distance: 367.4
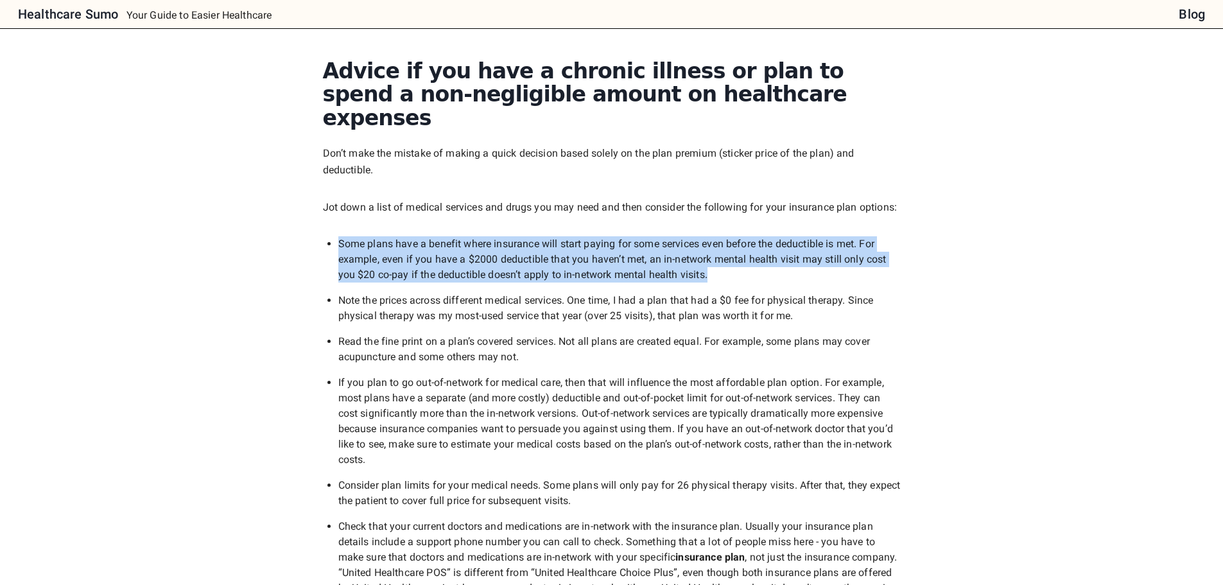
drag, startPoint x: 929, startPoint y: 252, endPoint x: 320, endPoint y: 217, distance: 610.2
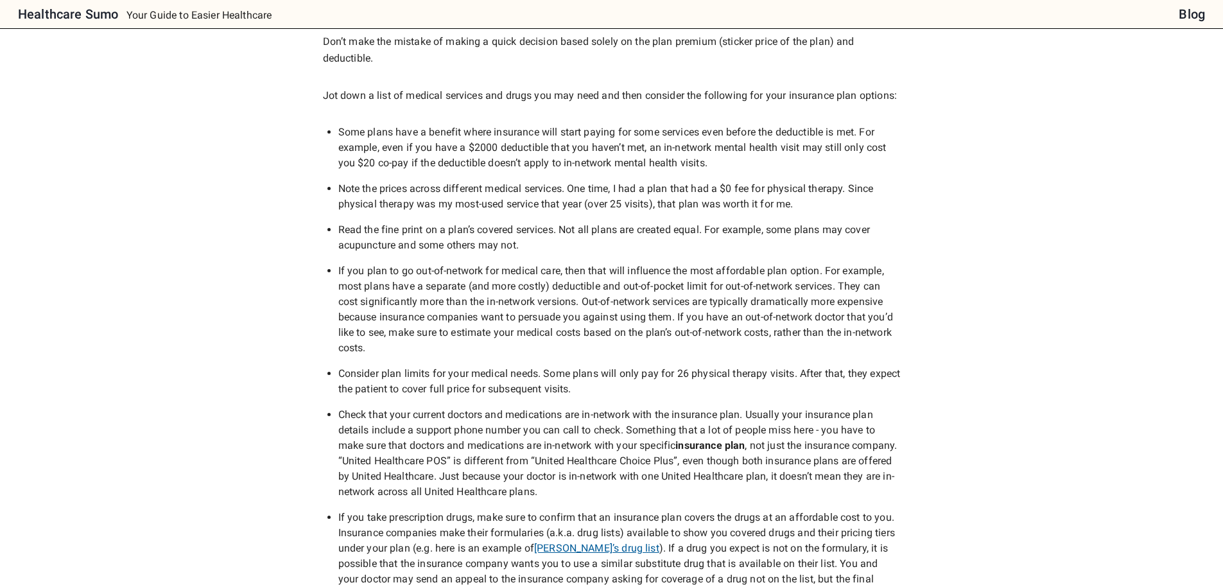
scroll to position [642, 0]
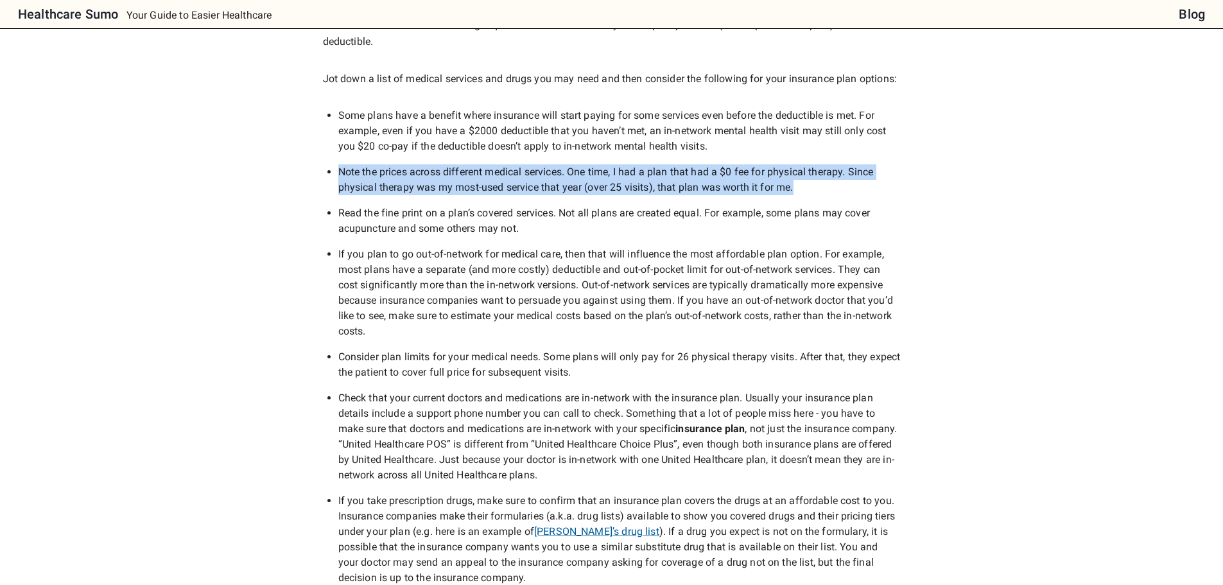
drag, startPoint x: 333, startPoint y: 146, endPoint x: 834, endPoint y: 166, distance: 501.8
click at [834, 166] on div "Health insurance typically ranks at the top of the list of nuanced and complica…" at bounding box center [612, 569] width 578 height 2115
click at [834, 166] on li "Note the prices across different medical services. One time, I had a plan that …" at bounding box center [619, 179] width 562 height 31
drag, startPoint x: 834, startPoint y: 166, endPoint x: 330, endPoint y: 138, distance: 504.7
click at [330, 138] on div "Health insurance typically ranks at the top of the list of nuanced and complica…" at bounding box center [612, 569] width 578 height 2115
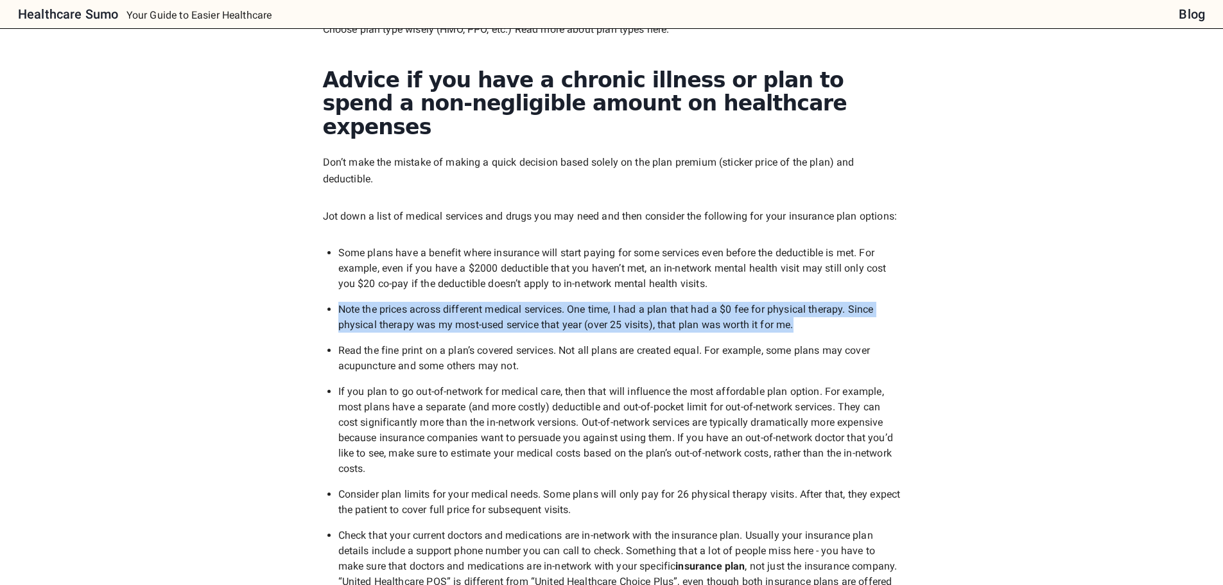
scroll to position [298, 0]
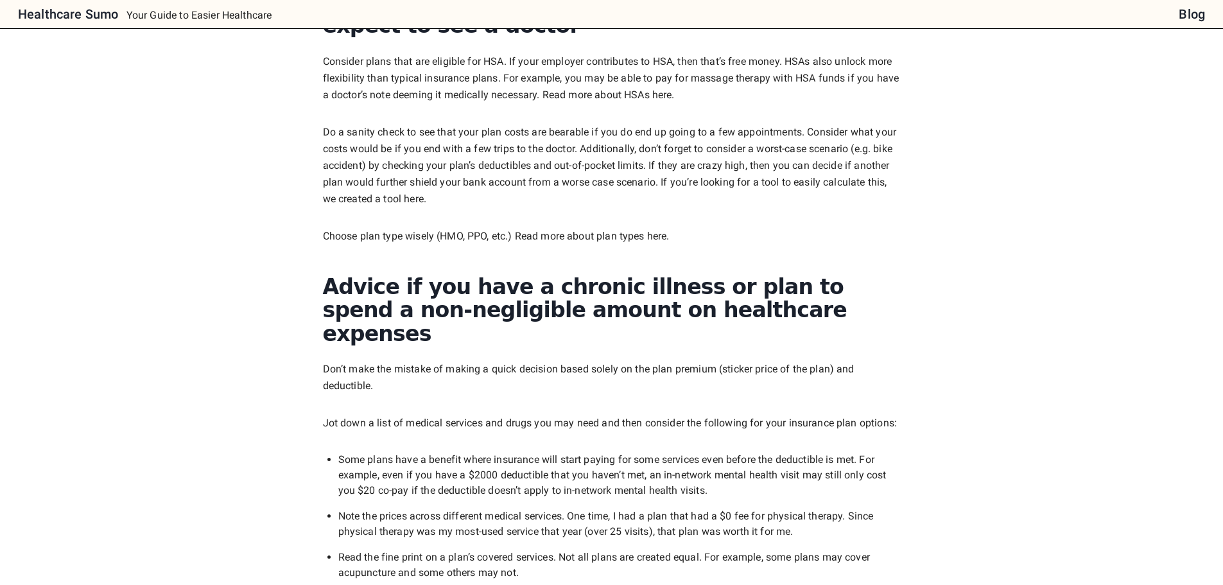
click at [899, 277] on h2 "Advice if you have a chronic illness or plan to spend a non-negligible amount o…" at bounding box center [612, 310] width 578 height 71
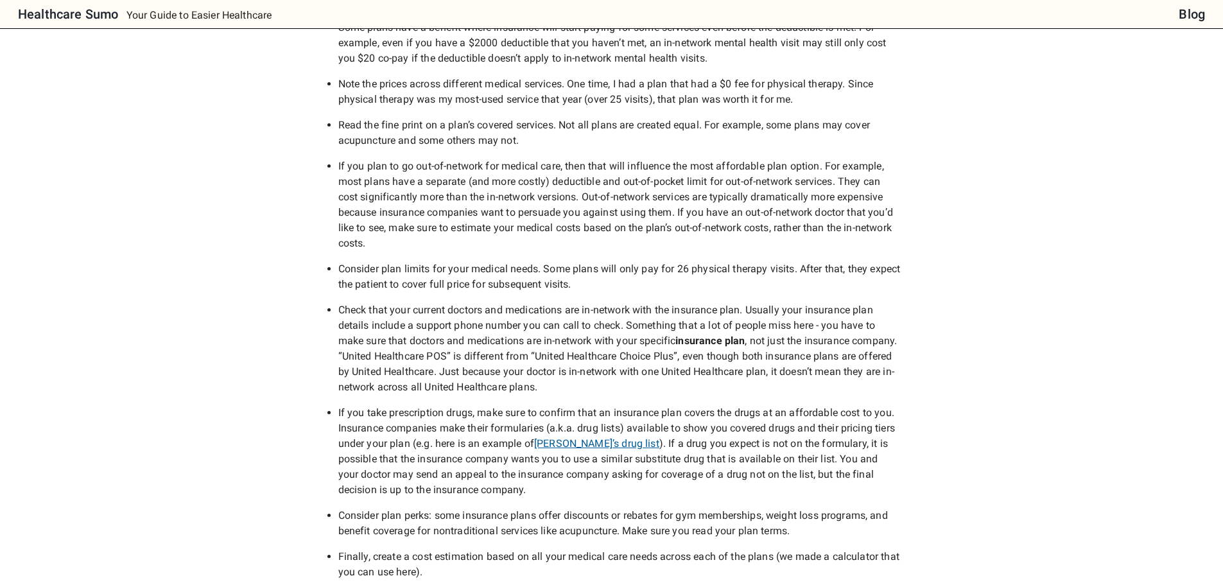
scroll to position [747, 0]
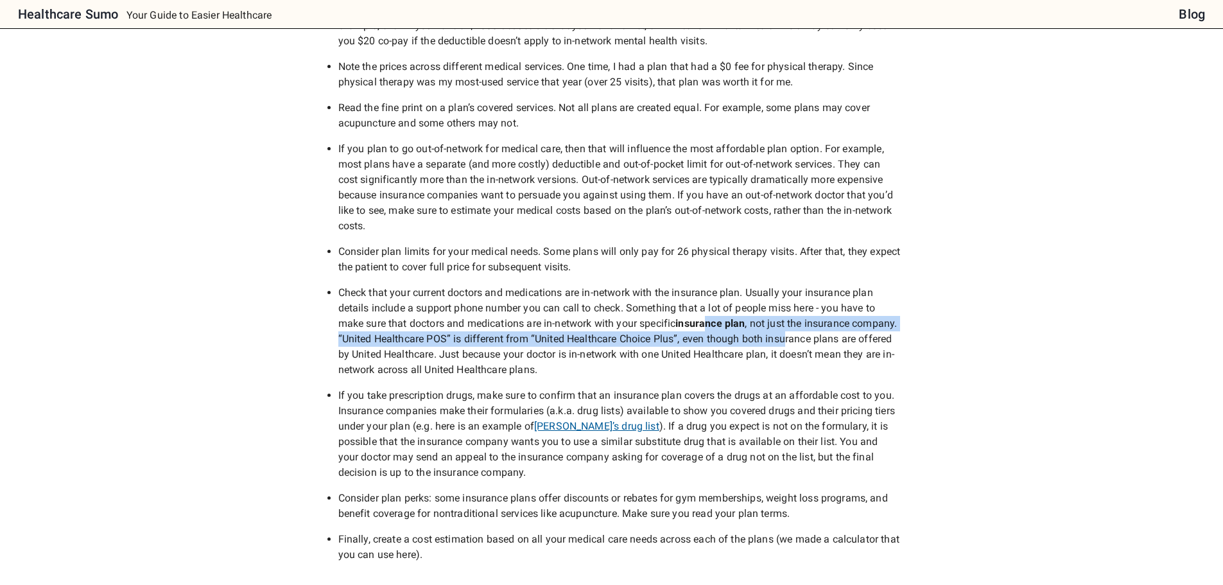
drag, startPoint x: 713, startPoint y: 307, endPoint x: 836, endPoint y: 311, distance: 123.3
click at [836, 311] on li "Check that your current doctors and medications are in-network with the insuran…" at bounding box center [619, 331] width 562 height 92
click at [836, 312] on li "Check that your current doctors and medications are in-network with the insuran…" at bounding box center [619, 331] width 562 height 92
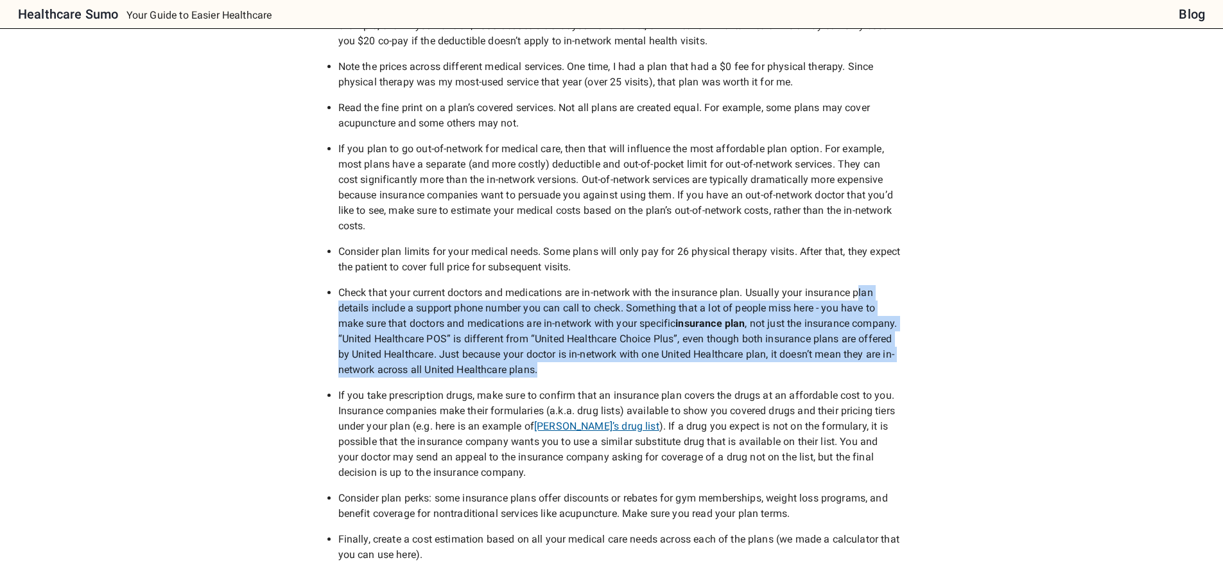
drag, startPoint x: 805, startPoint y: 324, endPoint x: 862, endPoint y: 253, distance: 90.4
click at [862, 254] on ul "Some plans have a benefit where insurance will start paying for some services e…" at bounding box center [619, 283] width 562 height 560
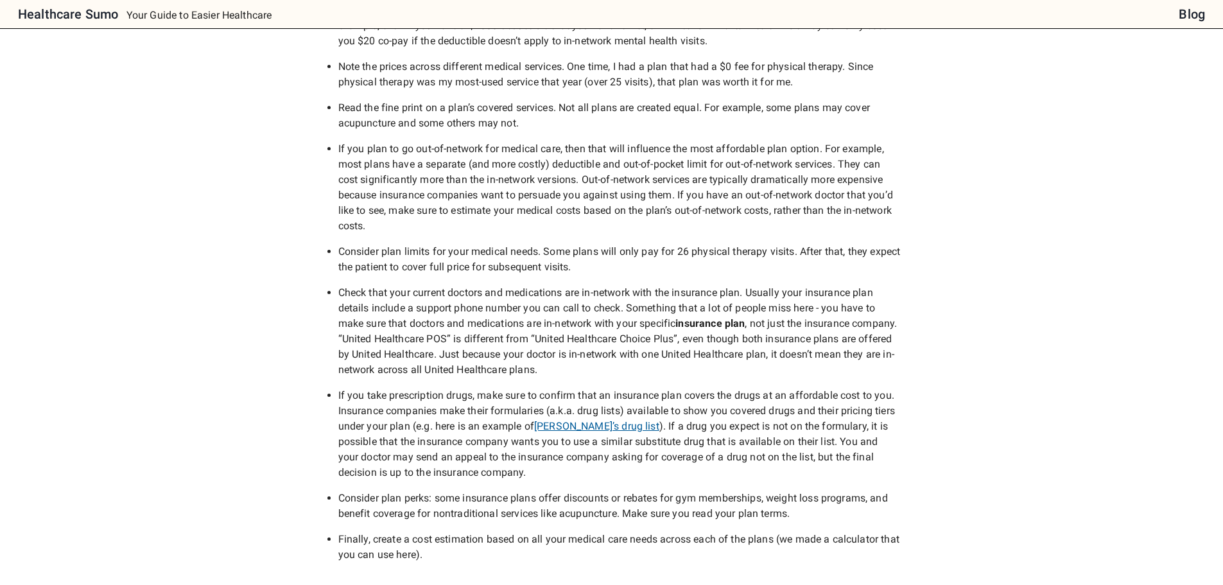
click at [861, 250] on li "Consider plan limits for your medical needs. Some plans will only pay for 26 ph…" at bounding box center [619, 259] width 562 height 31
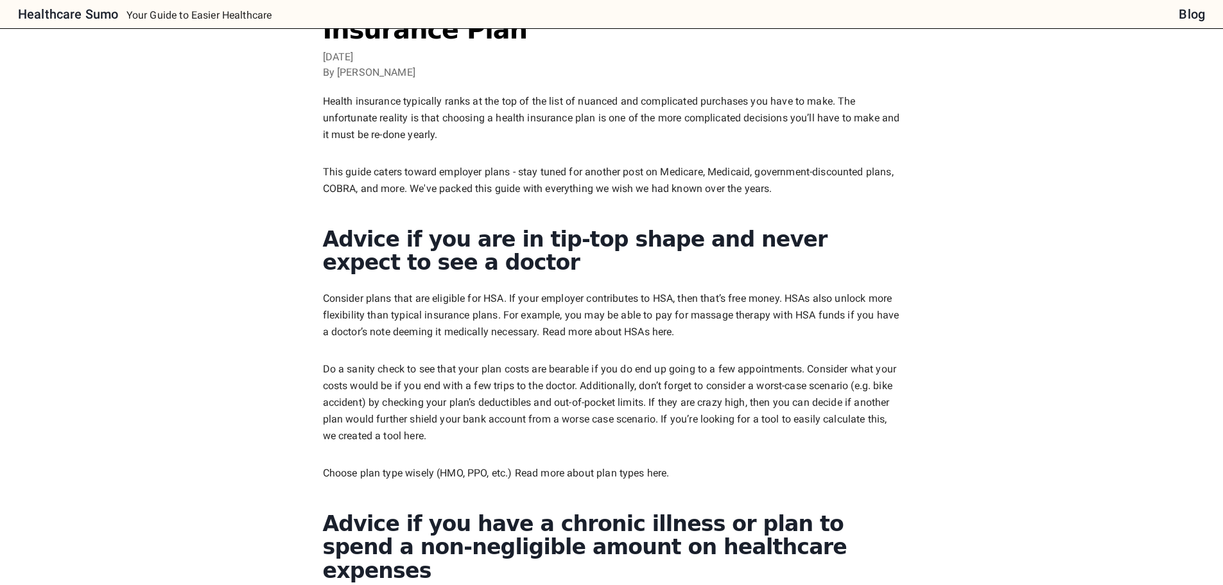
scroll to position [0, 0]
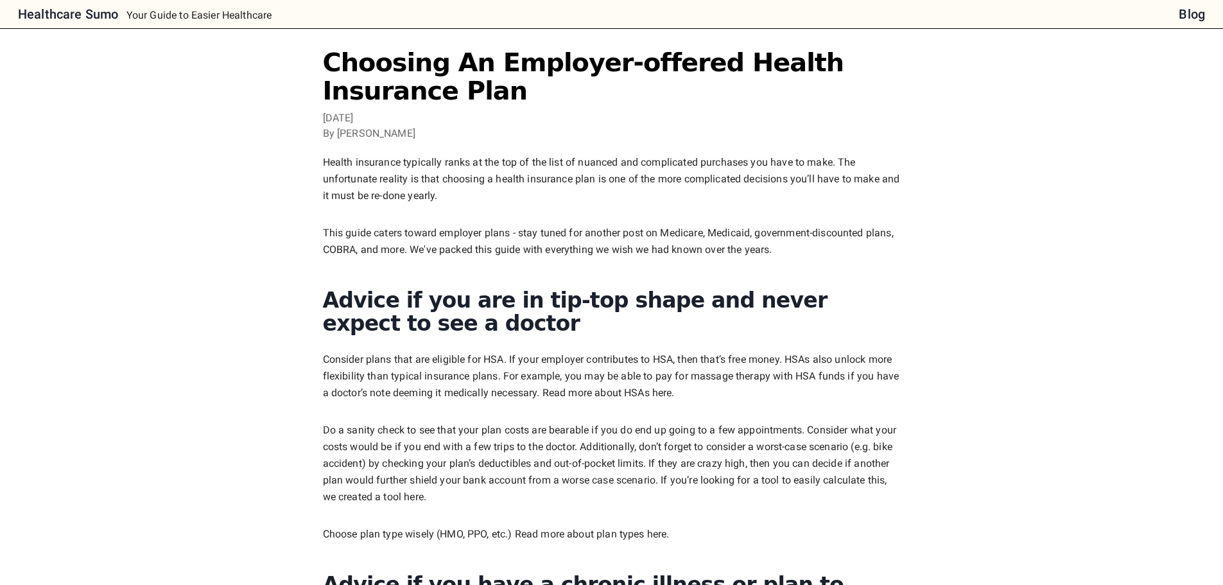
click at [1196, 18] on h6 "Blog" at bounding box center [1192, 14] width 26 height 21
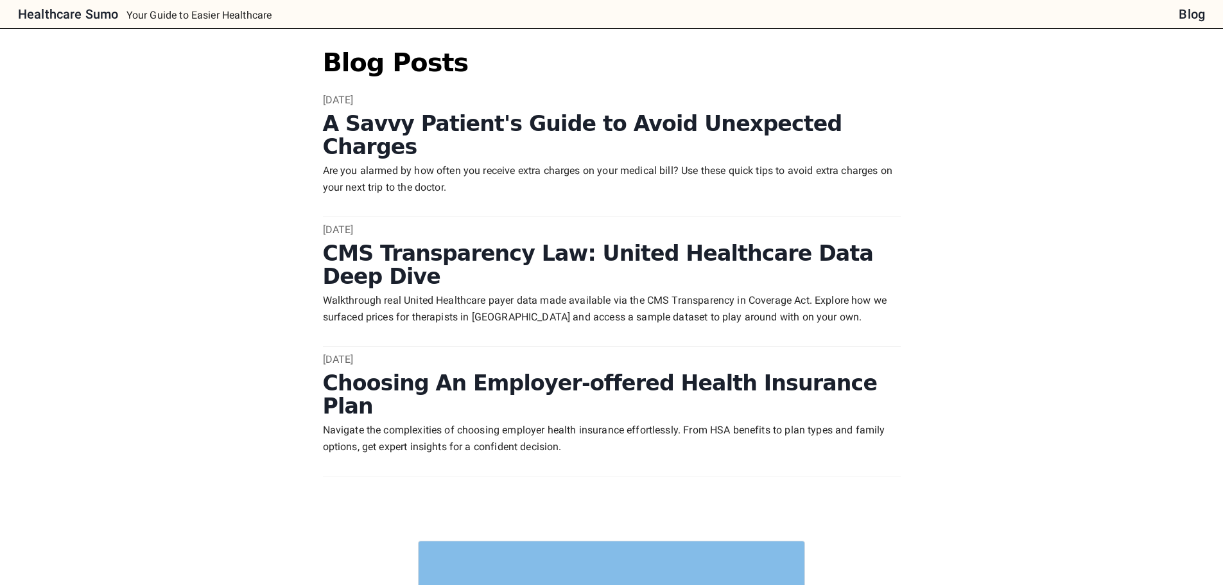
click at [483, 137] on h2 "A Savvy Patient's Guide to Avoid Unexpected Charges" at bounding box center [612, 135] width 578 height 47
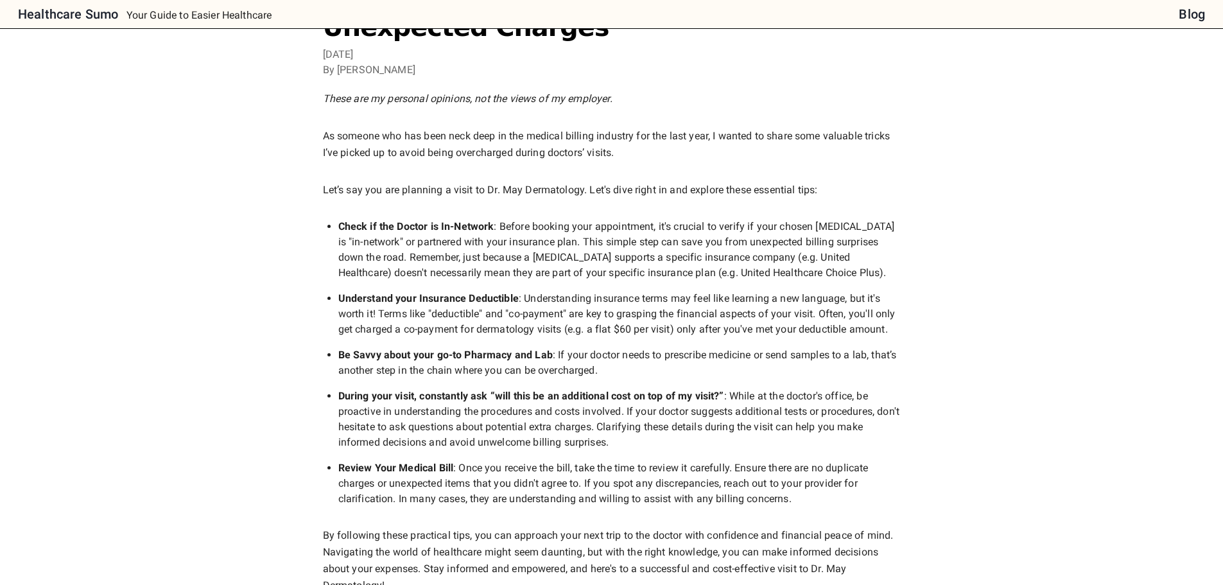
scroll to position [64, 0]
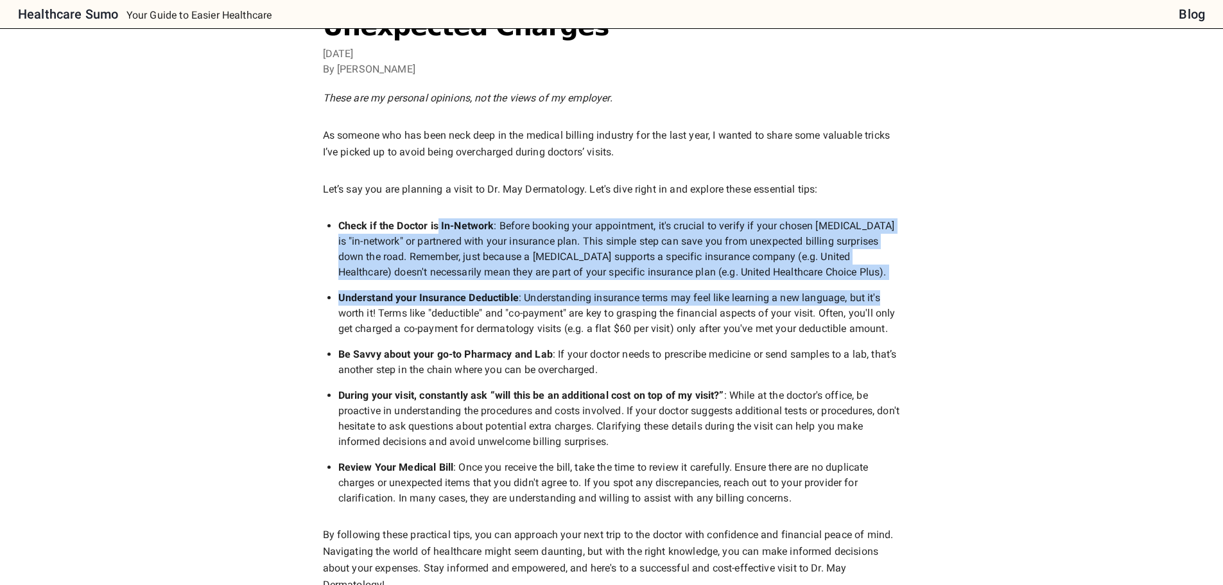
drag, startPoint x: 482, startPoint y: 222, endPoint x: 908, endPoint y: 282, distance: 429.8
click at [908, 282] on div "A Savvy Patient's Guide to Avoid Unexpected Charges [DATE] By [PERSON_NAME] The…" at bounding box center [612, 555] width 978 height 1140
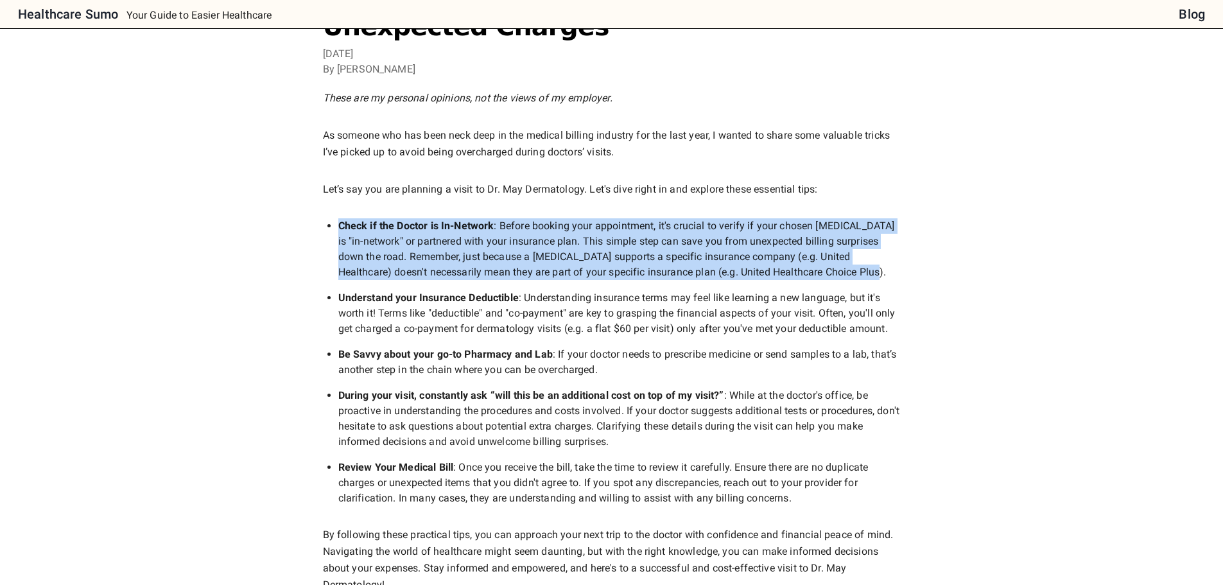
drag, startPoint x: 885, startPoint y: 270, endPoint x: 664, endPoint y: 152, distance: 250.5
click at [336, 210] on div "These are my personal opinions, not the views of my employer. As someone who ha…" at bounding box center [612, 341] width 578 height 503
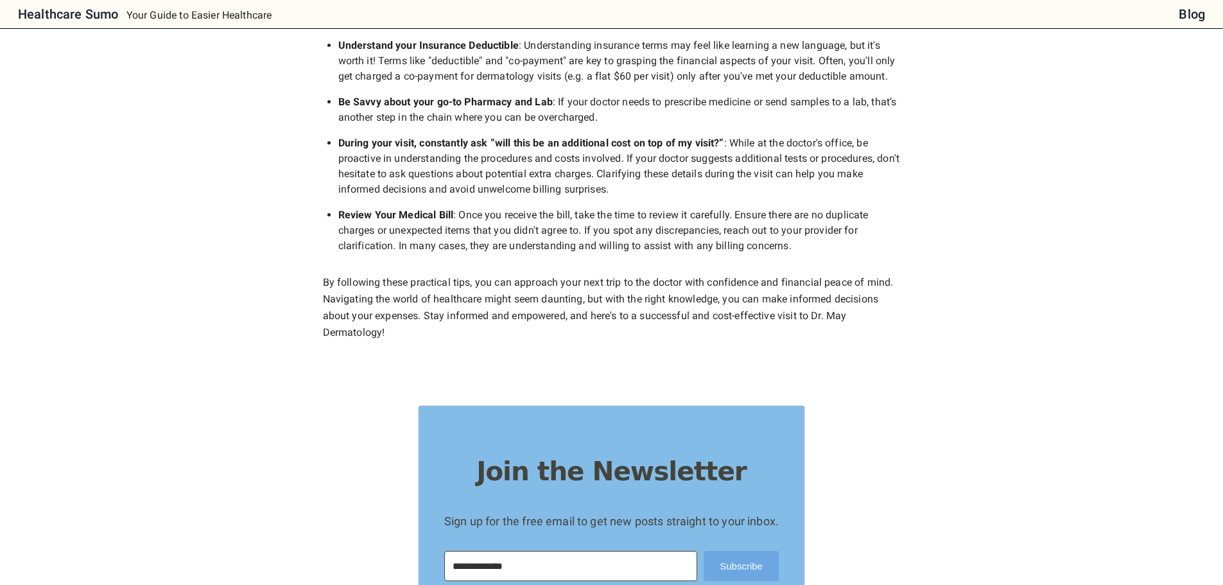
scroll to position [321, 0]
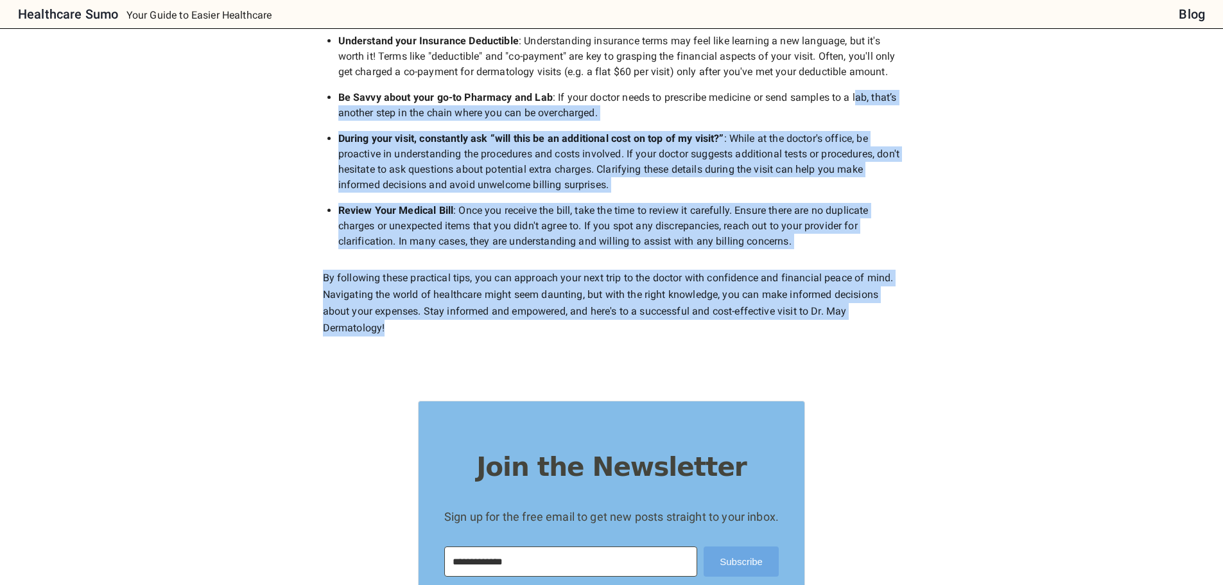
drag, startPoint x: 921, startPoint y: 334, endPoint x: 863, endPoint y: 101, distance: 240.7
click at [861, 100] on div "A Savvy Patient's Guide to Avoid Unexpected Charges Dec 13 By Ezzy Sriram These…" at bounding box center [612, 298] width 978 height 1140
click at [867, 103] on li "Be Savvy about your go-to Pharmacy and Lab : If your doctor needs to prescribe …" at bounding box center [619, 105] width 562 height 31
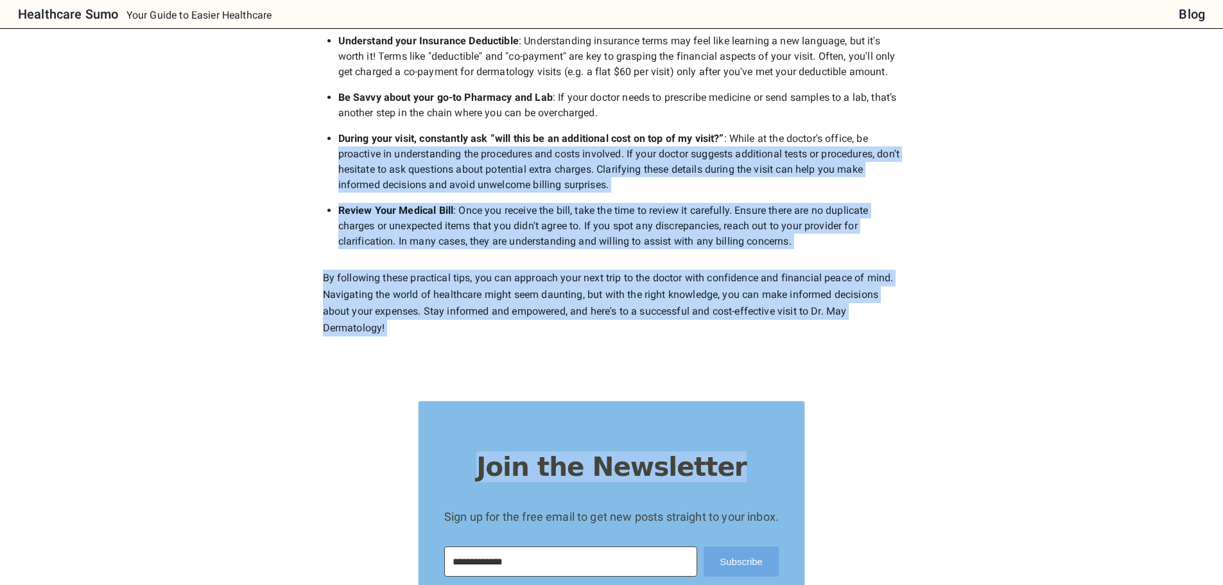
drag, startPoint x: 947, startPoint y: 349, endPoint x: 874, endPoint y: 134, distance: 227.2
click at [874, 134] on div "A Savvy Patient's Guide to Avoid Unexpected Charges Dec 13 By Ezzy Sriram These…" at bounding box center [612, 298] width 978 height 1140
click at [874, 134] on li "During your visit, constantly ask “will this be an additional cost on top of my…" at bounding box center [619, 162] width 562 height 62
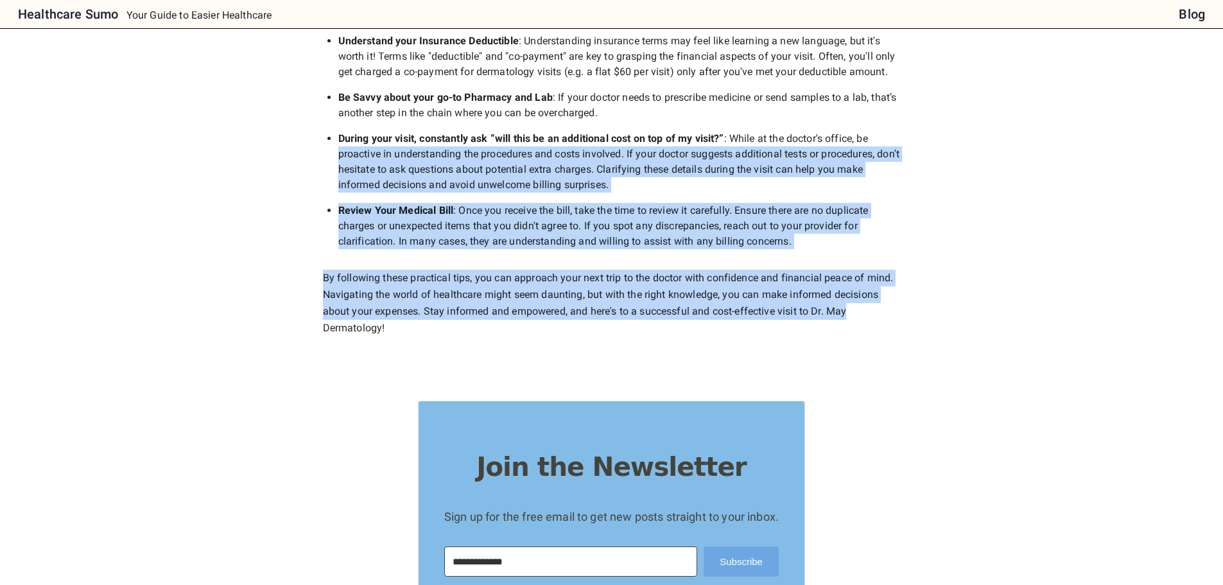
drag, startPoint x: 874, startPoint y: 135, endPoint x: 982, endPoint y: 309, distance: 204.7
click at [982, 309] on div "A Savvy Patient's Guide to Avoid Unexpected Charges Dec 13 By Ezzy Sriram These…" at bounding box center [612, 298] width 978 height 1140
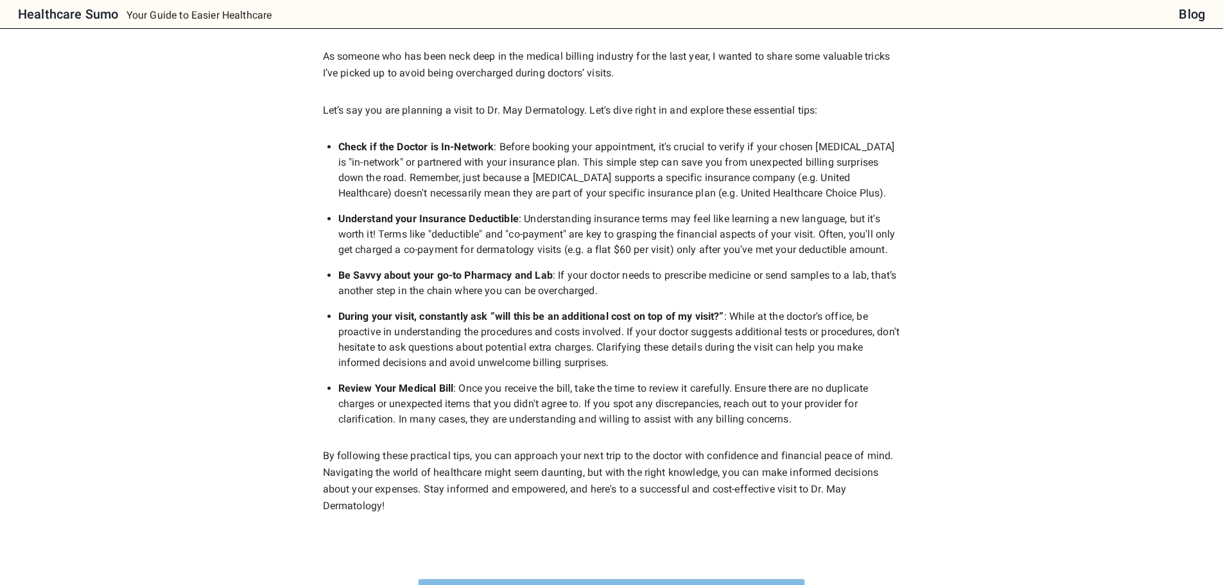
scroll to position [128, 0]
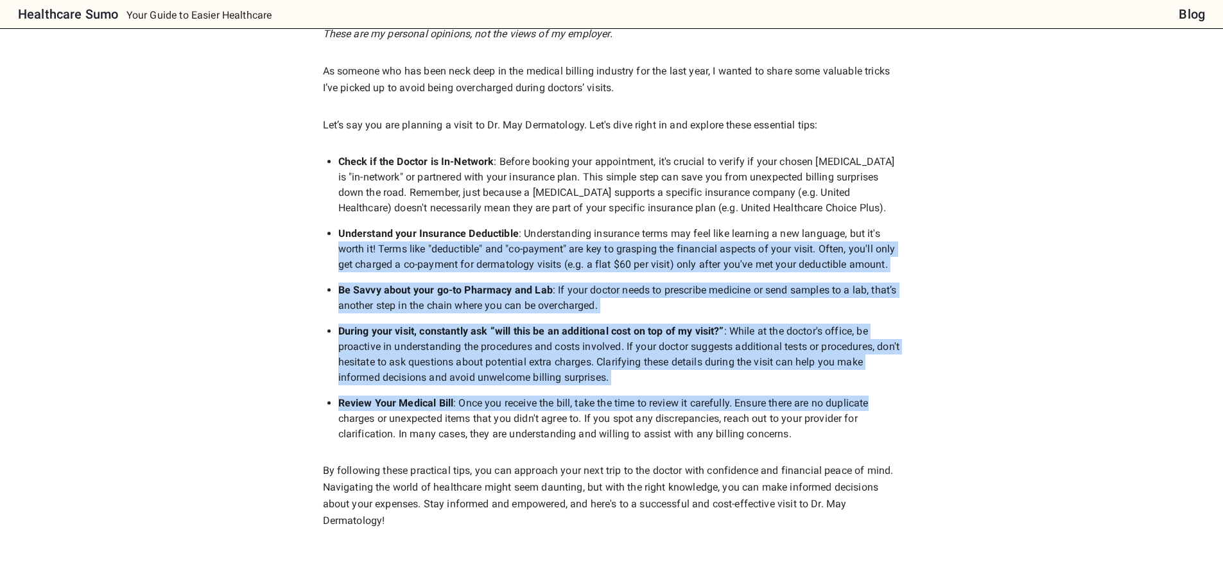
drag, startPoint x: 998, startPoint y: 362, endPoint x: 994, endPoint y: 211, distance: 151.5
click at [996, 212] on div "A Savvy Patient's Guide to Avoid Unexpected Charges Dec 13 By Ezzy Sriram These…" at bounding box center [612, 490] width 978 height 1140
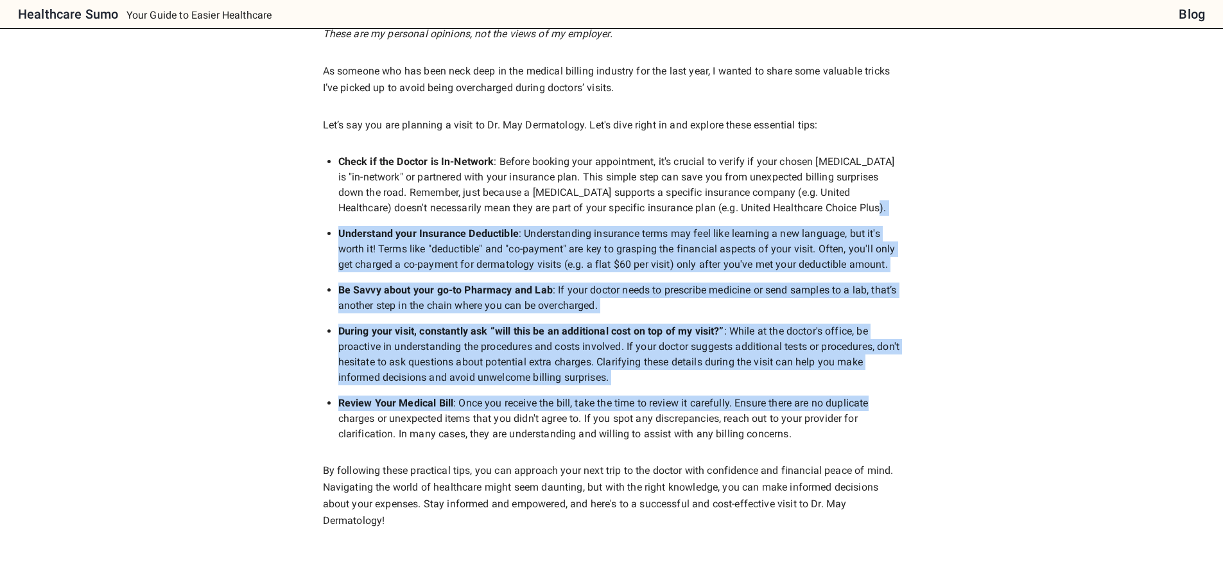
click at [994, 210] on div "A Savvy Patient's Guide to Avoid Unexpected Charges Dec 13 By Ezzy Sriram These…" at bounding box center [612, 490] width 978 height 1140
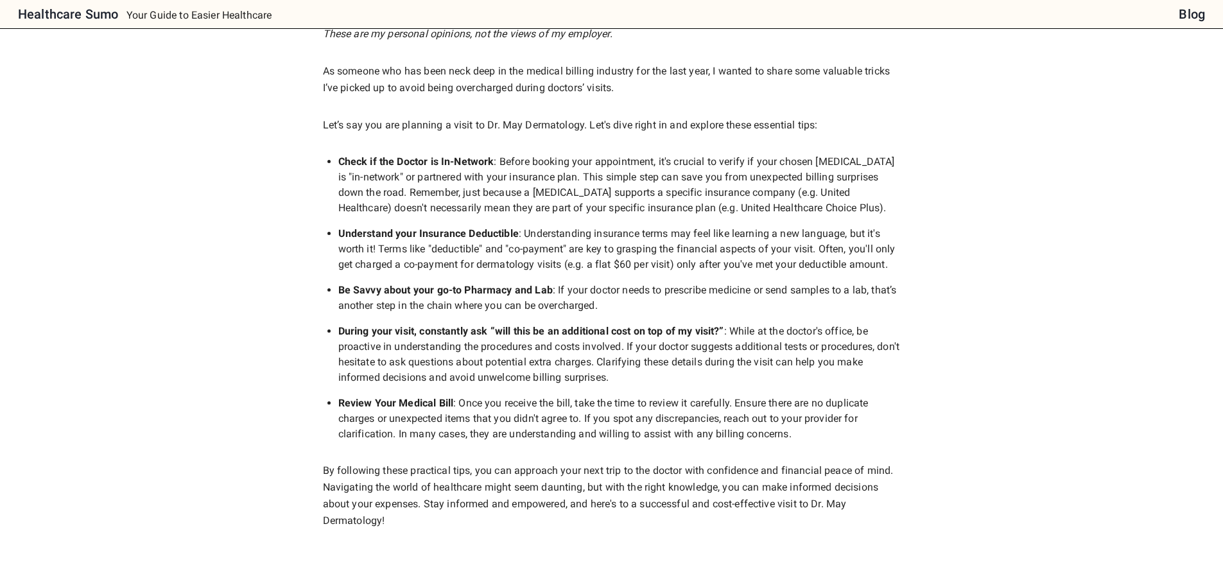
scroll to position [0, 0]
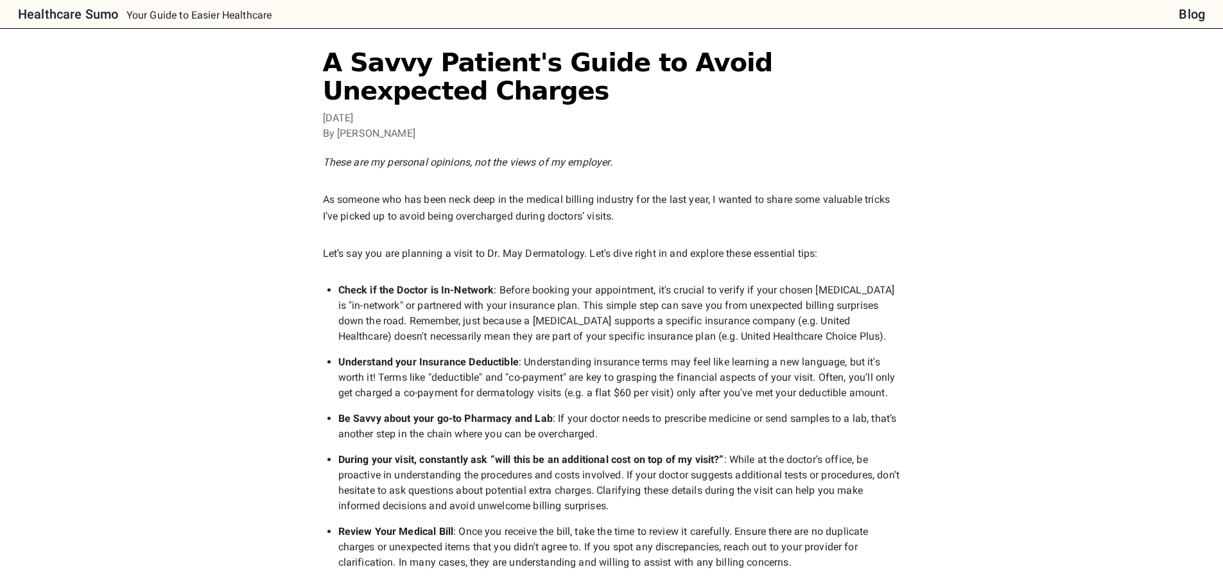
click at [1192, 11] on h6 "Blog" at bounding box center [1192, 14] width 26 height 21
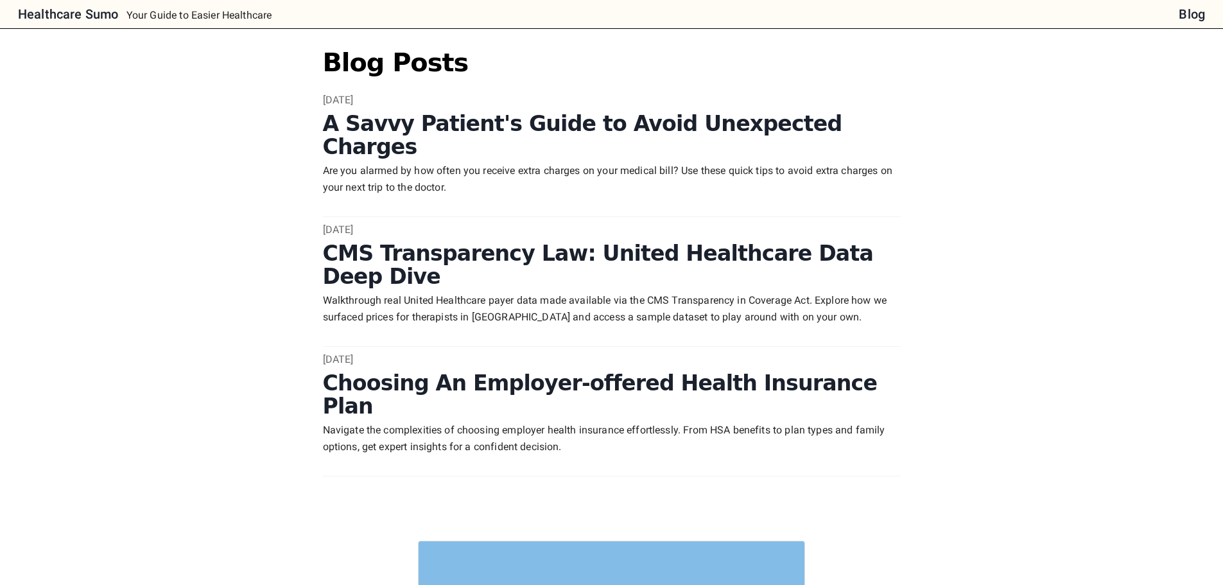
click at [618, 242] on h2 "CMS Transparency Law: United Healthcare Data Deep Dive" at bounding box center [612, 265] width 578 height 47
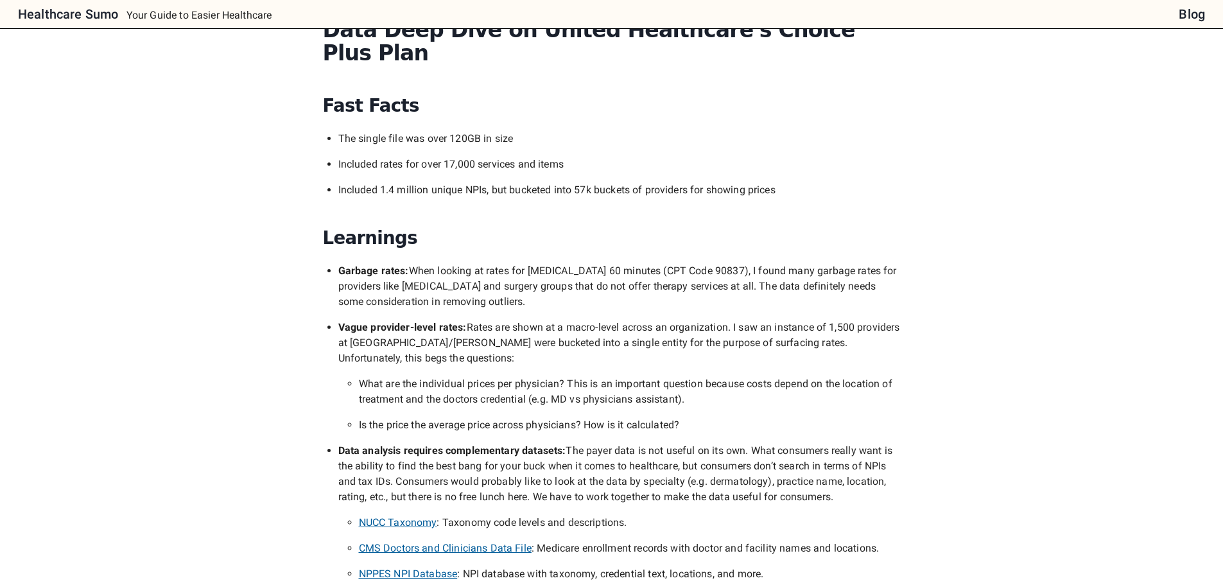
scroll to position [449, 0]
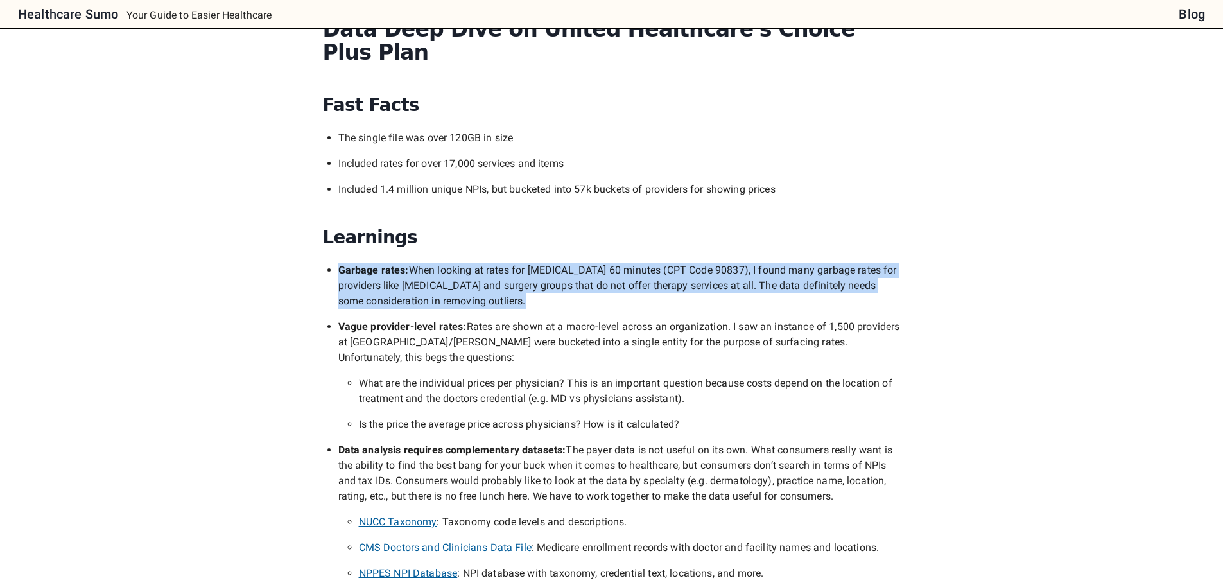
drag, startPoint x: 474, startPoint y: 224, endPoint x: 985, endPoint y: 288, distance: 515.0
drag, startPoint x: 898, startPoint y: 263, endPoint x: 320, endPoint y: 248, distance: 578.6
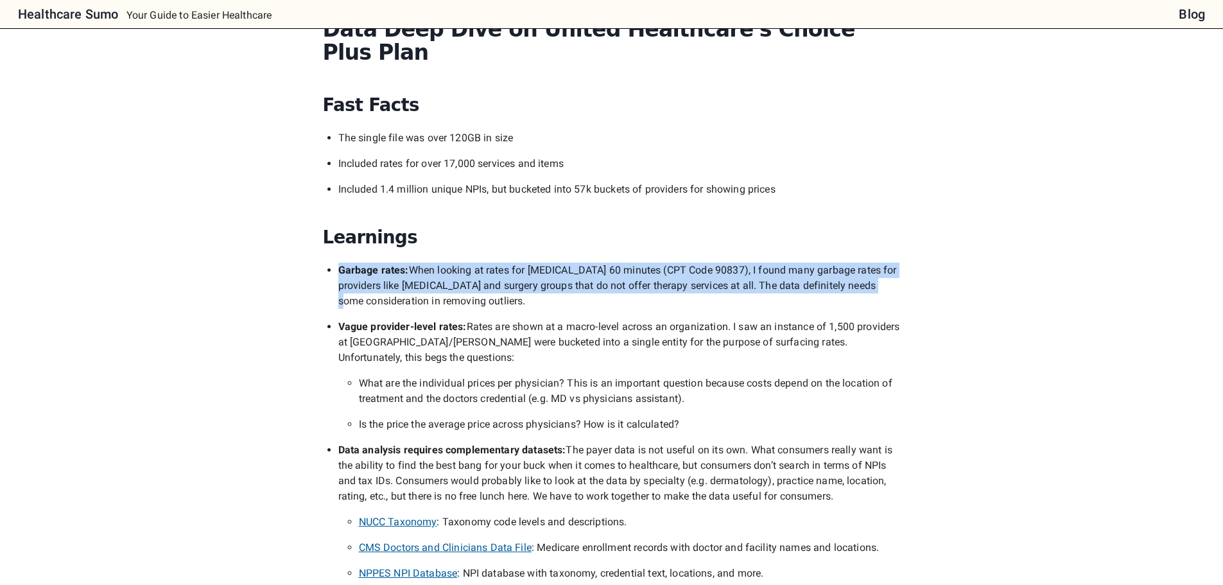
drag, startPoint x: 320, startPoint y: 248, endPoint x: 614, endPoint y: 281, distance: 295.8
click at [614, 281] on li "Garbage rates: When looking at rates for [MEDICAL_DATA] 60 minutes (CPT Code 90…" at bounding box center [619, 286] width 562 height 46
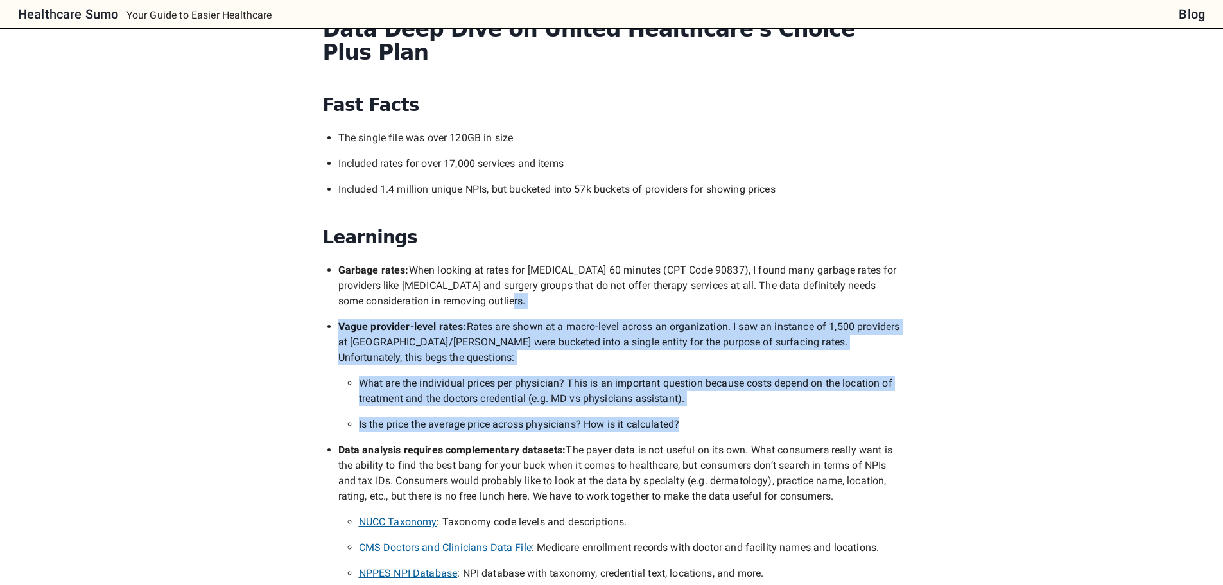
drag, startPoint x: 614, startPoint y: 281, endPoint x: 825, endPoint y: 394, distance: 239.8
click at [825, 394] on ul "Garbage rates: When looking at rates for [MEDICAL_DATA] 60 minutes (CPT Code 90…" at bounding box center [619, 450] width 562 height 375
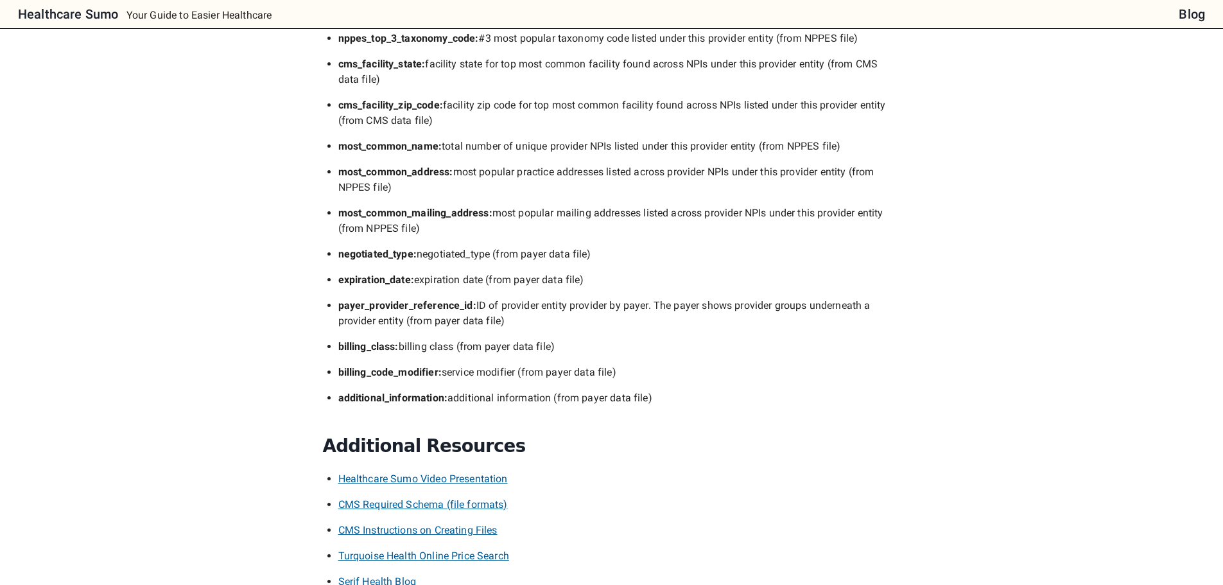
scroll to position [2311, 0]
